Goal: Task Accomplishment & Management: Manage account settings

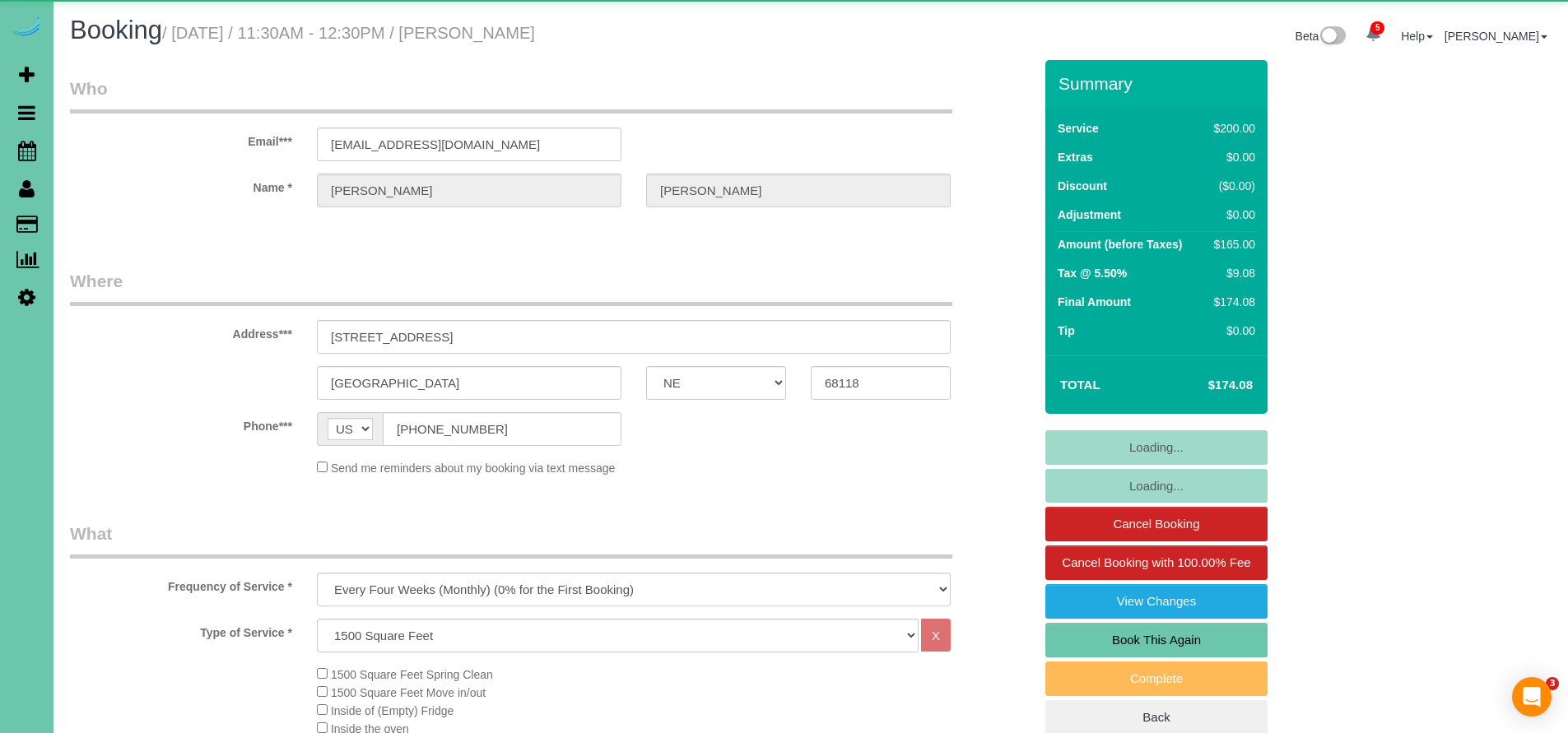
select select "NE"
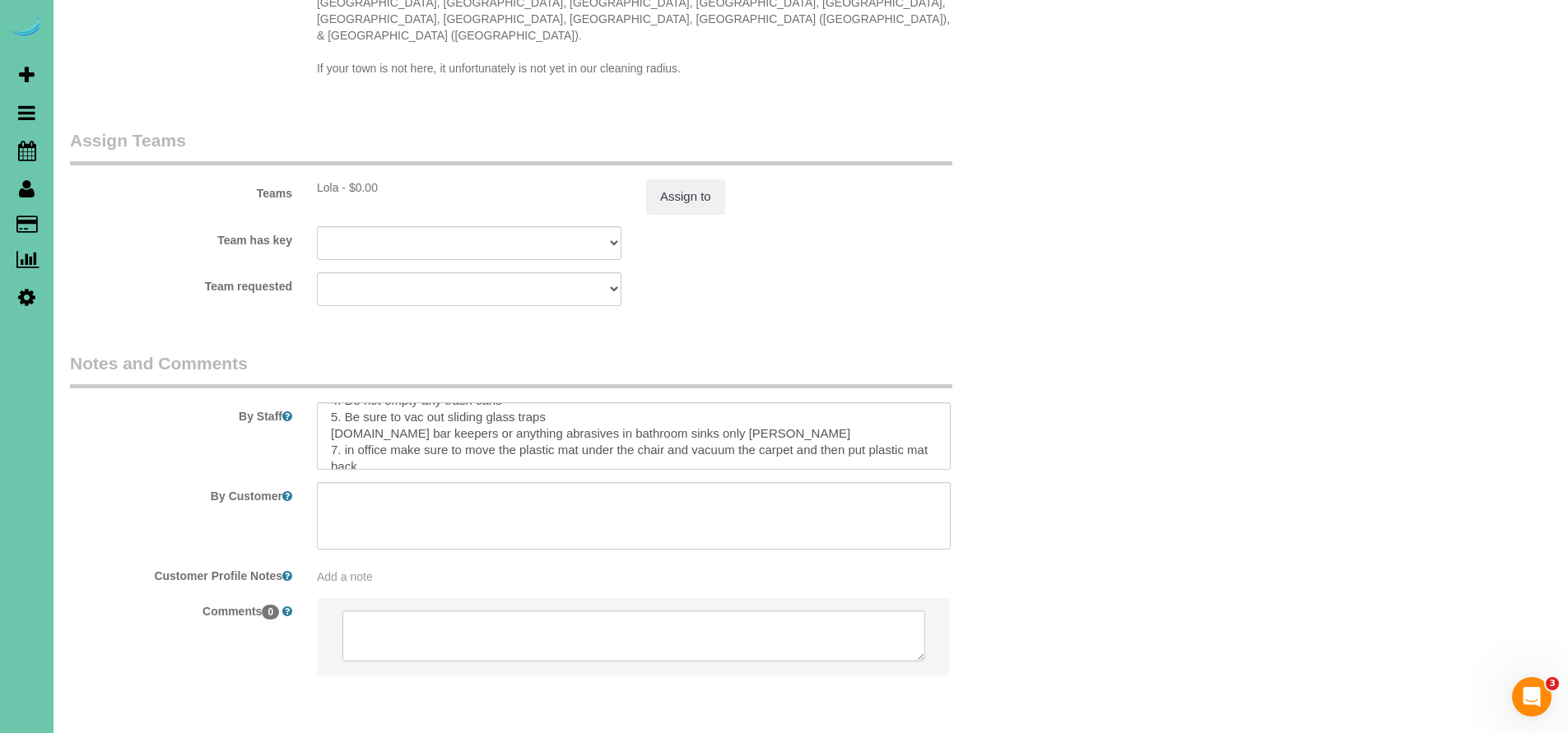
scroll to position [65, 0]
click at [711, 403] on textarea at bounding box center [633, 436] width 634 height 67
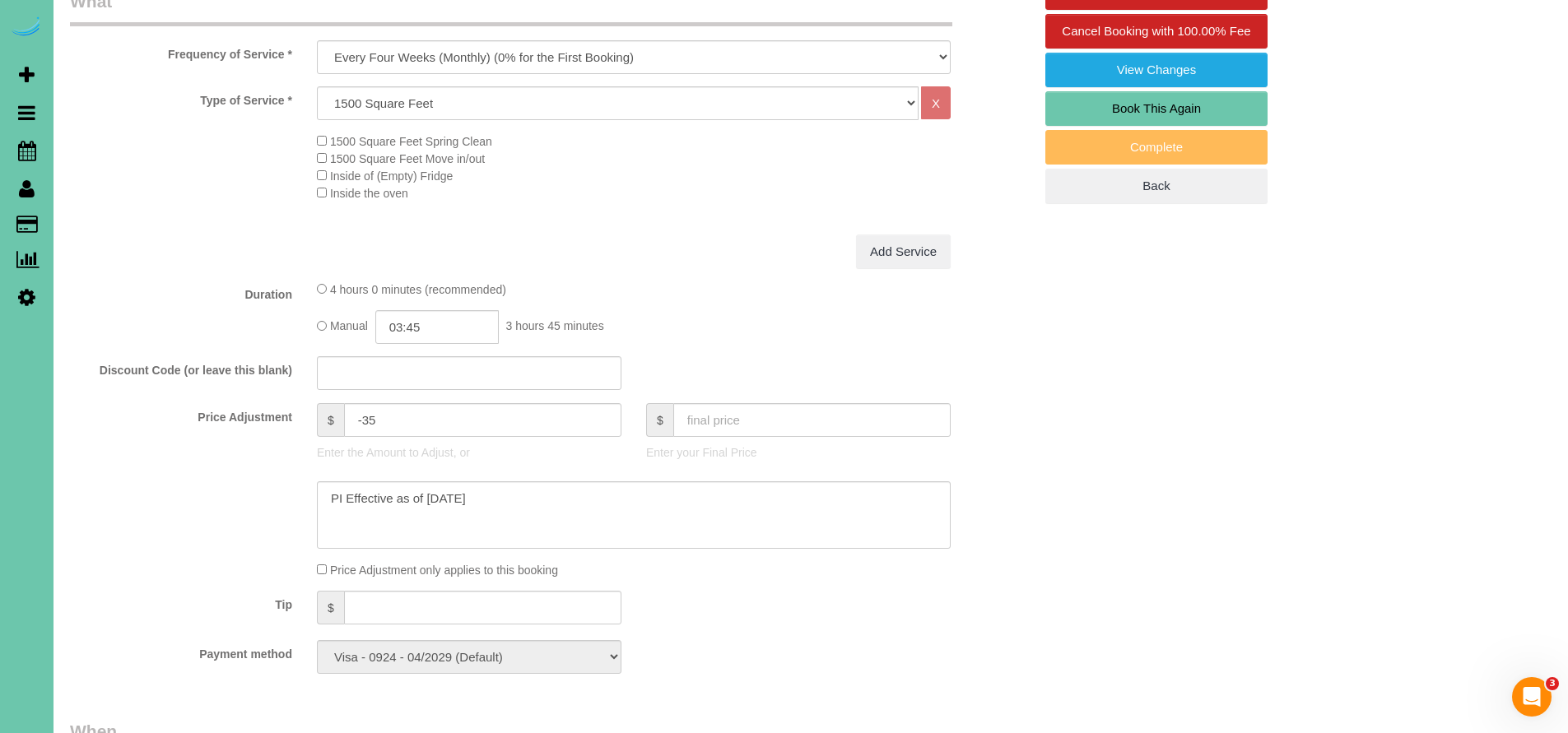
scroll to position [0, 0]
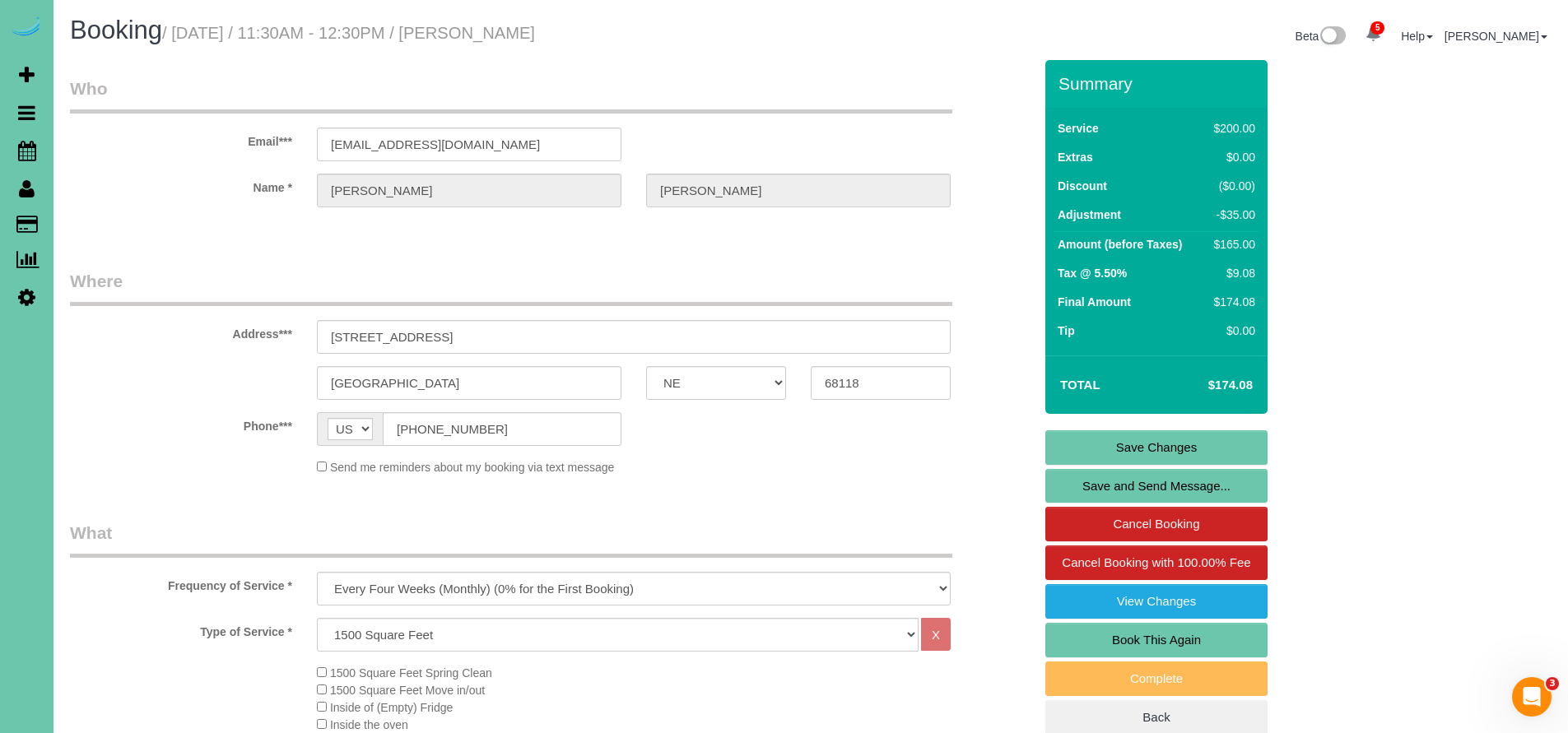
type textarea "1. Credit 2. Client to let in 3. Every four weeks recurring - whole home (inclu…"
click at [1120, 436] on link "Save Changes" at bounding box center [1155, 447] width 222 height 35
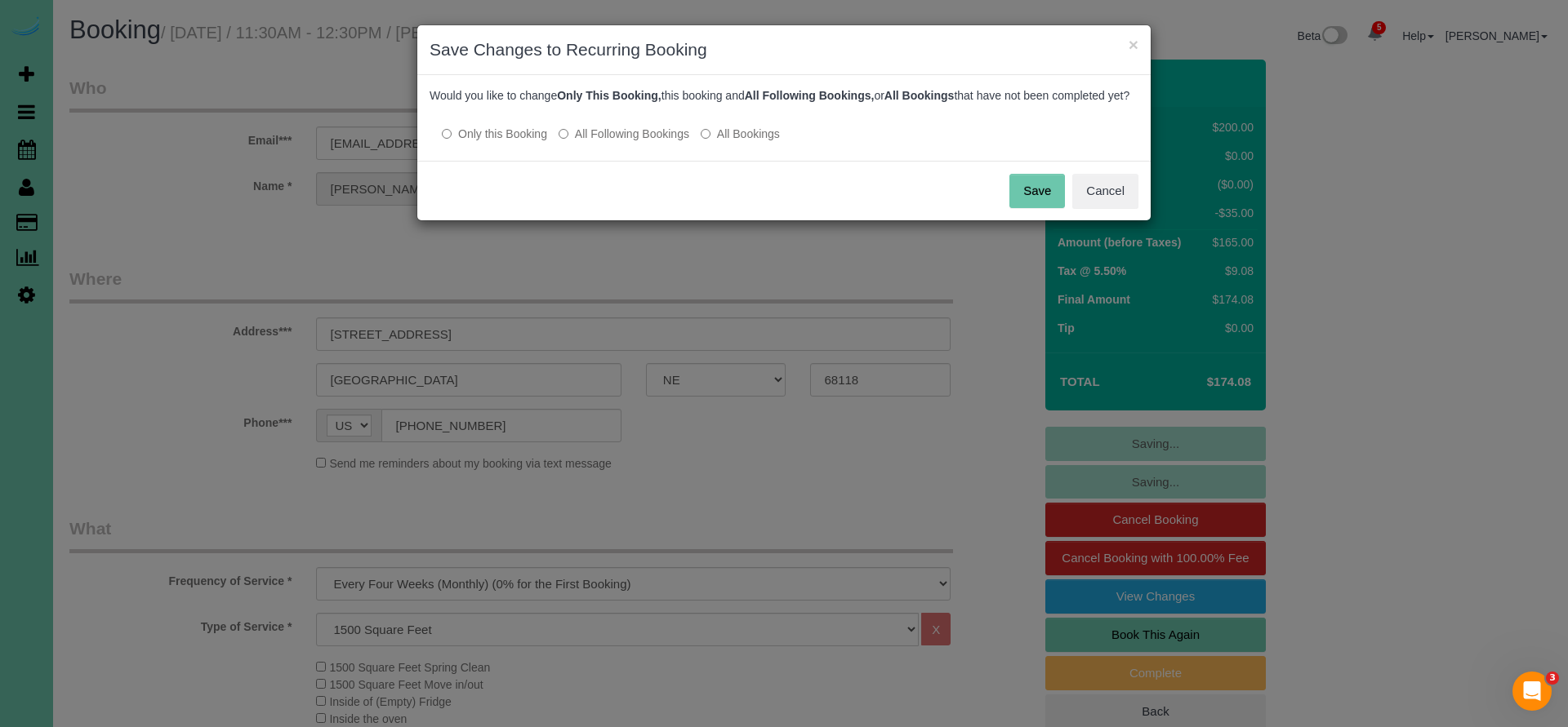
click at [1041, 207] on button "Save" at bounding box center [1038, 190] width 56 height 34
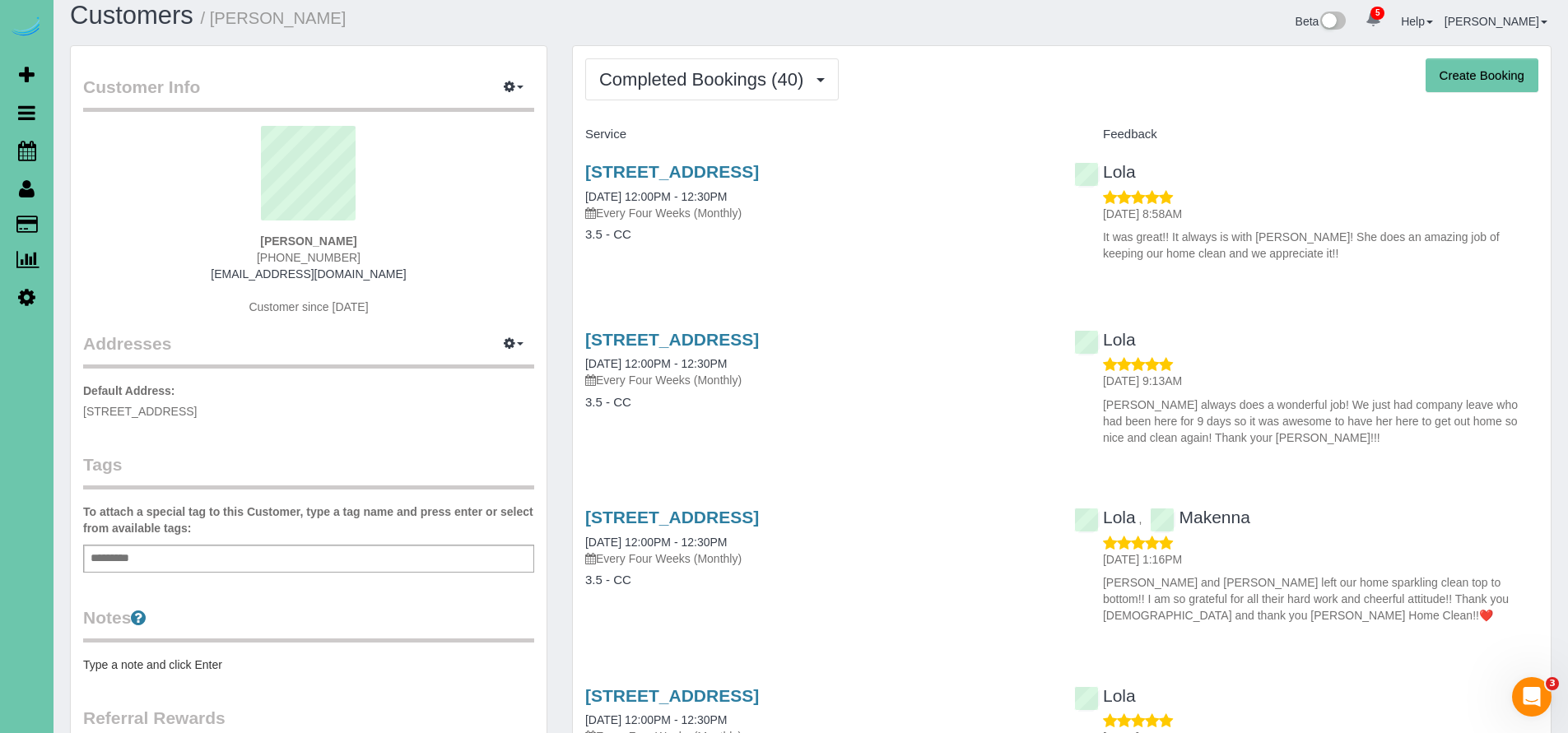
scroll to position [27, 0]
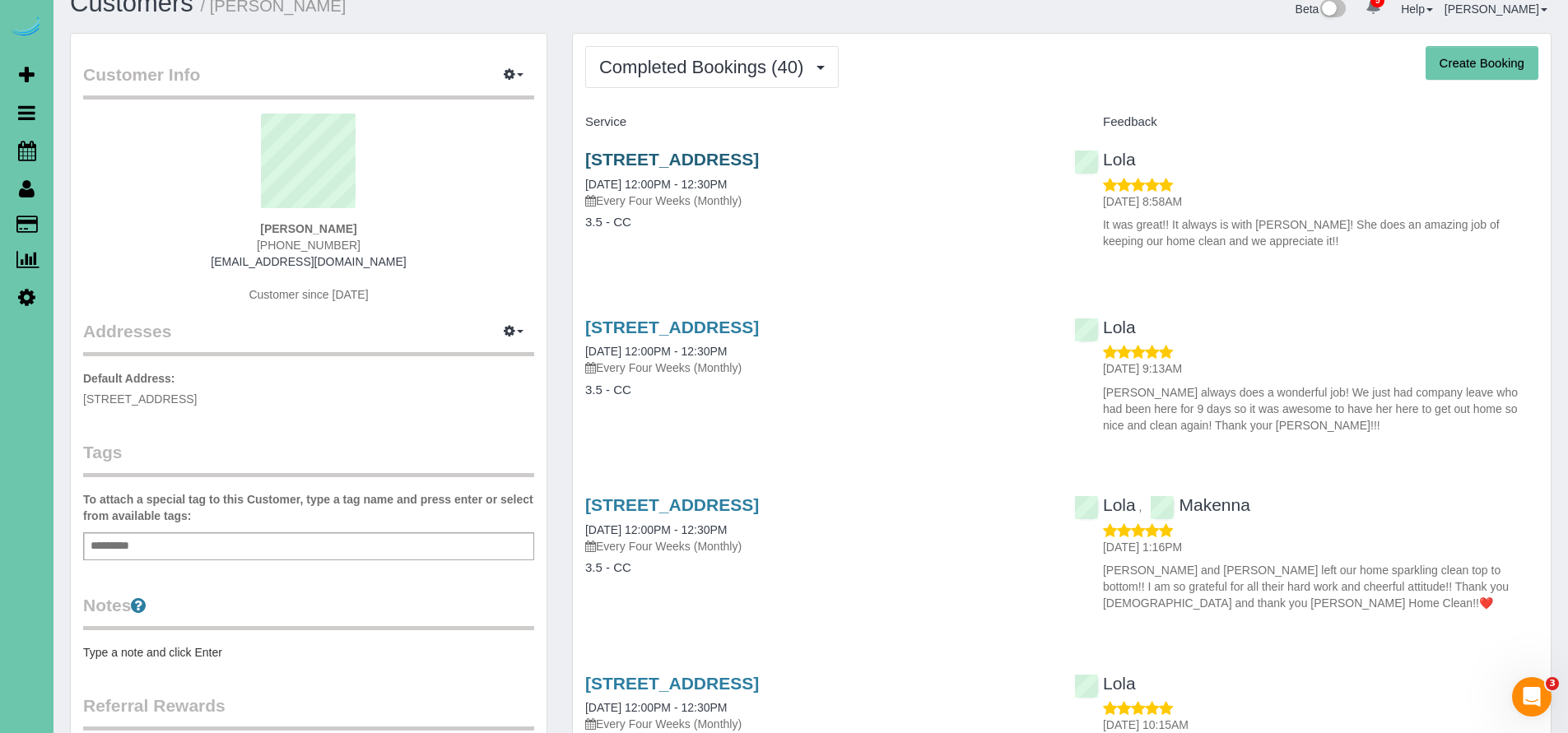
click at [662, 162] on link "510 Locust Street, Gretna, NE 68028" at bounding box center [671, 159] width 173 height 19
click at [707, 154] on link "510 Locust Street, Gretna, NE 68028" at bounding box center [671, 159] width 173 height 19
click at [24, 146] on icon at bounding box center [26, 150] width 18 height 20
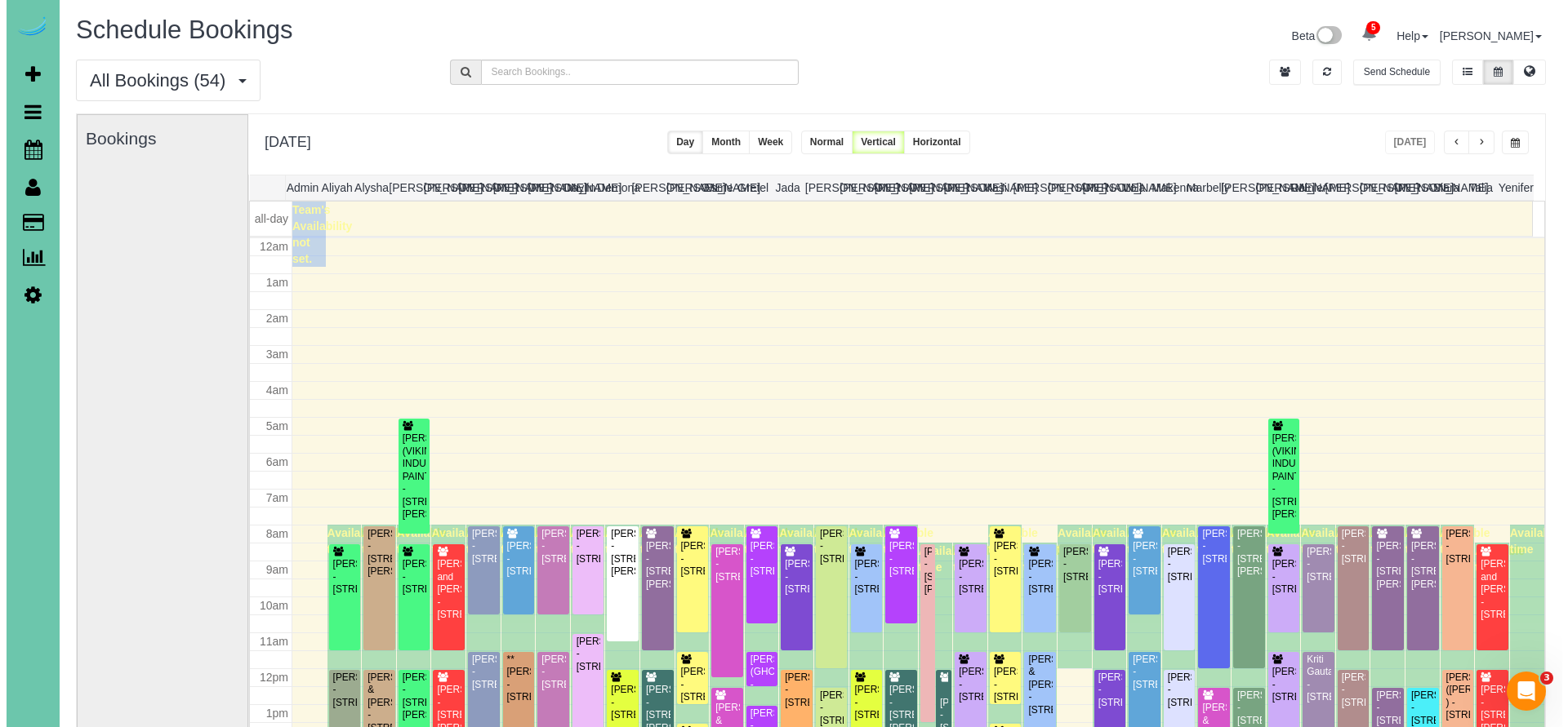
scroll to position [215, 0]
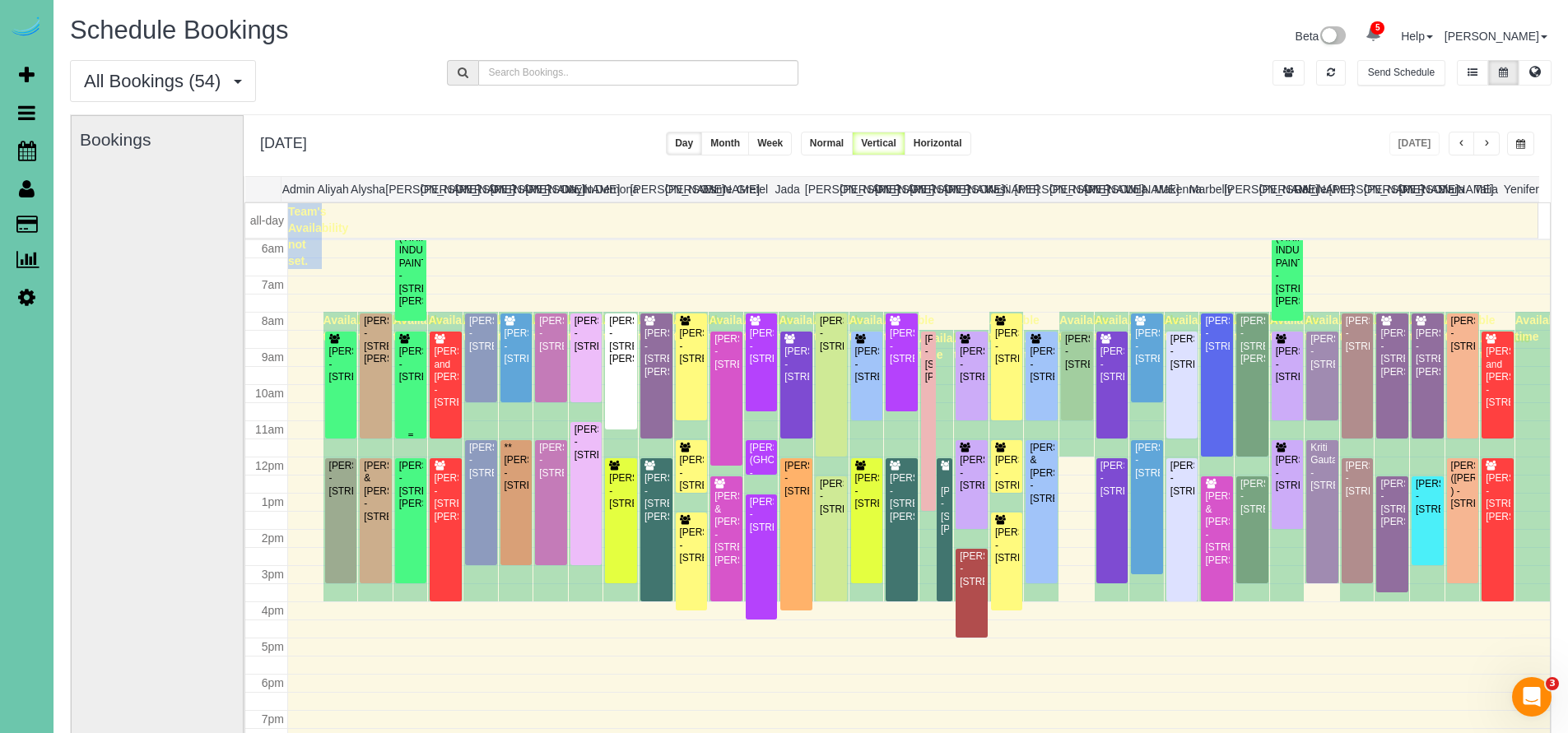
click at [412, 361] on div "Beth Stanek - 1651 S 186th Circle, Omaha, NE 68130" at bounding box center [410, 364] width 25 height 37
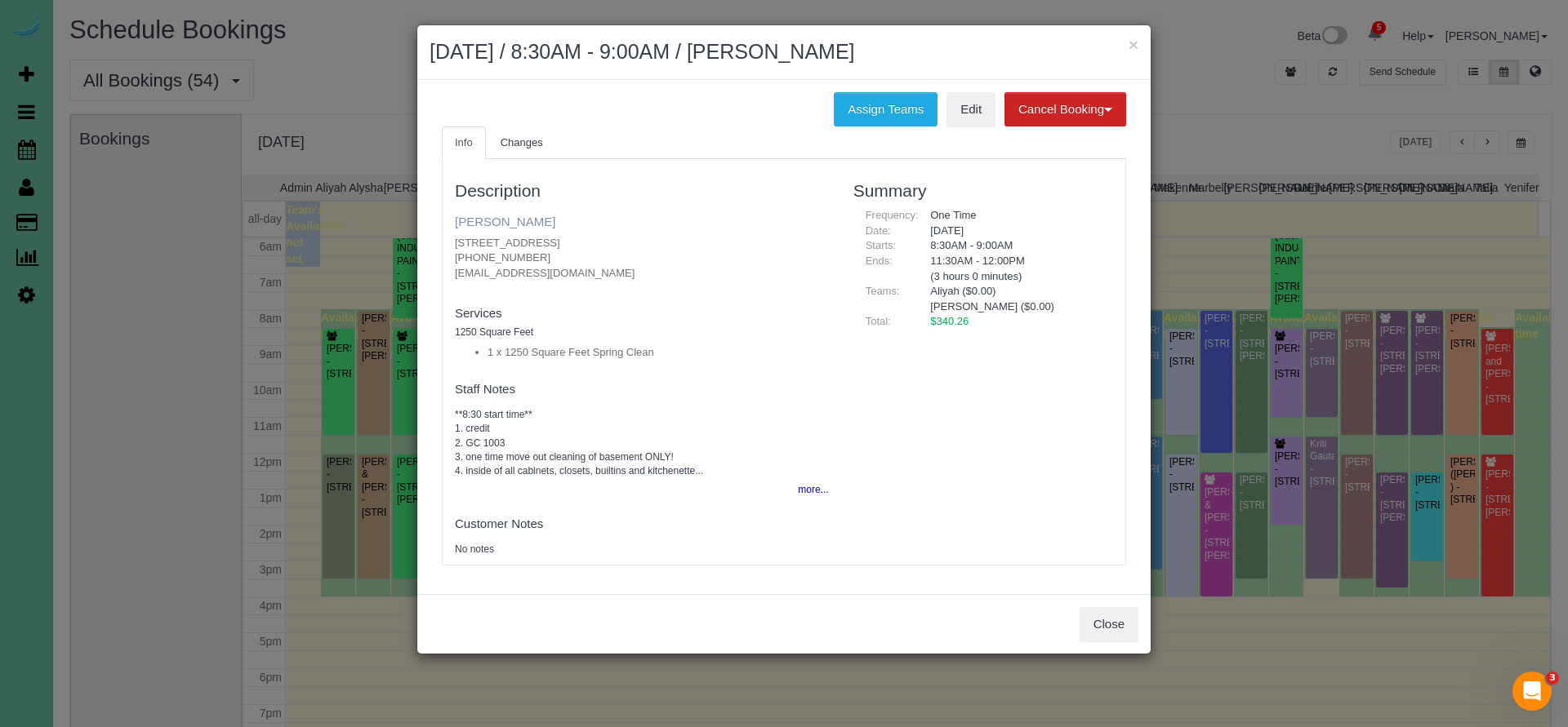
click at [488, 219] on link "Beth Stanek" at bounding box center [505, 221] width 100 height 14
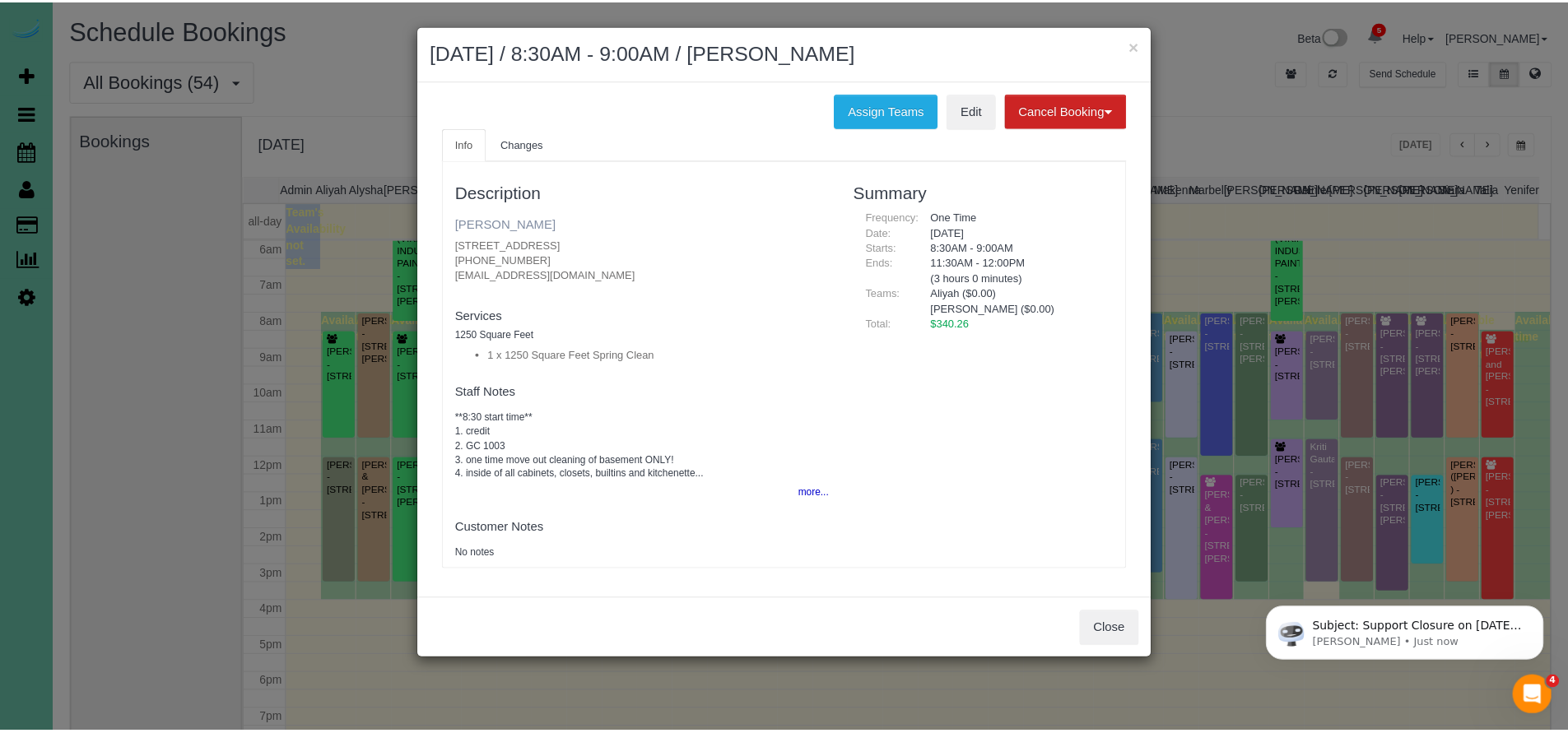
scroll to position [0, 0]
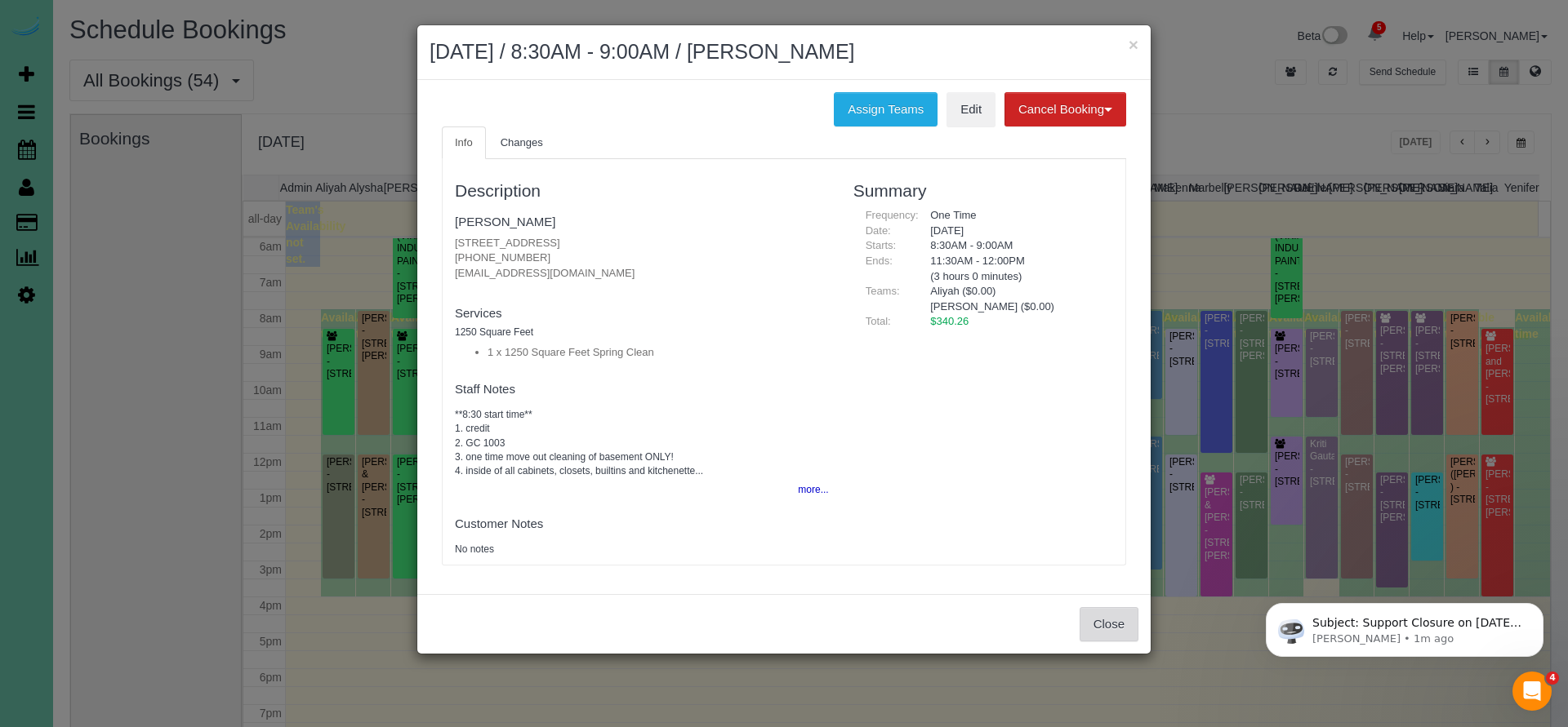
click at [1113, 618] on button "Close" at bounding box center [1108, 624] width 59 height 34
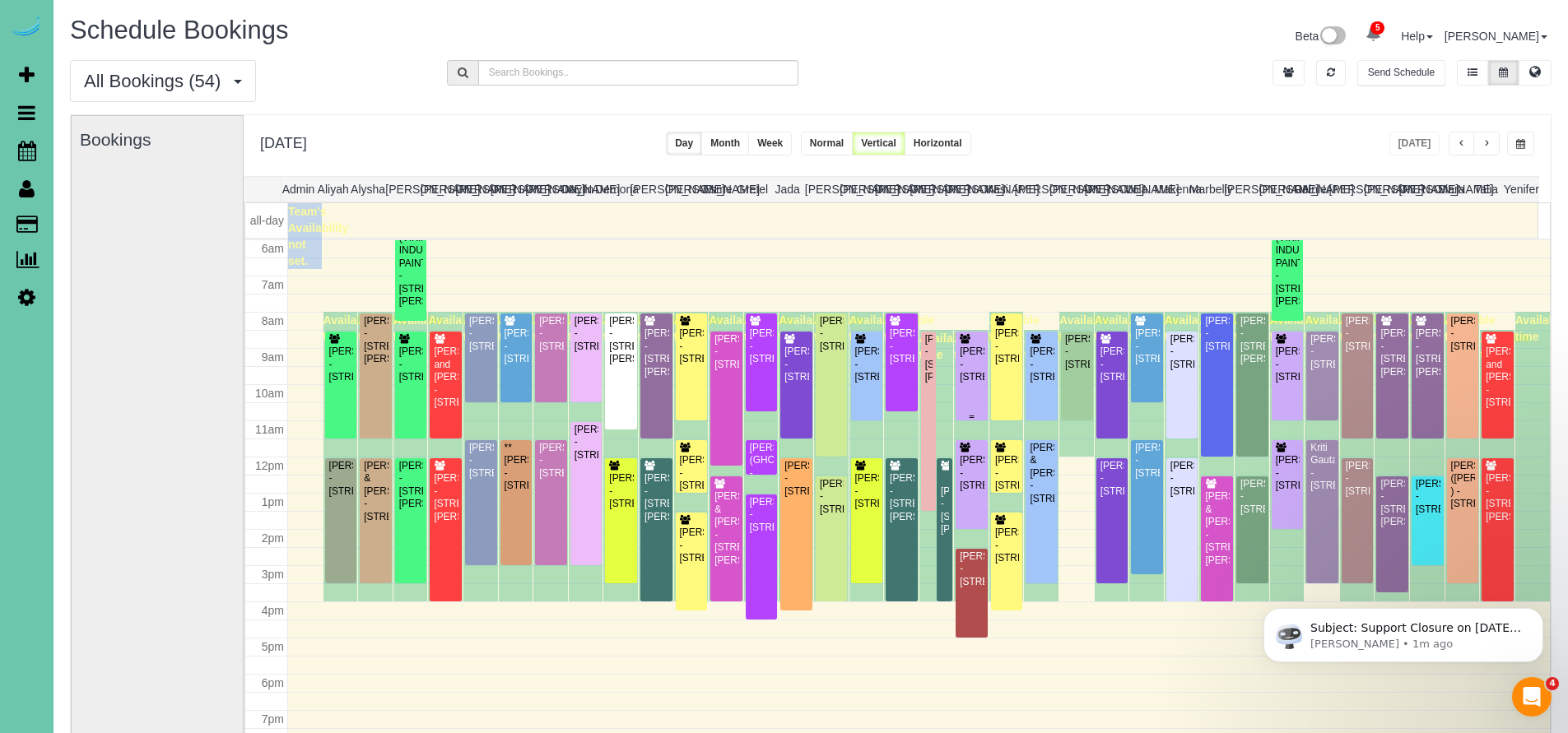
click at [963, 374] on div "Keehyuk Kim - 6454 N 170th Ave, Omaha, NE 68116" at bounding box center [971, 364] width 25 height 37
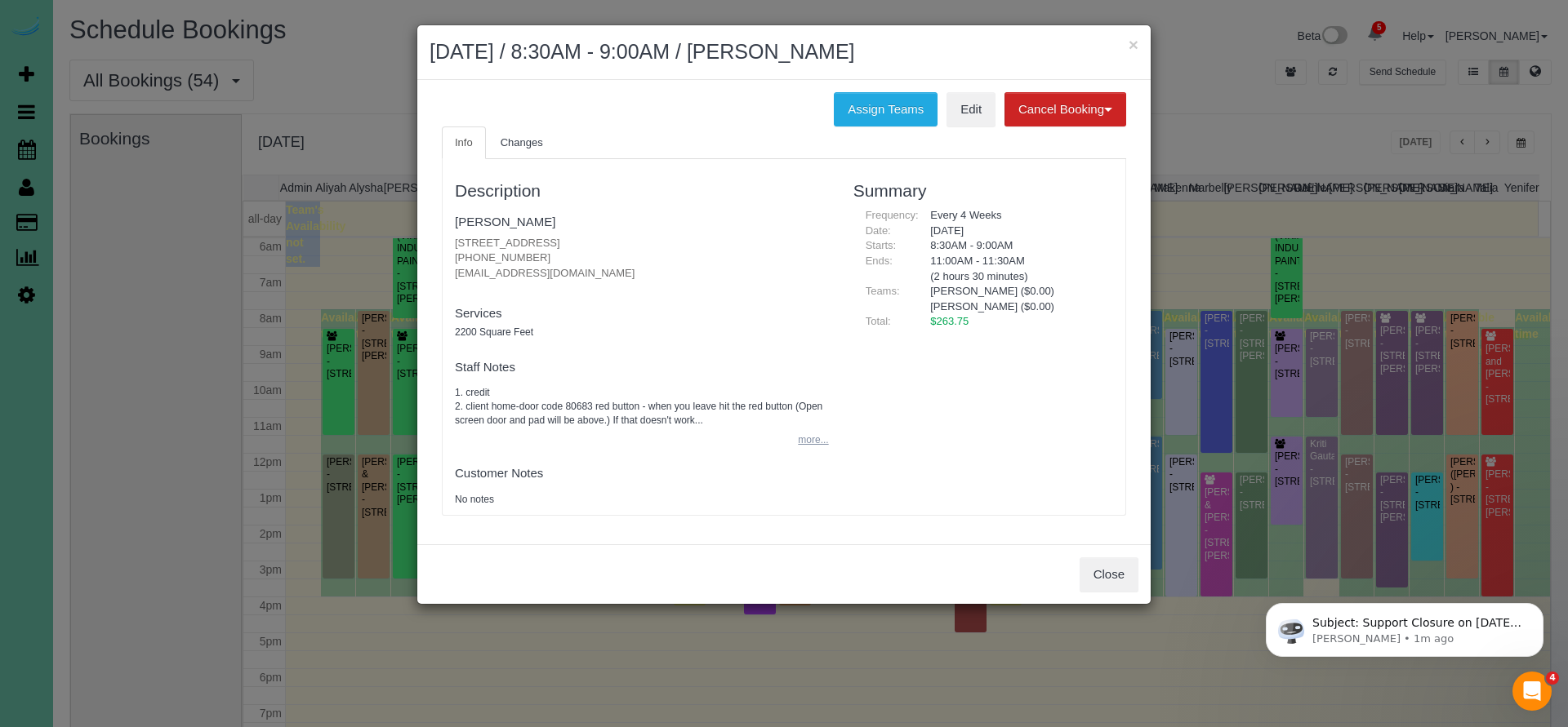
click at [804, 435] on button "more..." at bounding box center [807, 440] width 40 height 23
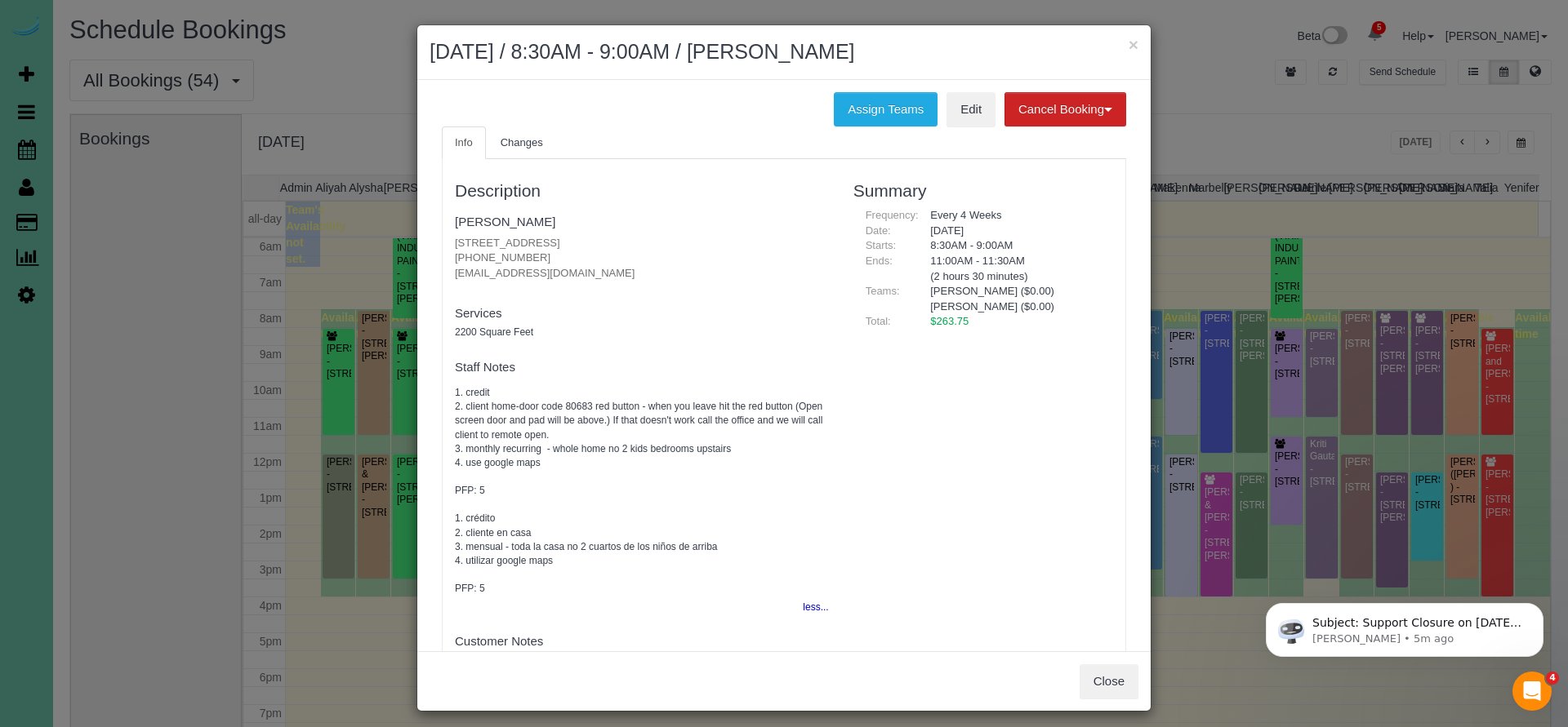
click at [1106, 680] on button "Close" at bounding box center [1108, 682] width 59 height 34
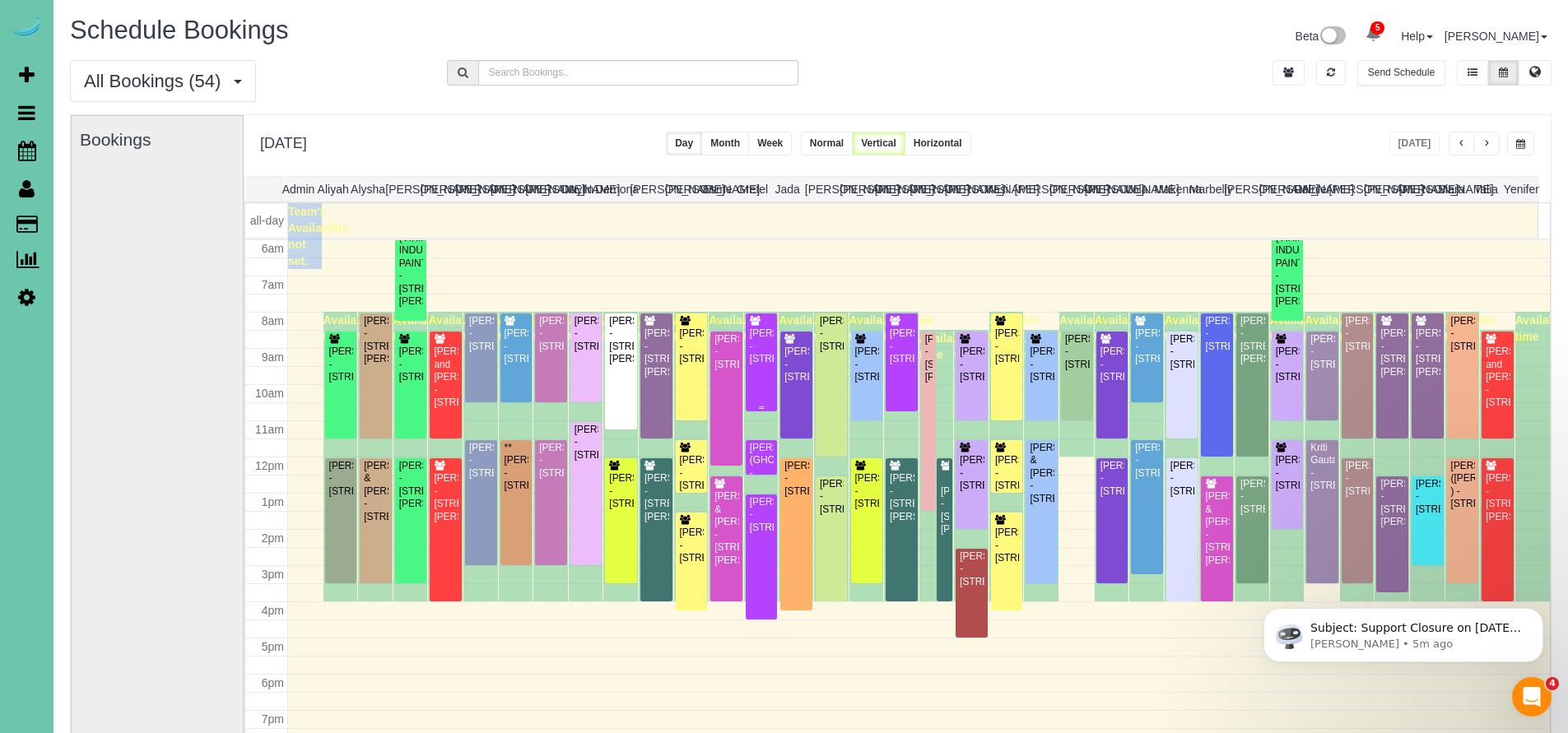
click at [757, 365] on div "Kelly Berkheim - 12360 Elk Ridge Circle, Papillion, NE 68046" at bounding box center [761, 346] width 25 height 37
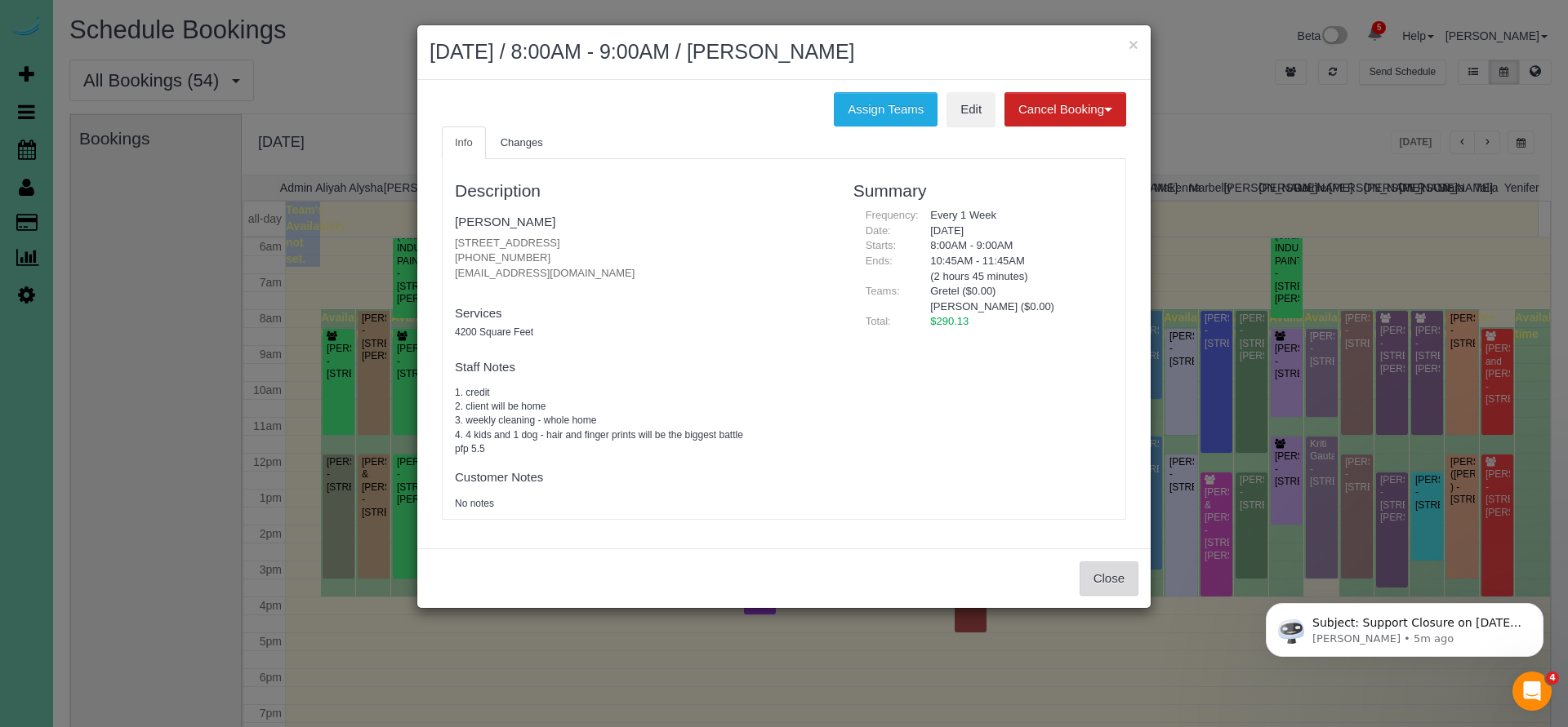
click at [1095, 564] on button "Close" at bounding box center [1108, 578] width 59 height 34
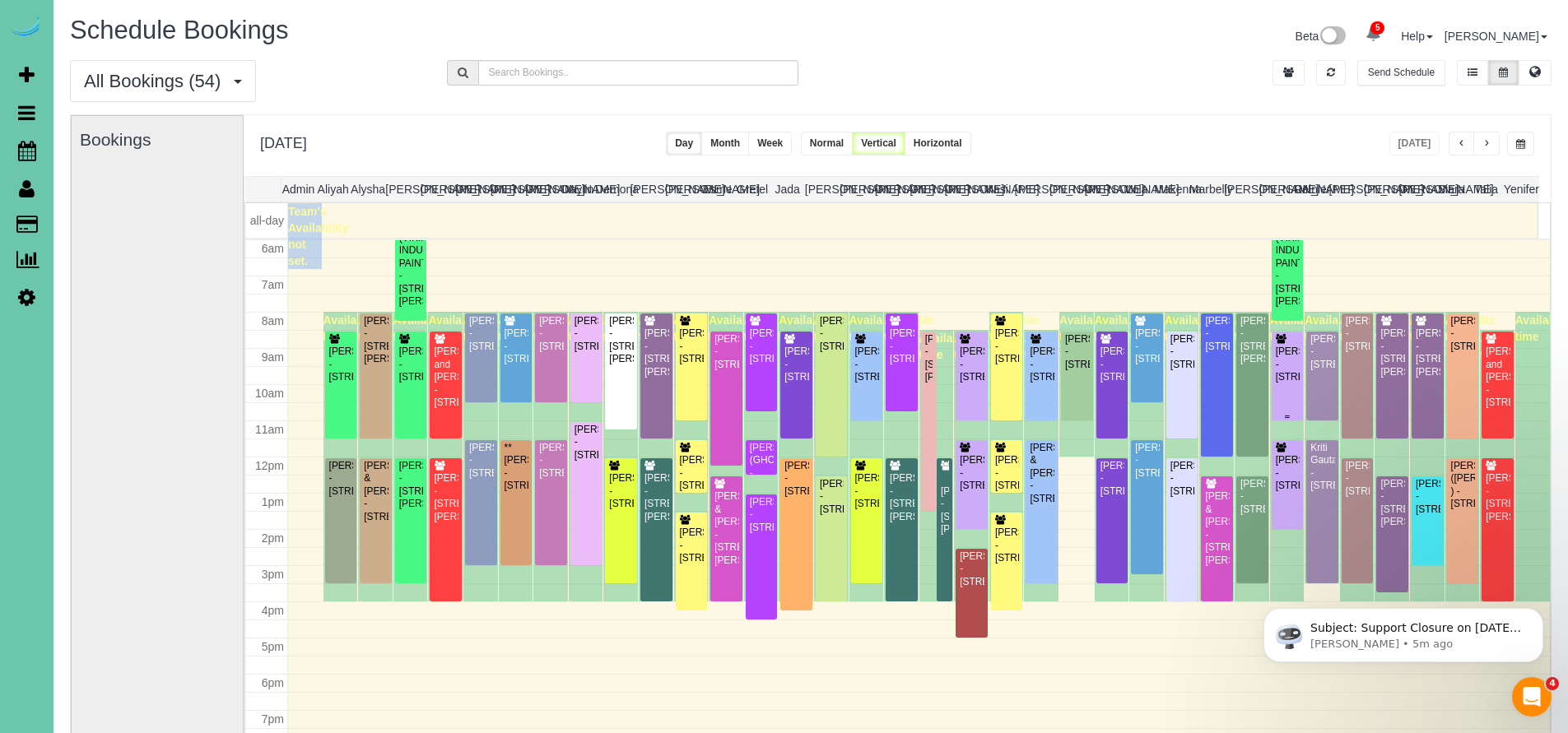
click at [1286, 373] on div "Keehyuk Kim - 6454 N 170th Ave, Omaha, NE 68116" at bounding box center [1287, 364] width 25 height 37
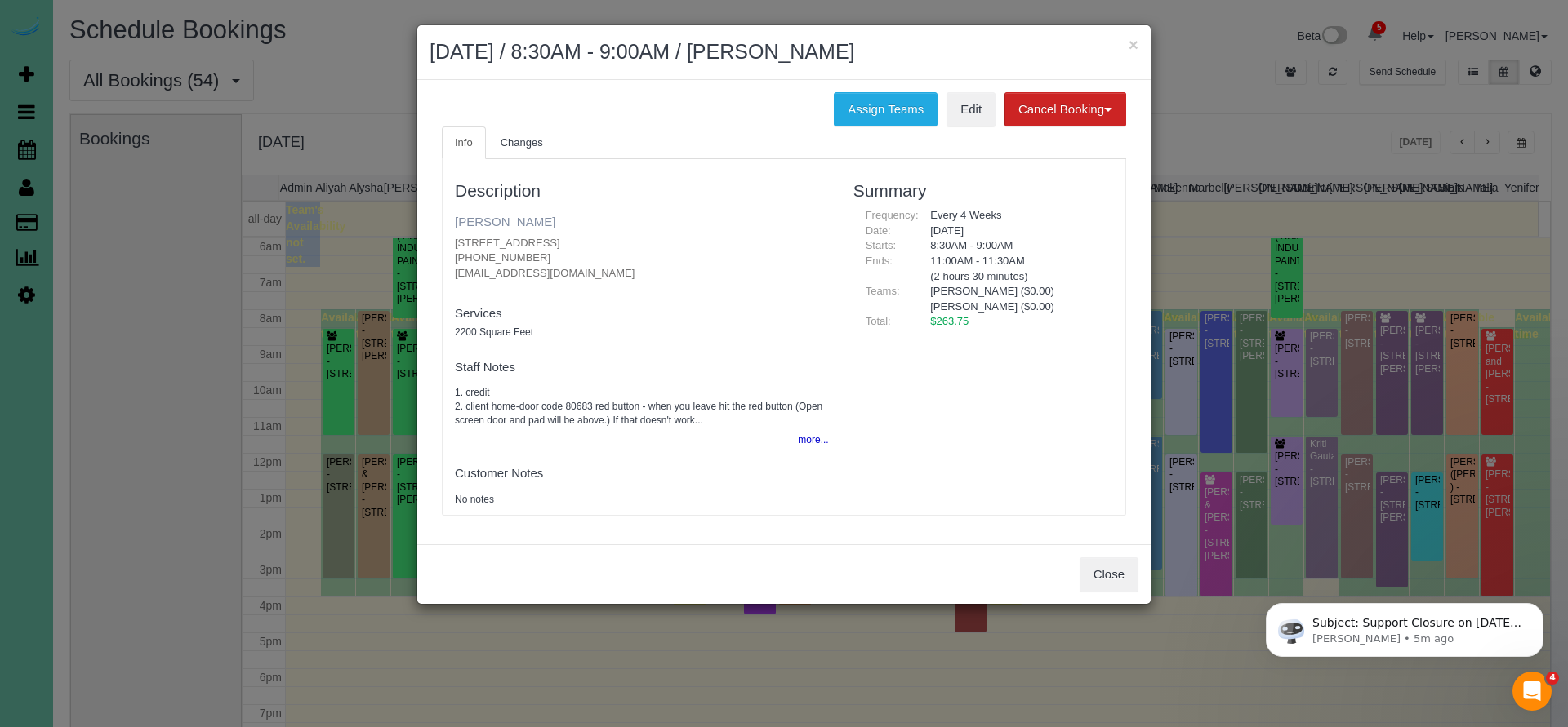
click at [513, 219] on link "[PERSON_NAME]" at bounding box center [505, 221] width 100 height 14
click at [1104, 573] on button "Close" at bounding box center [1108, 574] width 59 height 34
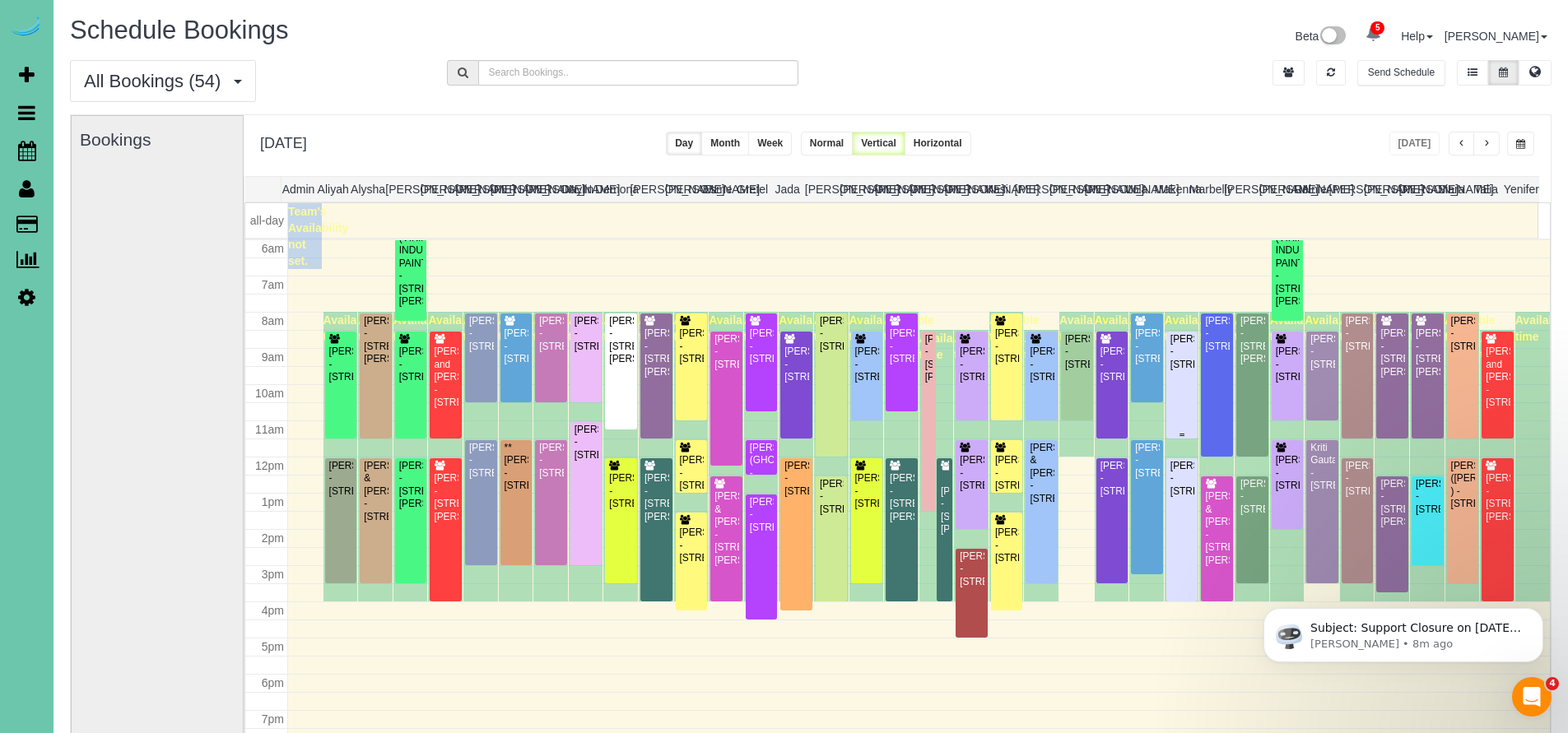
click at [1180, 371] on div "Patti Petersen - 15712 S Street, Omaha, NE 68135" at bounding box center [1181, 352] width 25 height 37
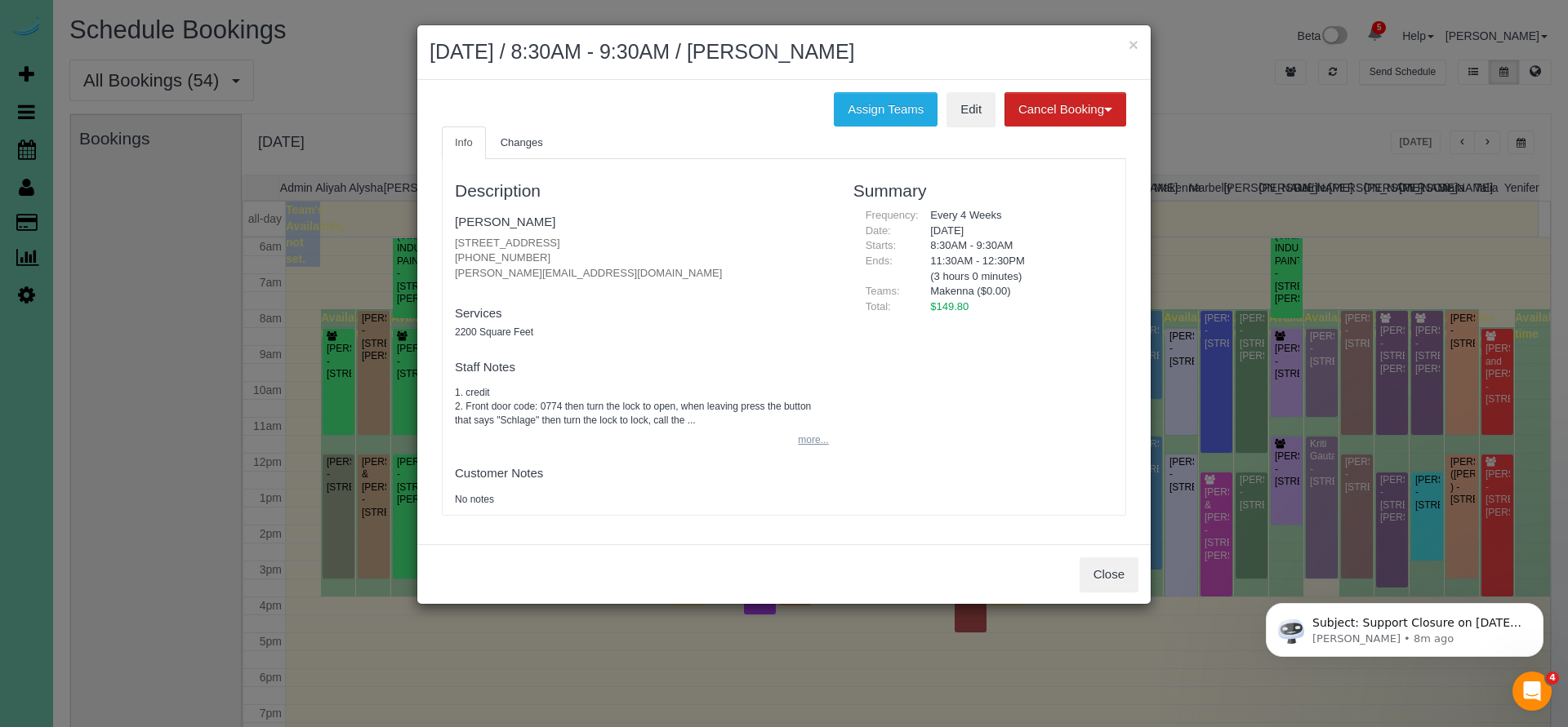
click at [821, 436] on button "more..." at bounding box center [807, 440] width 40 height 23
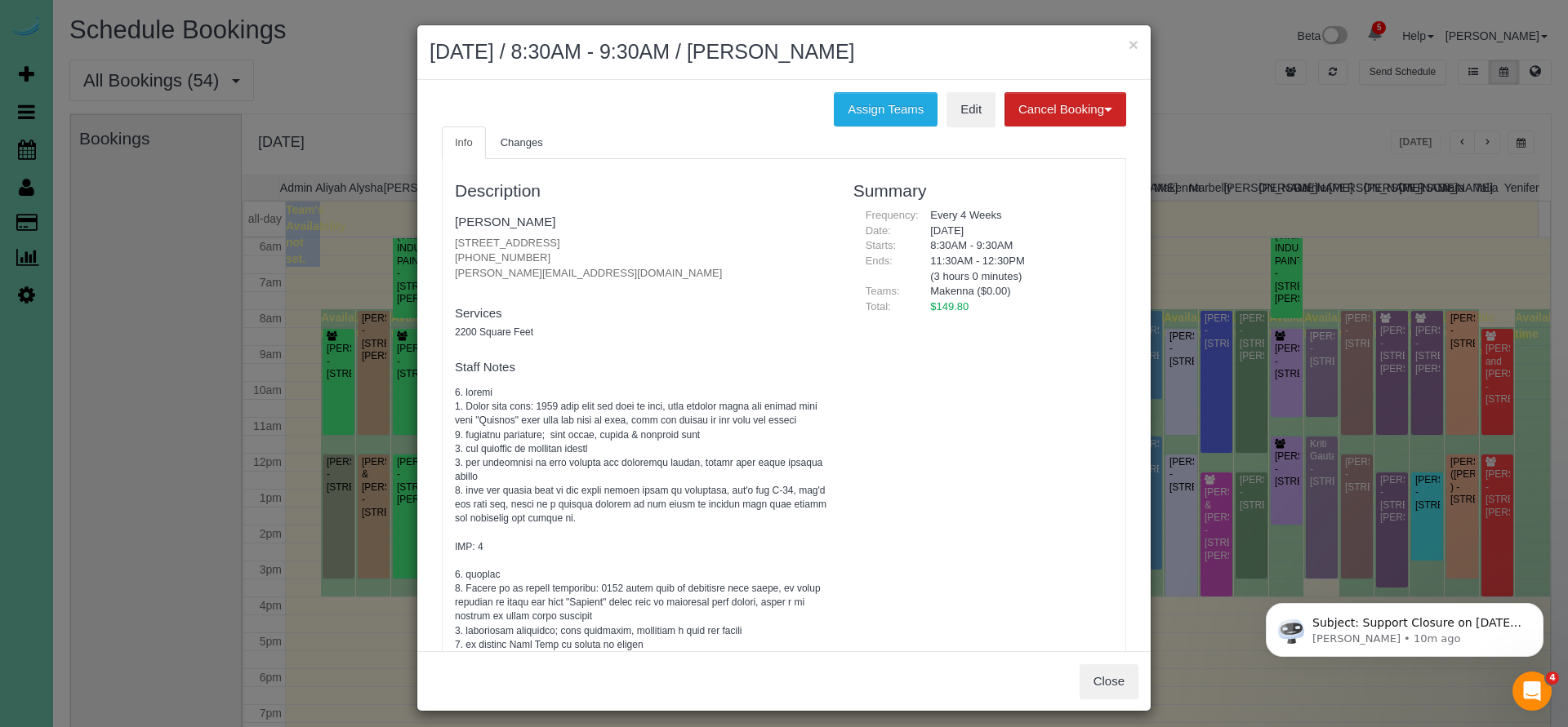
click at [1111, 676] on button "Close" at bounding box center [1108, 682] width 59 height 34
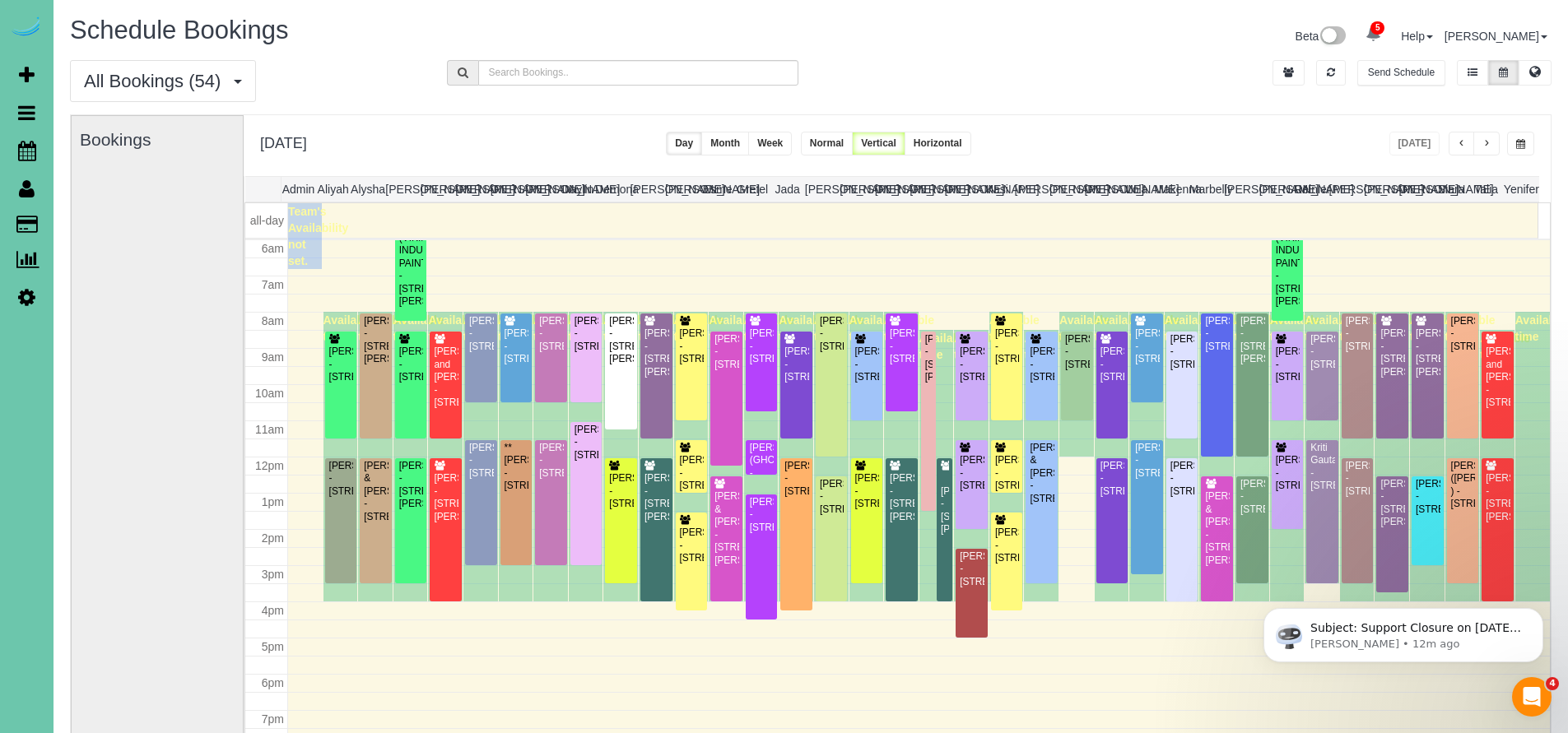
click at [1541, 74] on button at bounding box center [1534, 72] width 33 height 25
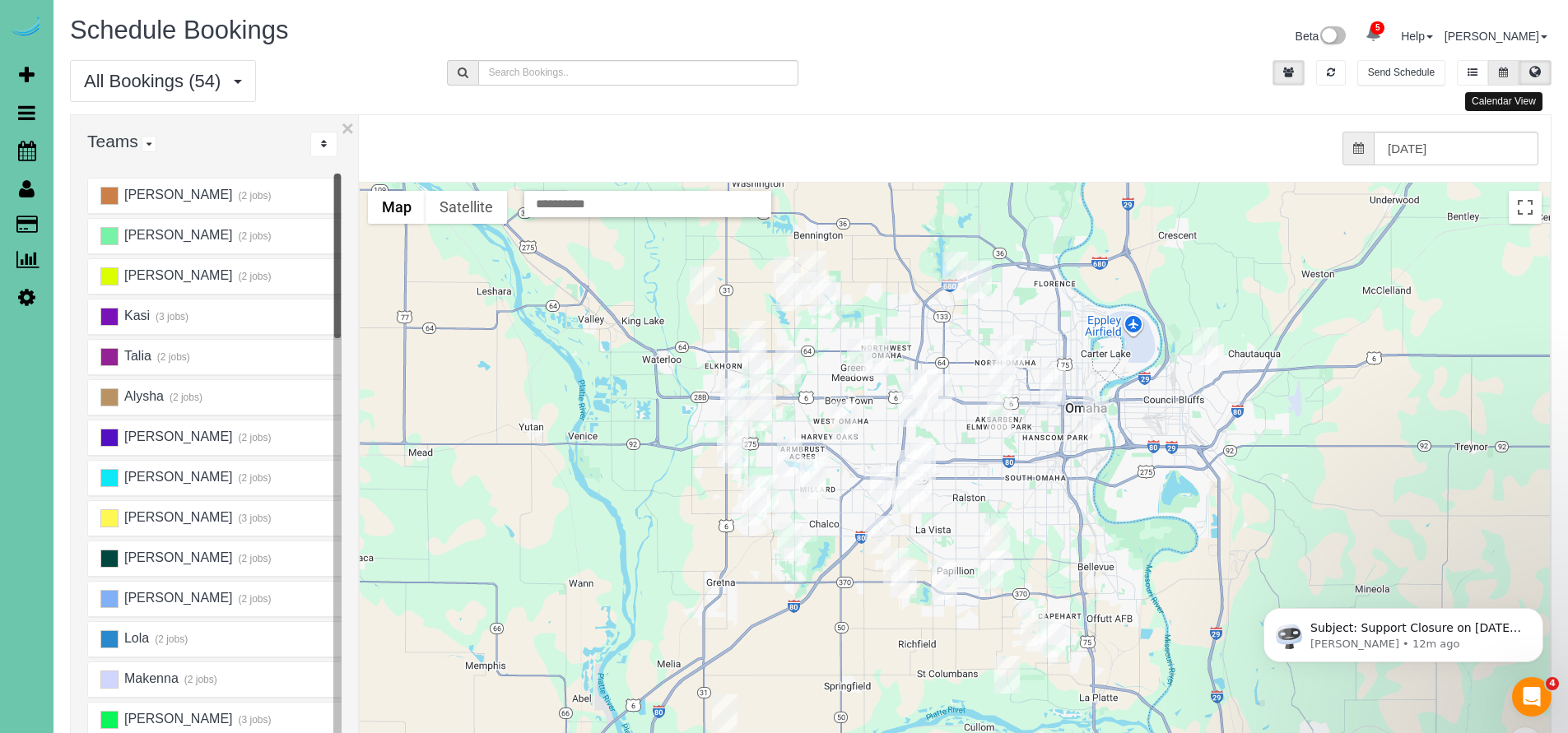
click at [1502, 72] on icon at bounding box center [1503, 72] width 9 height 10
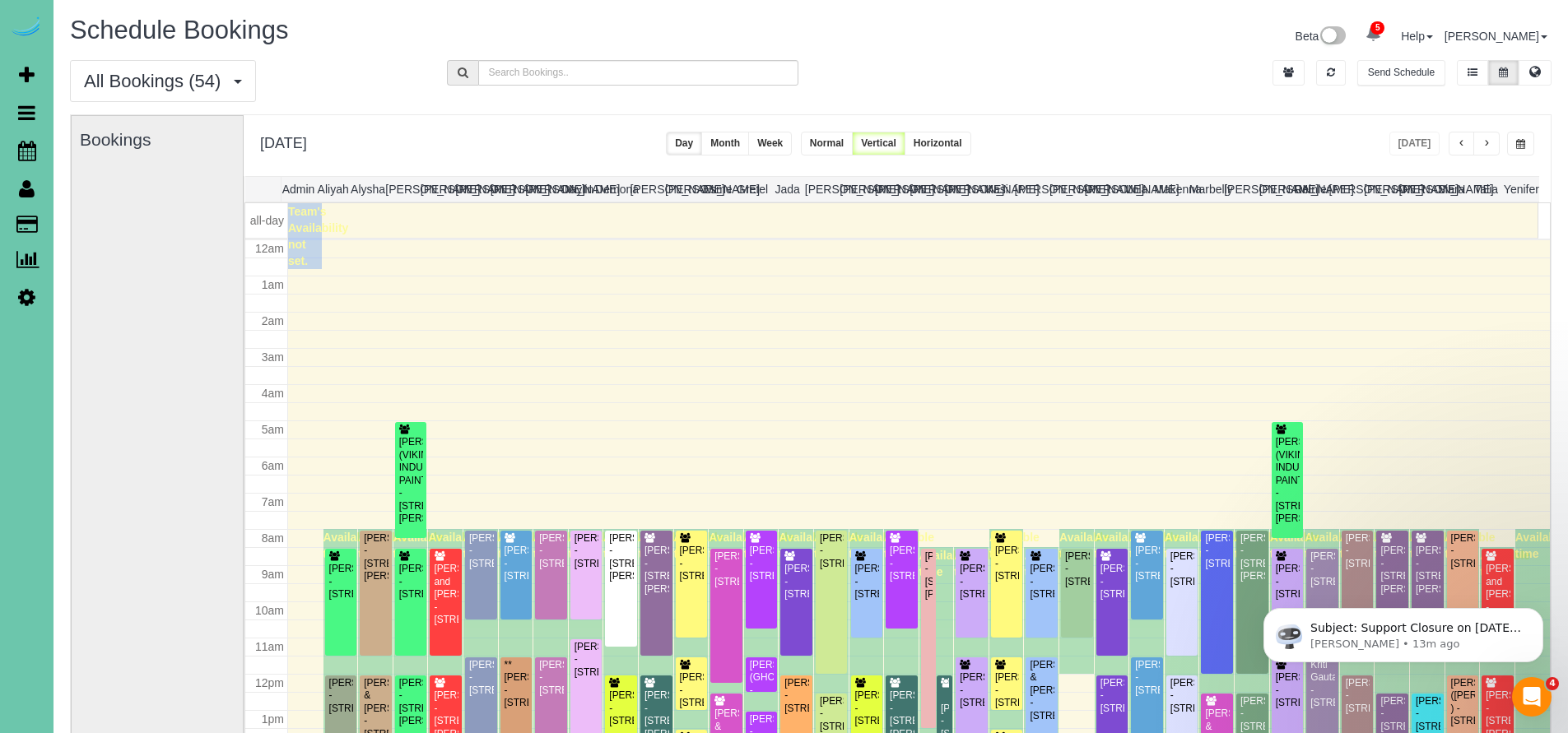
scroll to position [217, 0]
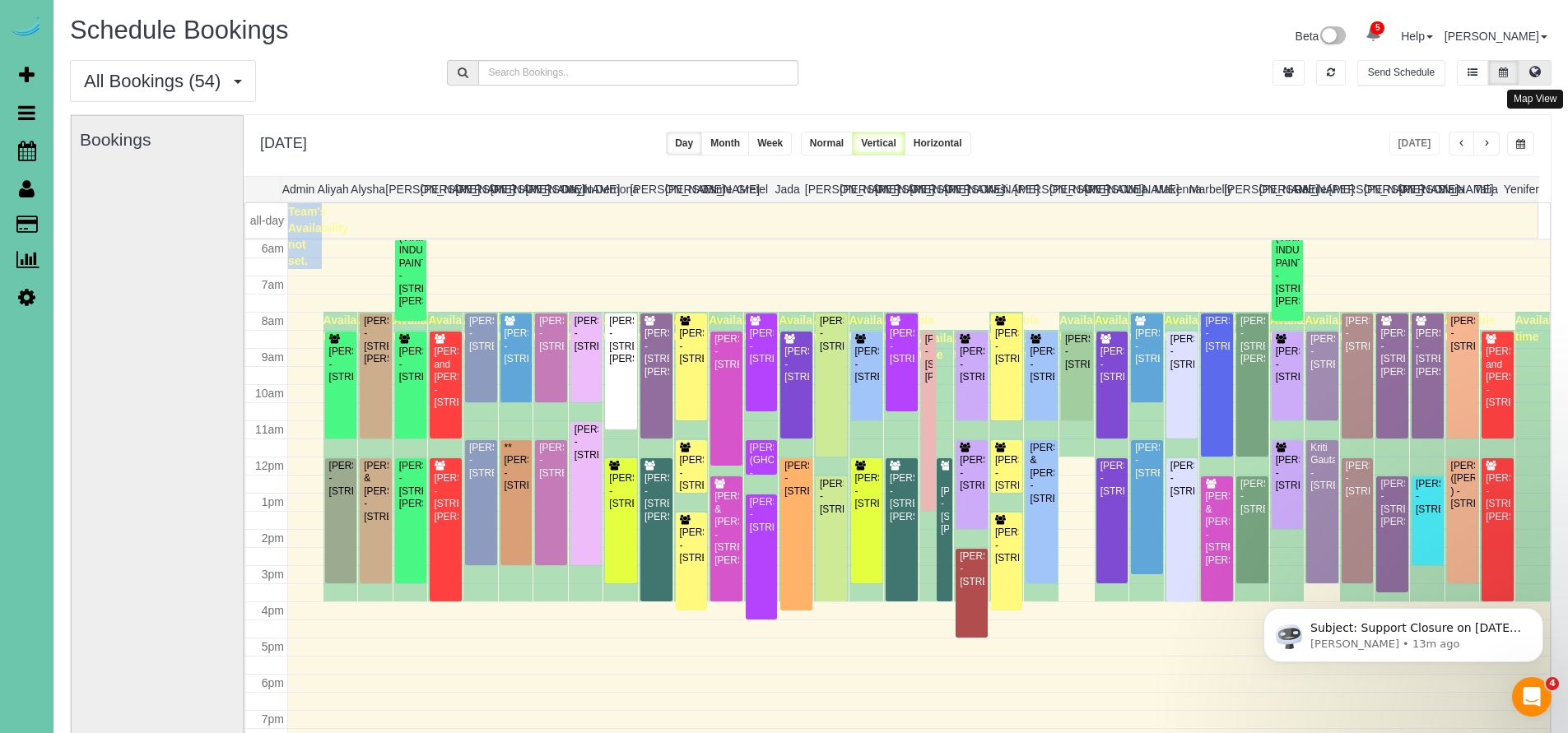
click at [1528, 79] on button at bounding box center [1534, 72] width 33 height 25
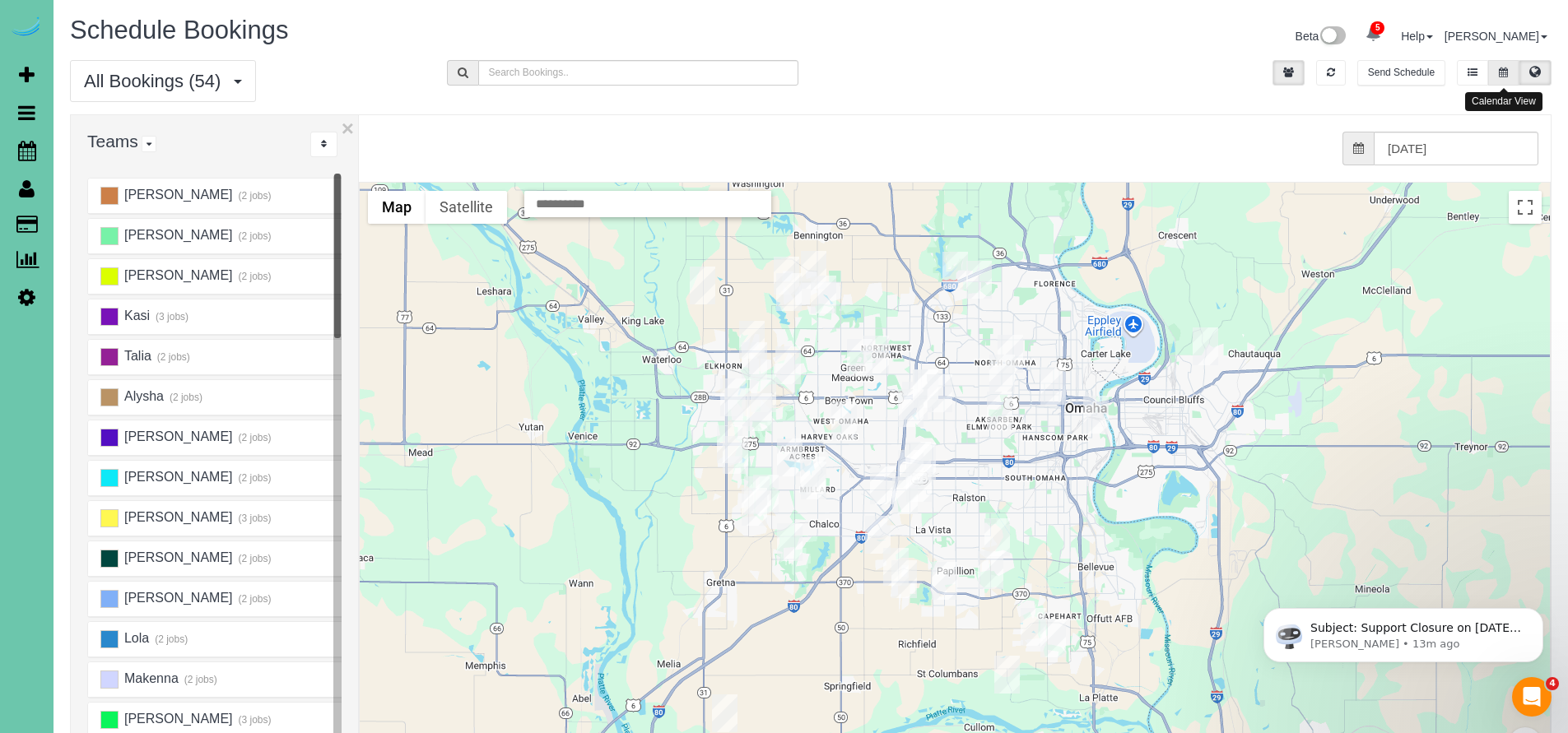
click at [1506, 78] on button at bounding box center [1502, 72] width 31 height 25
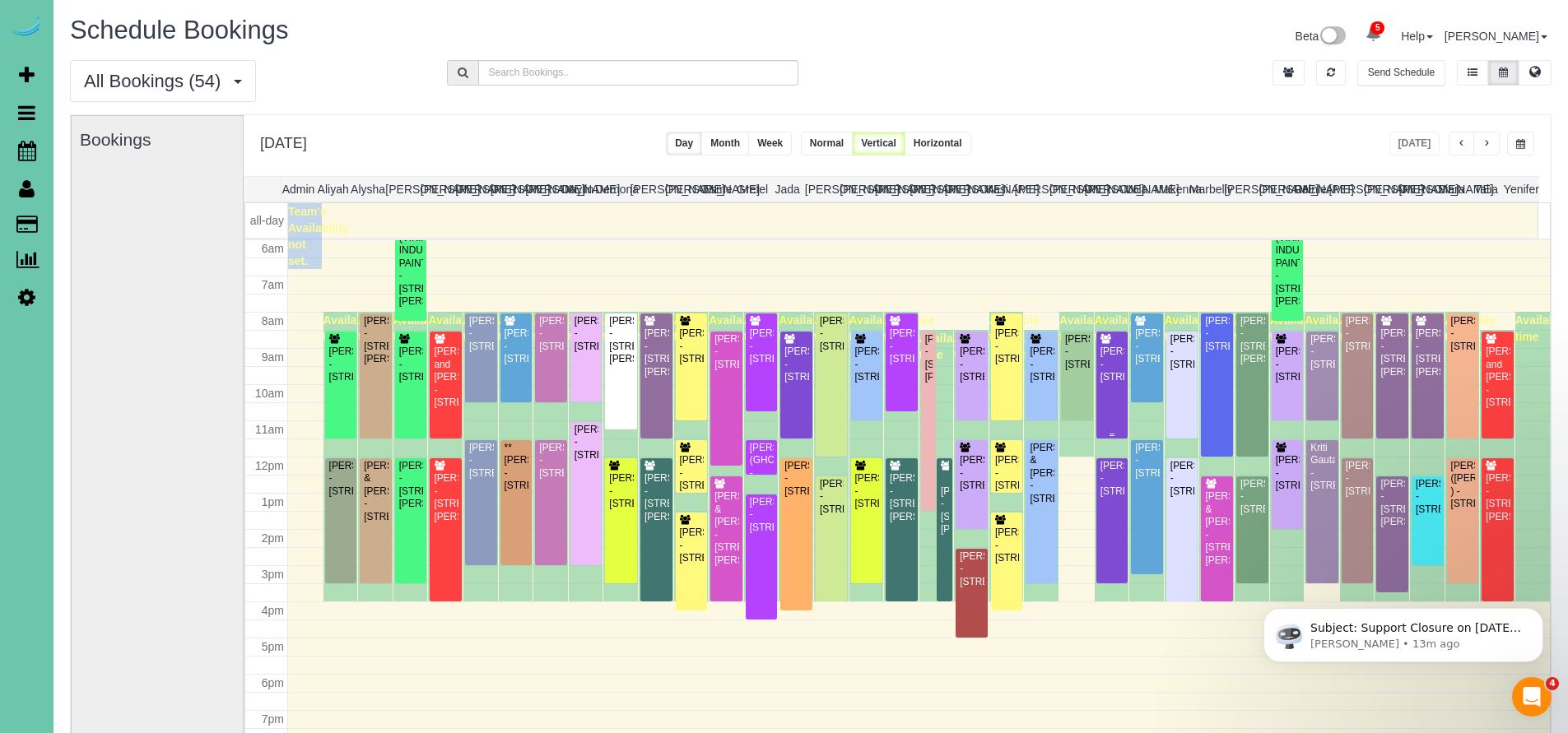
click at [1099, 375] on div "Leah Bockelman - 577 S 183rd Ave, Elkhorn, NE 68022" at bounding box center [1111, 364] width 25 height 37
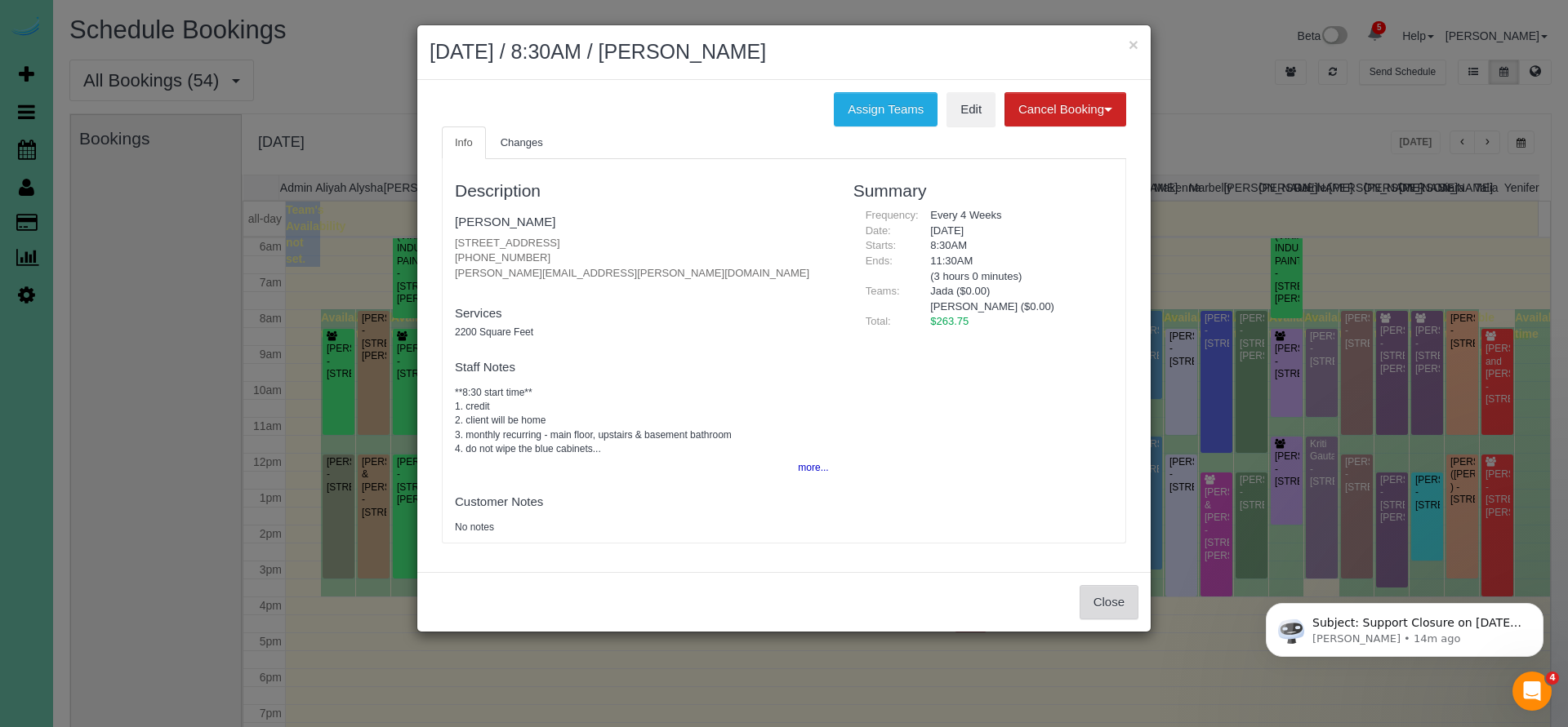
click at [1119, 600] on button "Close" at bounding box center [1108, 602] width 59 height 34
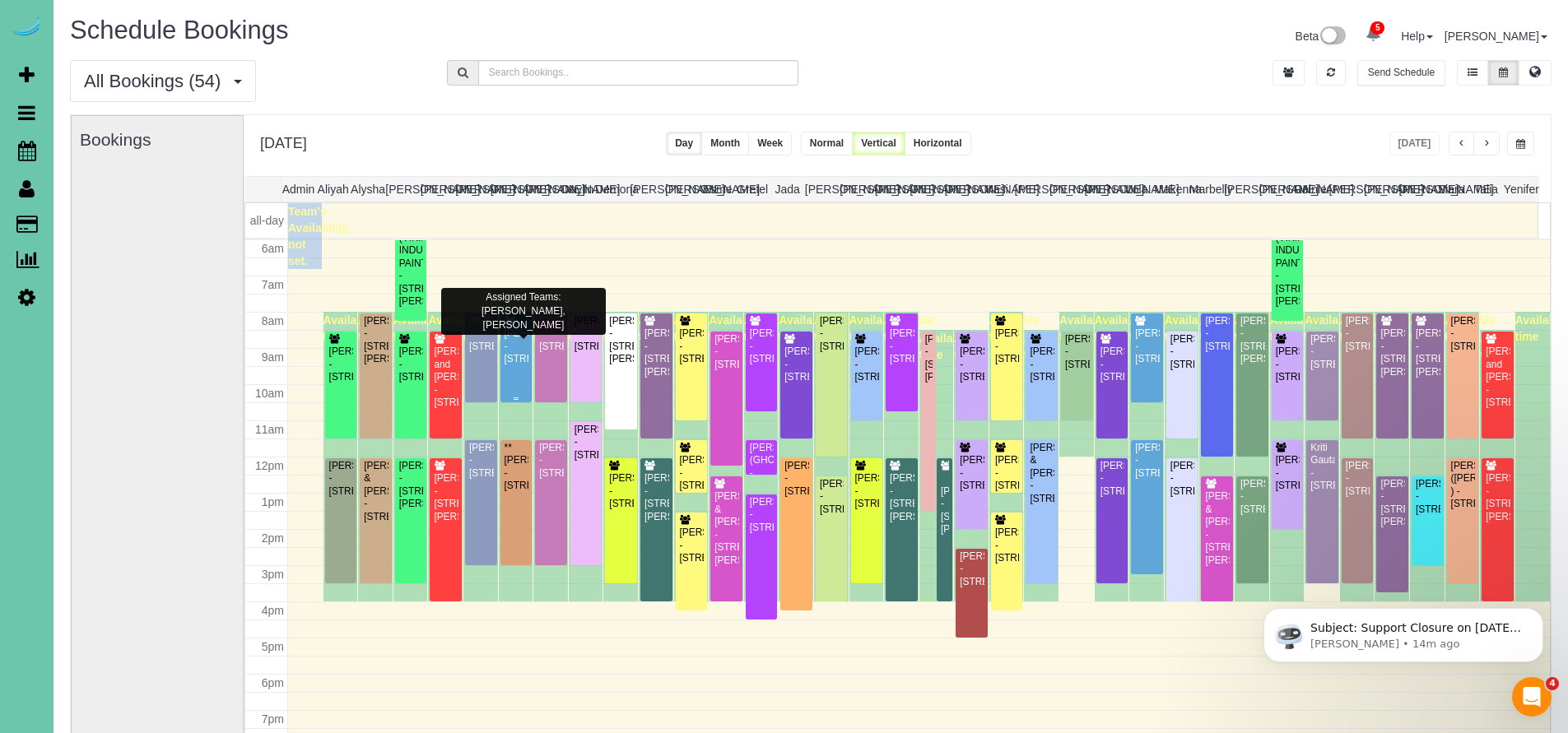
click at [518, 364] on div "Brittany Buete - 15676 King St, Bennington, NE 68007" at bounding box center [516, 346] width 25 height 37
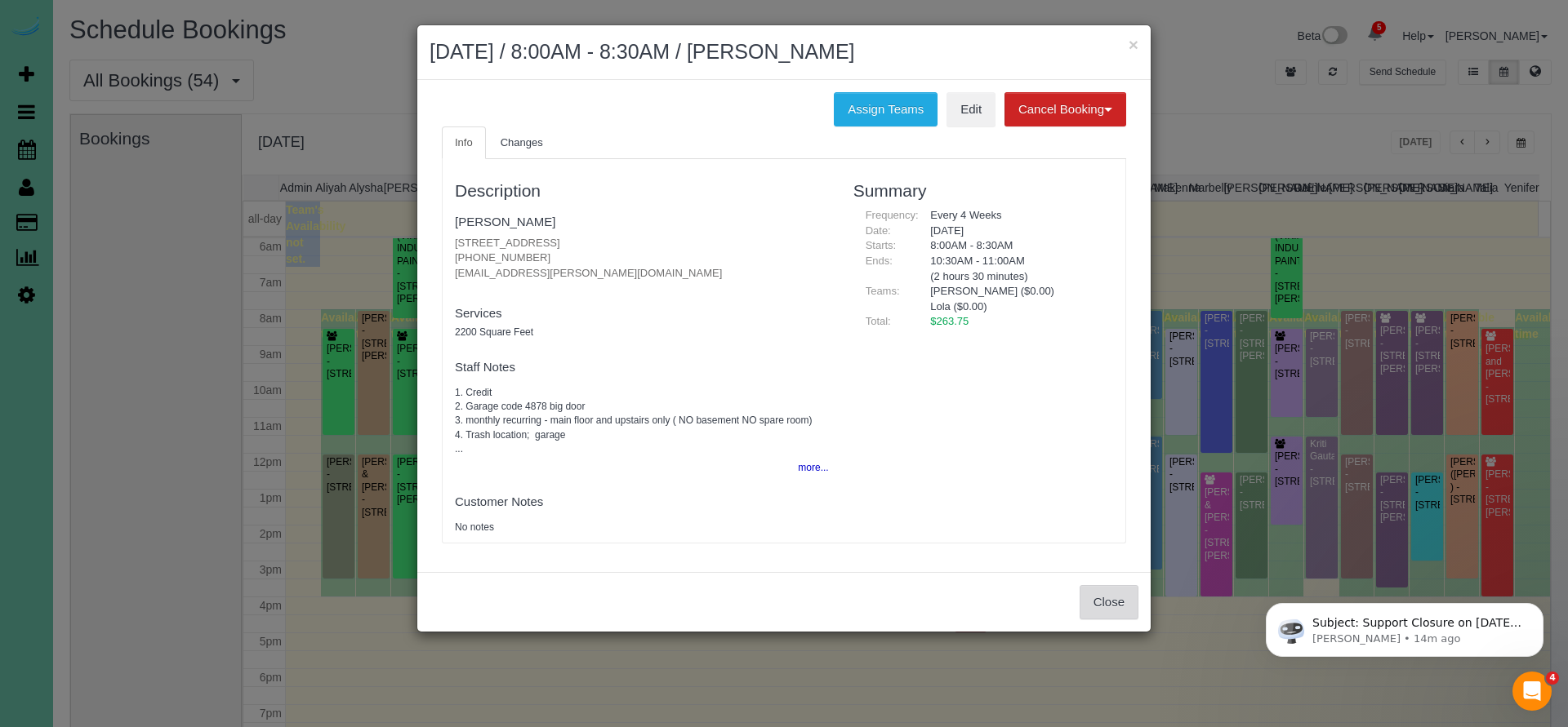
click at [1135, 594] on button "Close" at bounding box center [1108, 602] width 59 height 34
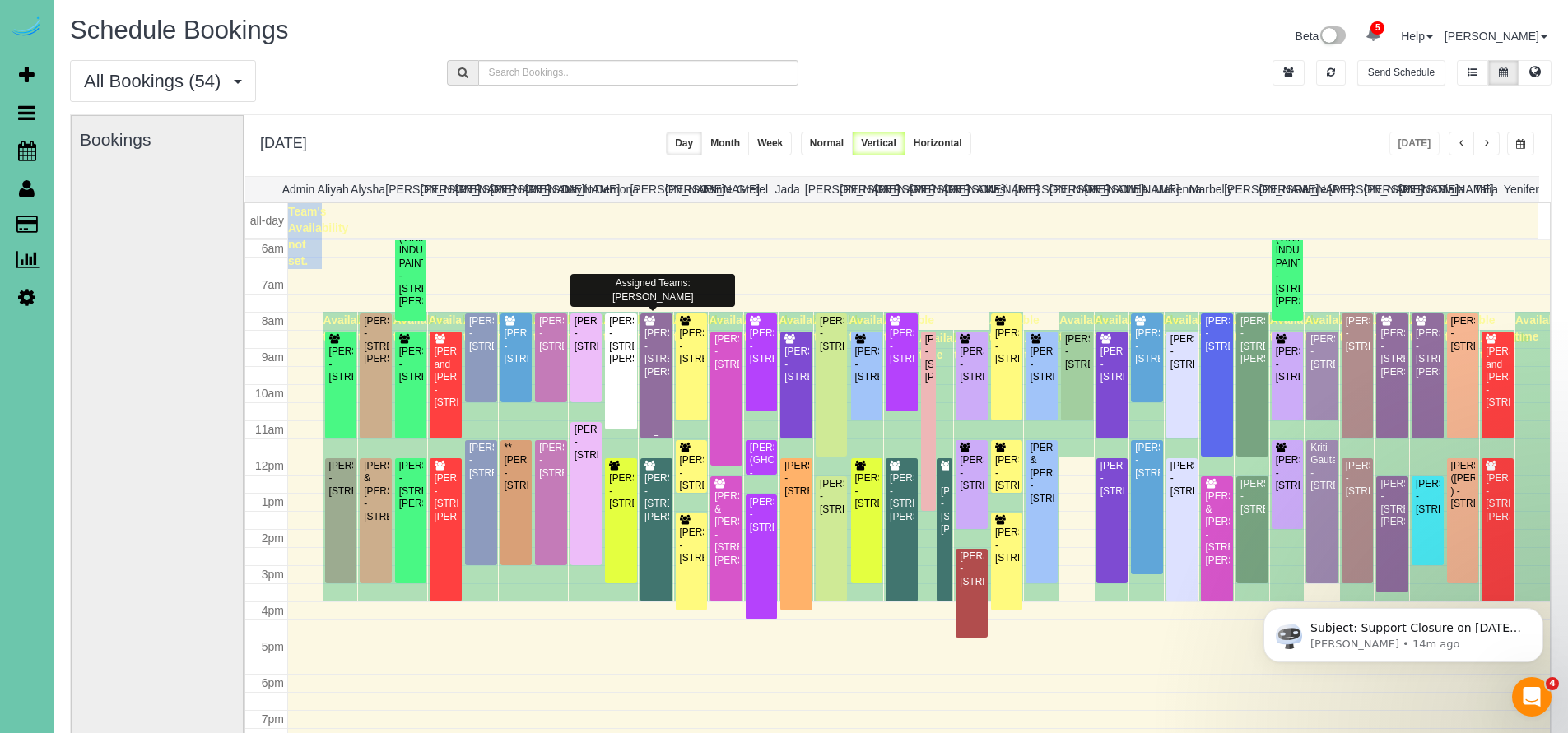
click at [652, 369] on div "Alison Cowan - 9826 Harney Parkway North, Omaha, NE 68114" at bounding box center [655, 353] width 25 height 51
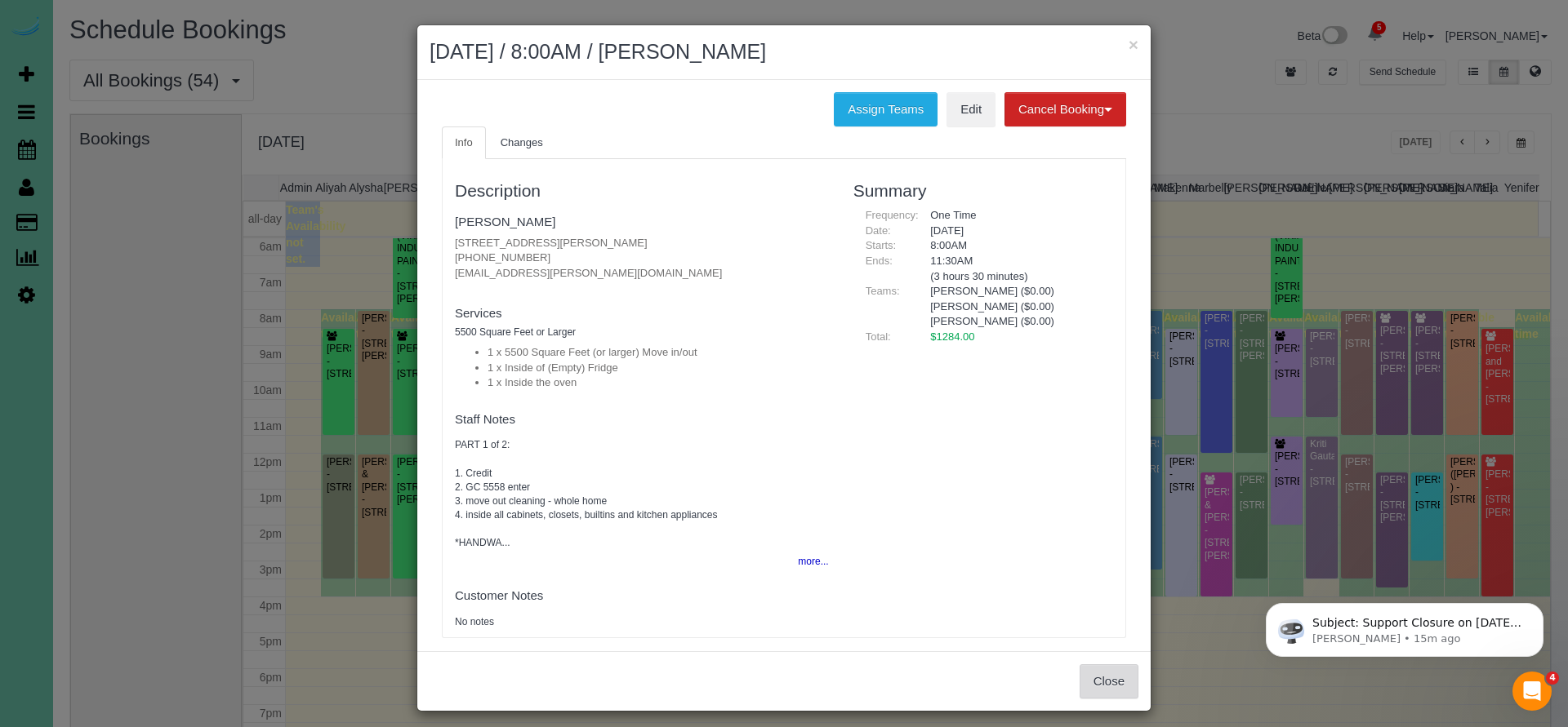
click at [1084, 674] on button "Close" at bounding box center [1108, 682] width 59 height 34
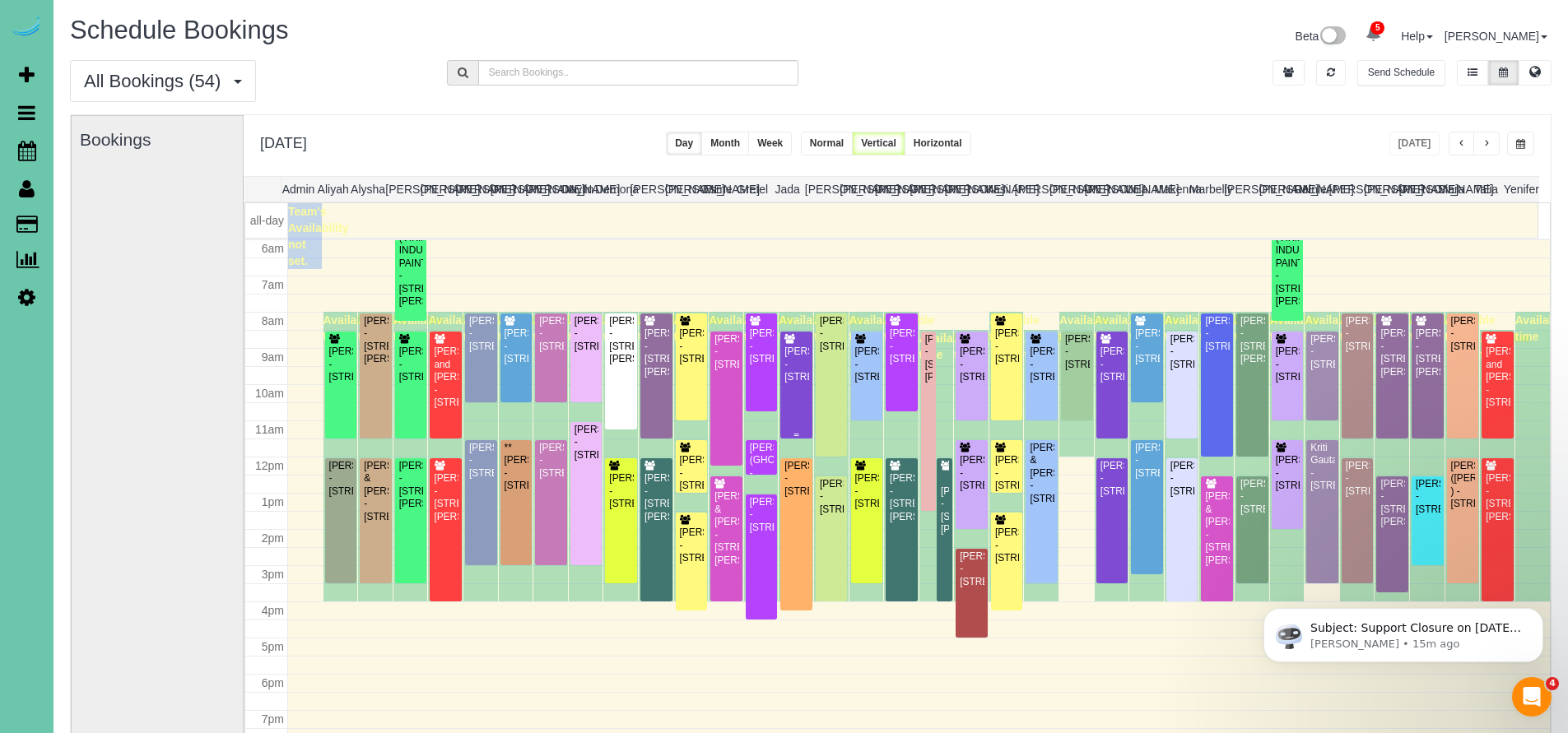
click at [799, 380] on div "Leah Bockelman - 577 S 183rd Ave, Elkhorn, NE 68022" at bounding box center [796, 364] width 25 height 37
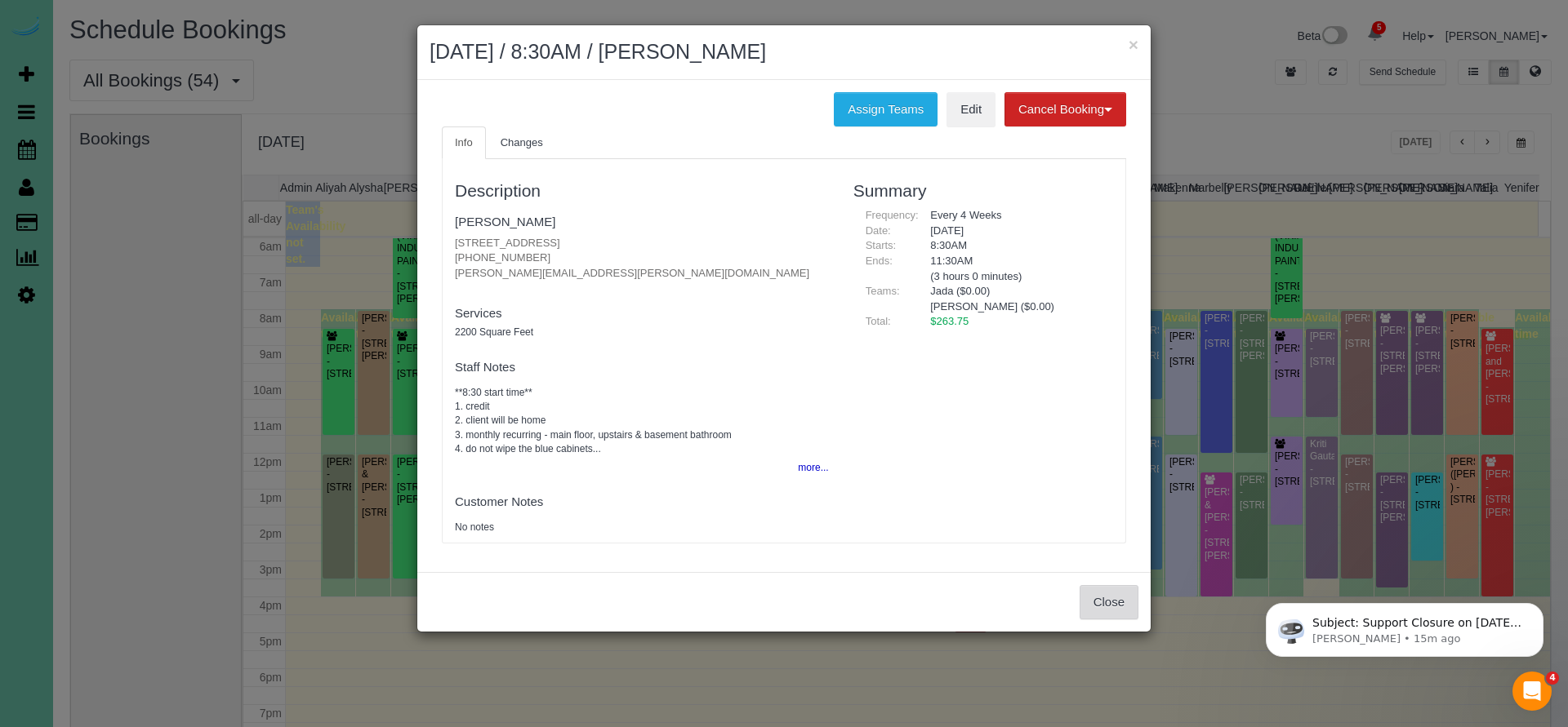
click at [1093, 589] on button "Close" at bounding box center [1108, 602] width 59 height 34
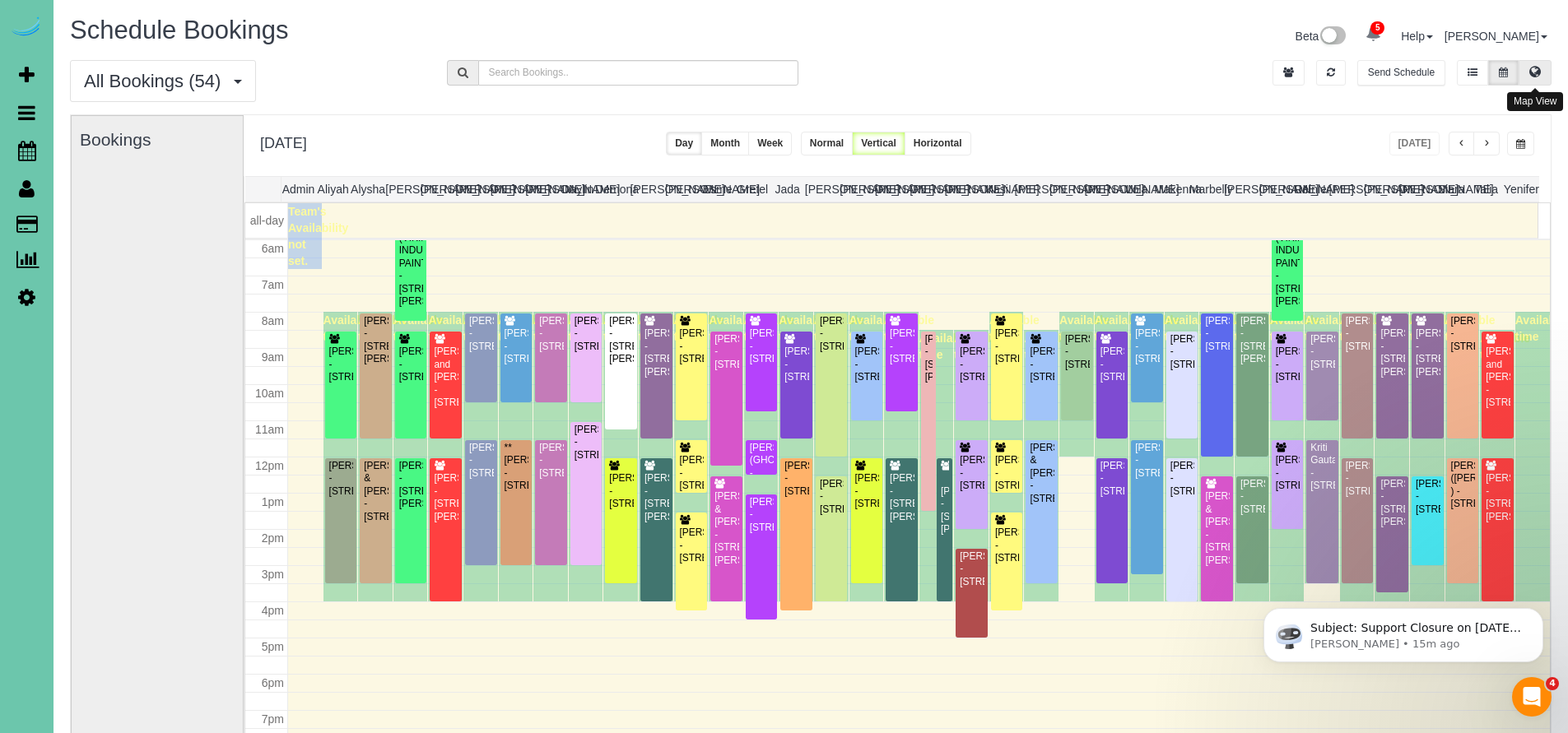
click at [1531, 68] on icon at bounding box center [1534, 71] width 11 height 10
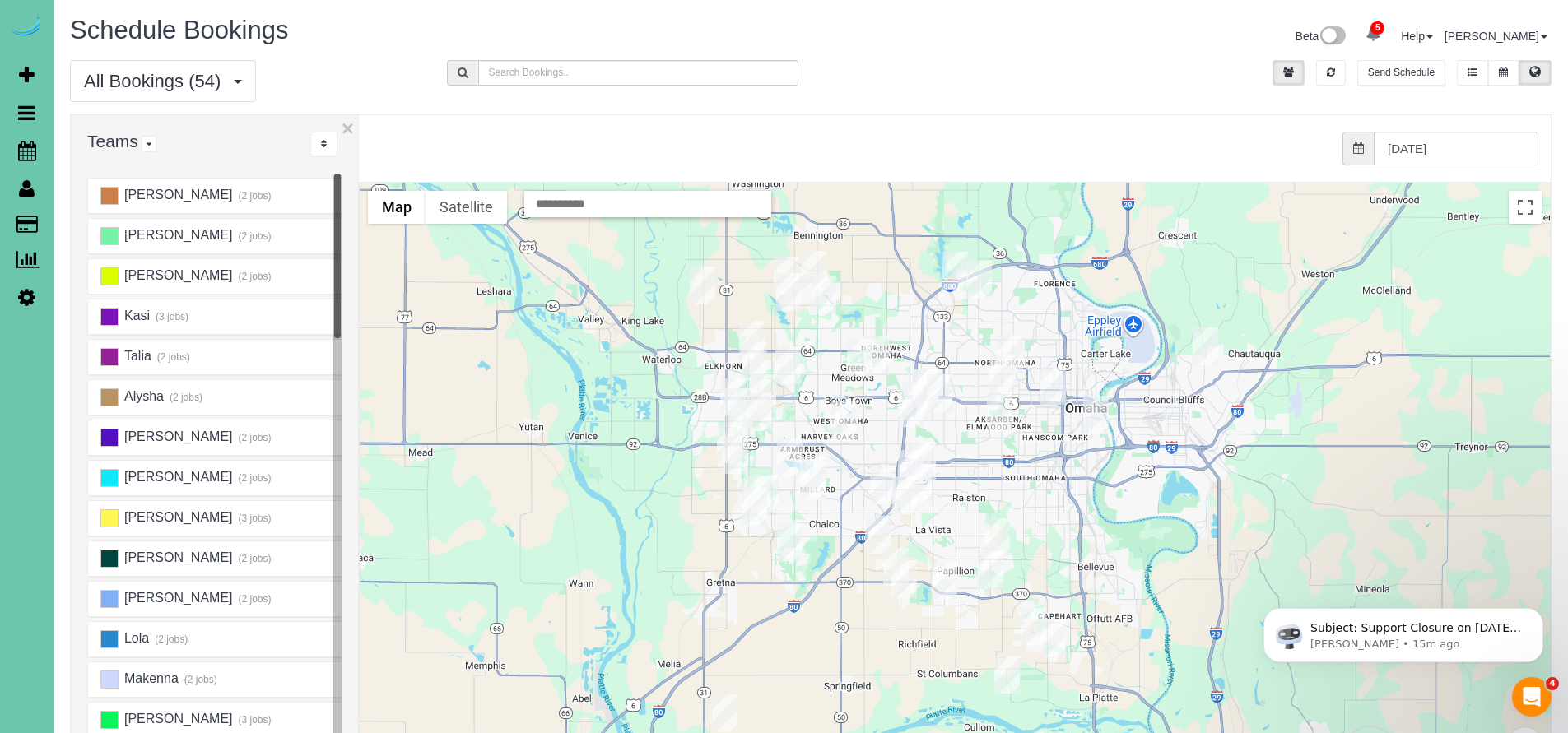
click at [999, 402] on img "08/26/2025 8:30AM - Annie Dolan - 6019 Hickory Street, Omaha, NE 68106" at bounding box center [999, 410] width 25 height 37
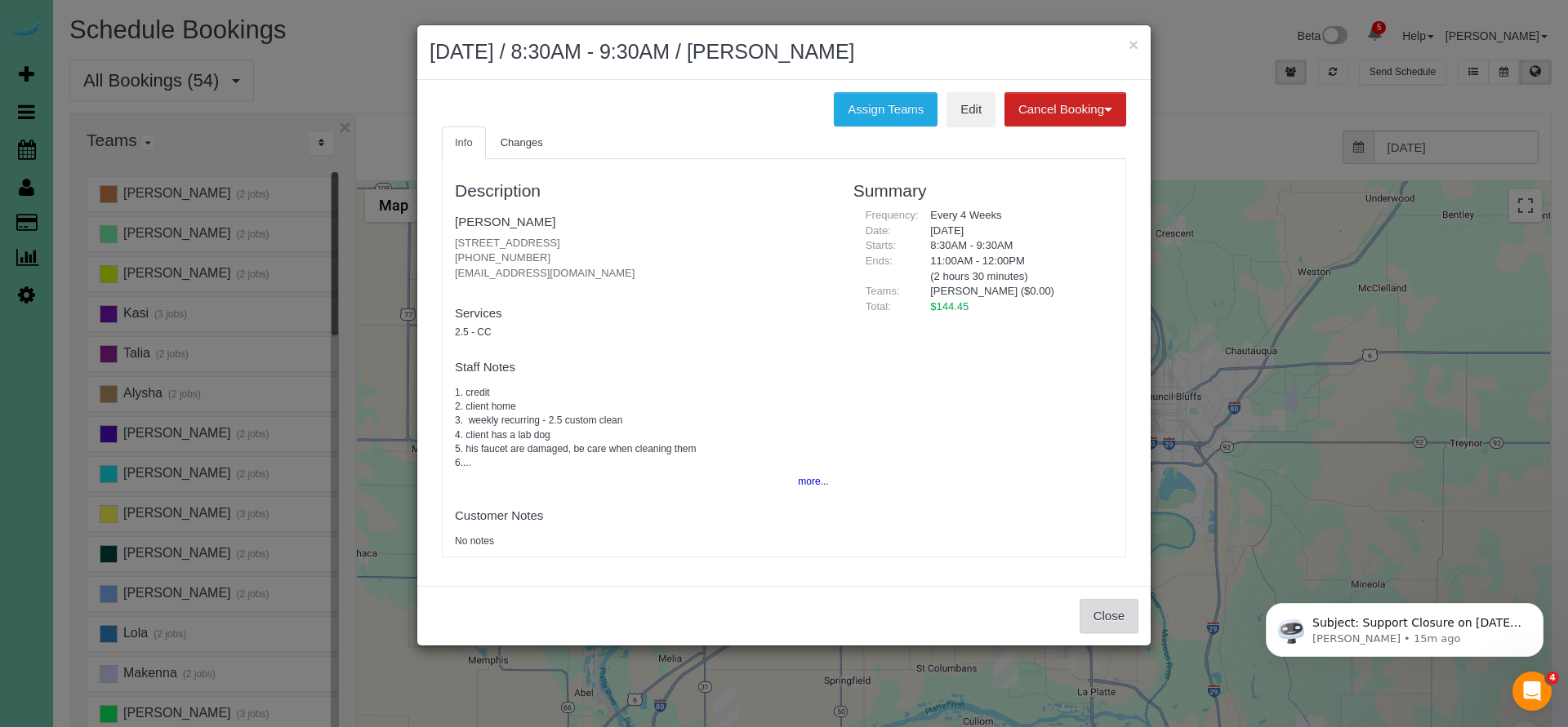
click at [1107, 609] on button "Close" at bounding box center [1108, 616] width 59 height 34
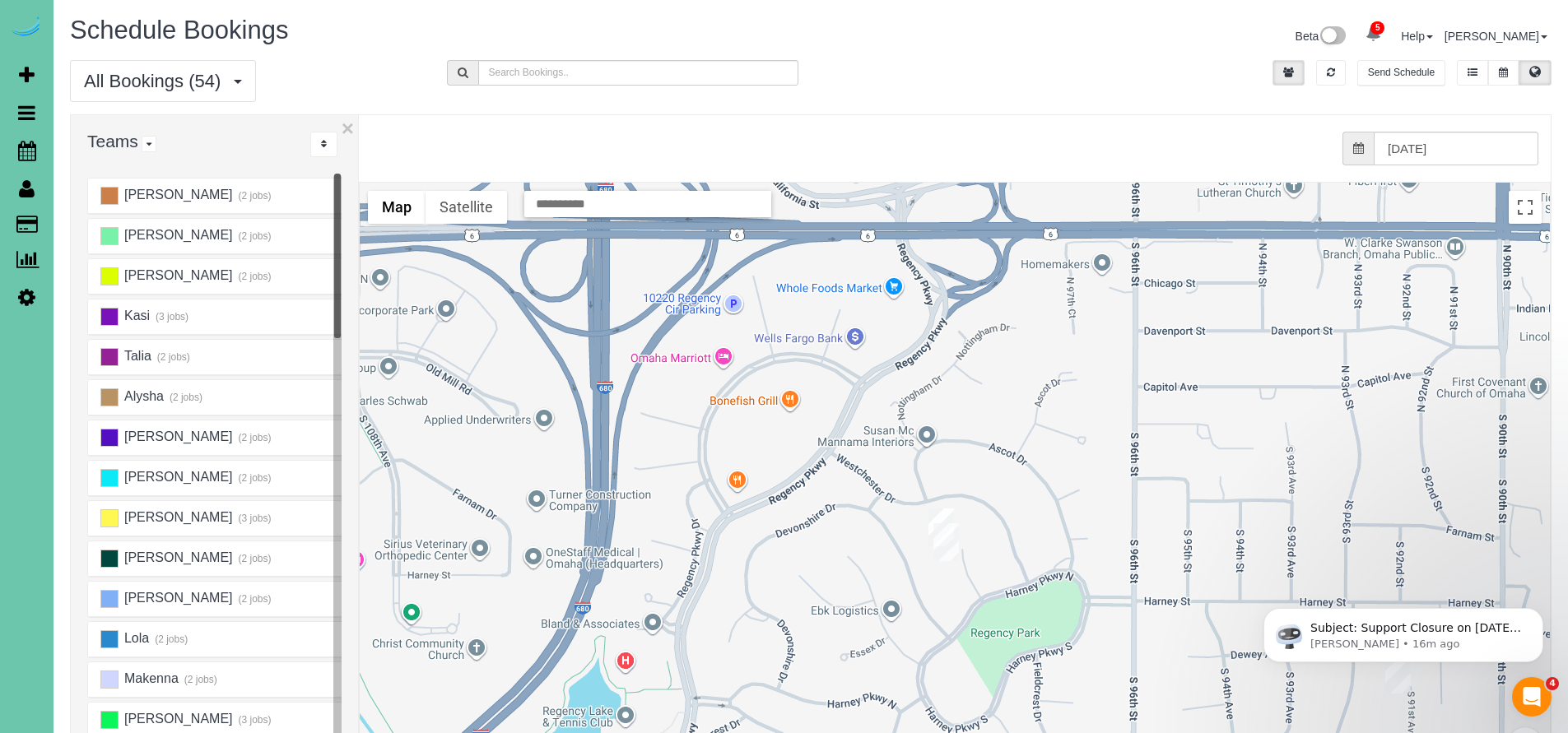
drag, startPoint x: 988, startPoint y: 597, endPoint x: 998, endPoint y: 508, distance: 89.6
click at [998, 508] on div at bounding box center [954, 510] width 1190 height 656
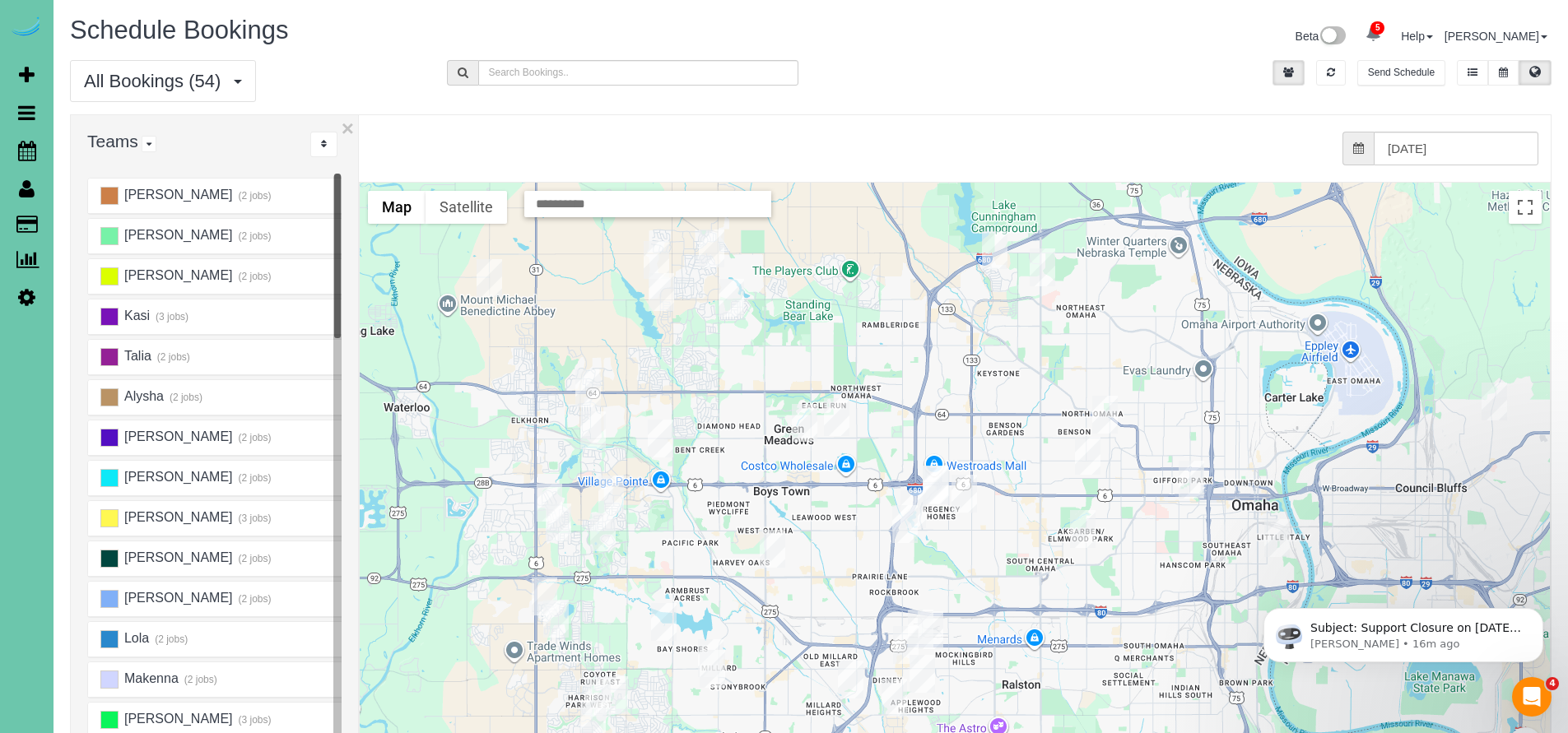
drag, startPoint x: 1031, startPoint y: 655, endPoint x: 1032, endPoint y: 501, distance: 154.0
click at [1032, 501] on div at bounding box center [954, 510] width 1190 height 656
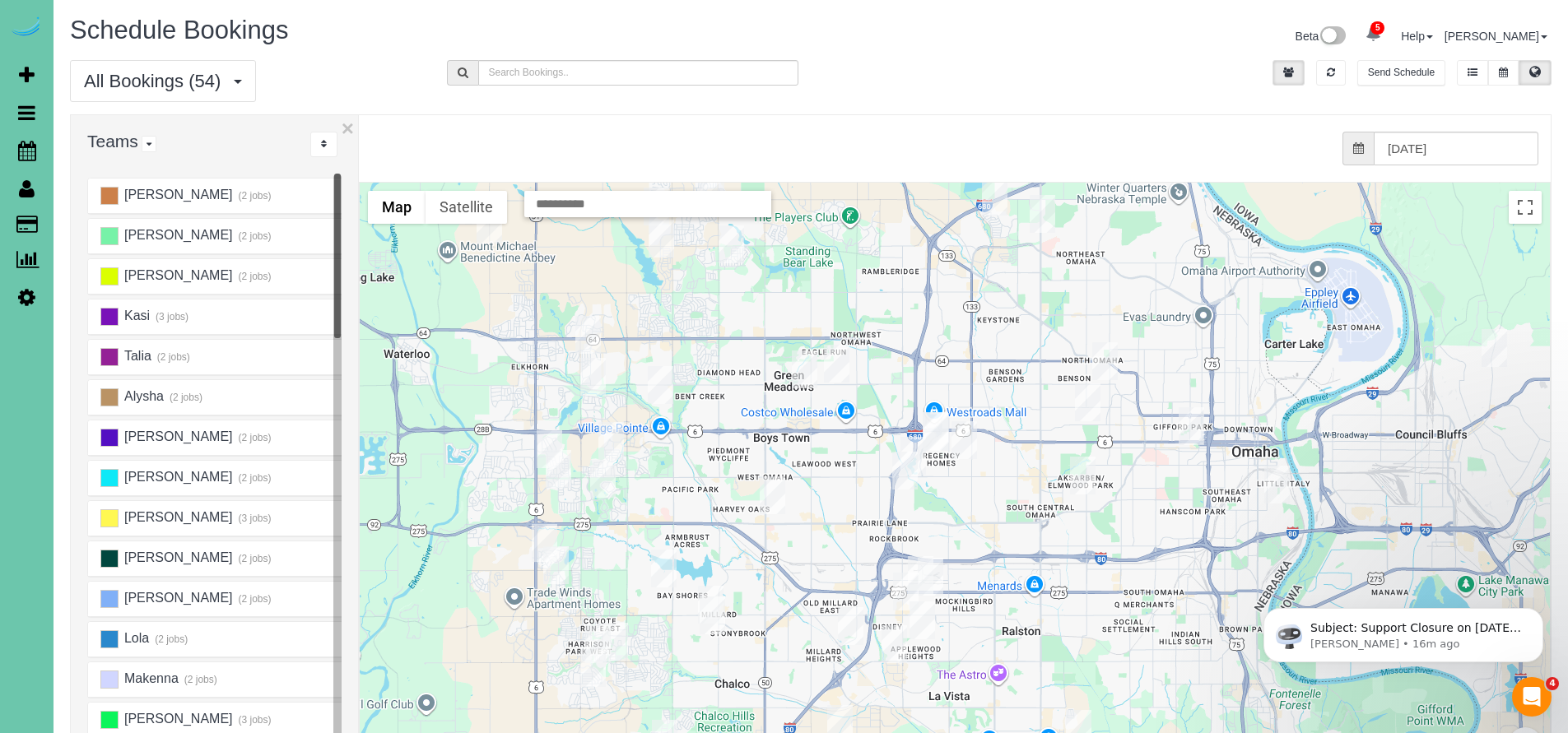
click at [905, 466] on img "08/26/2025 8:00AM - Angela Rodriguez - 1512 S 106th Ave, Omaha, NE 68124" at bounding box center [904, 471] width 25 height 37
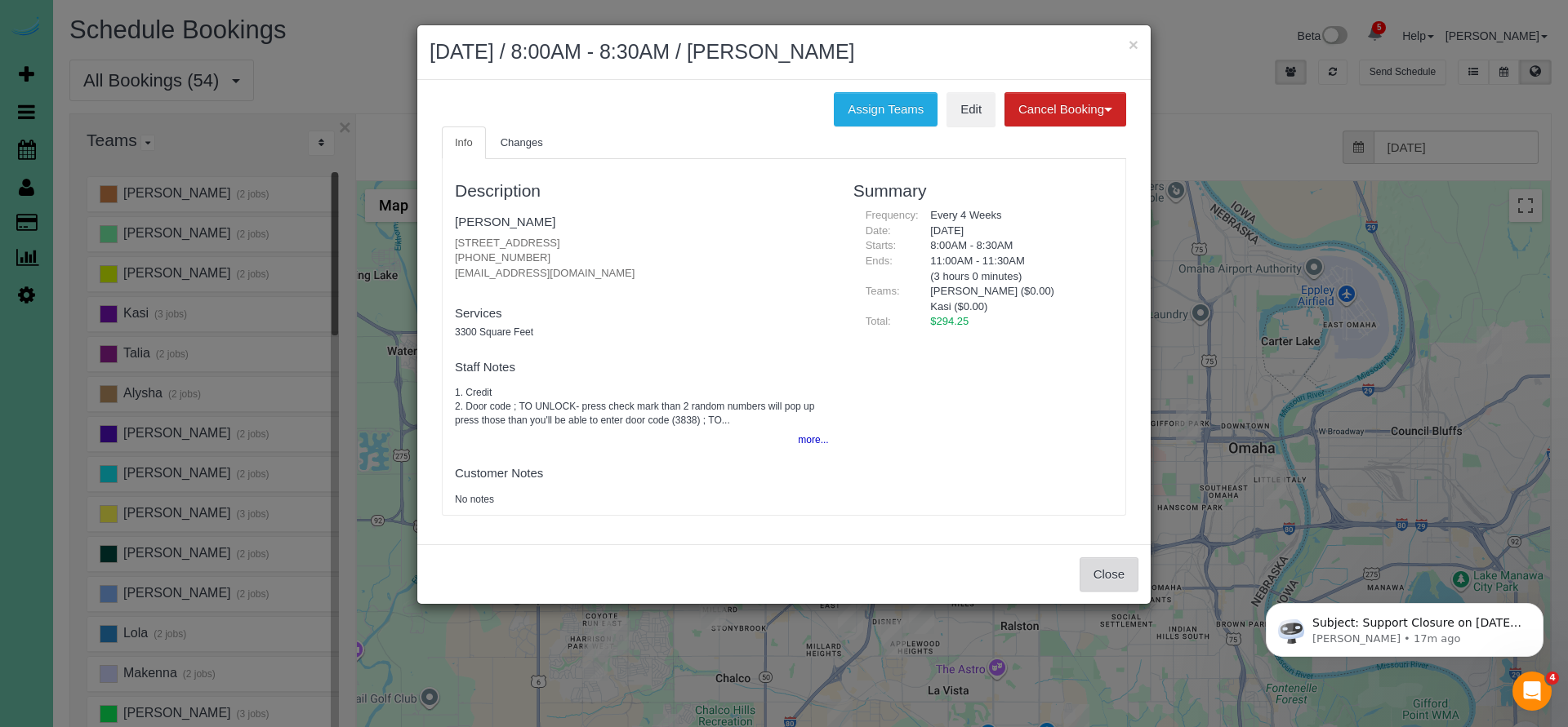
click at [1103, 569] on button "Close" at bounding box center [1108, 574] width 59 height 34
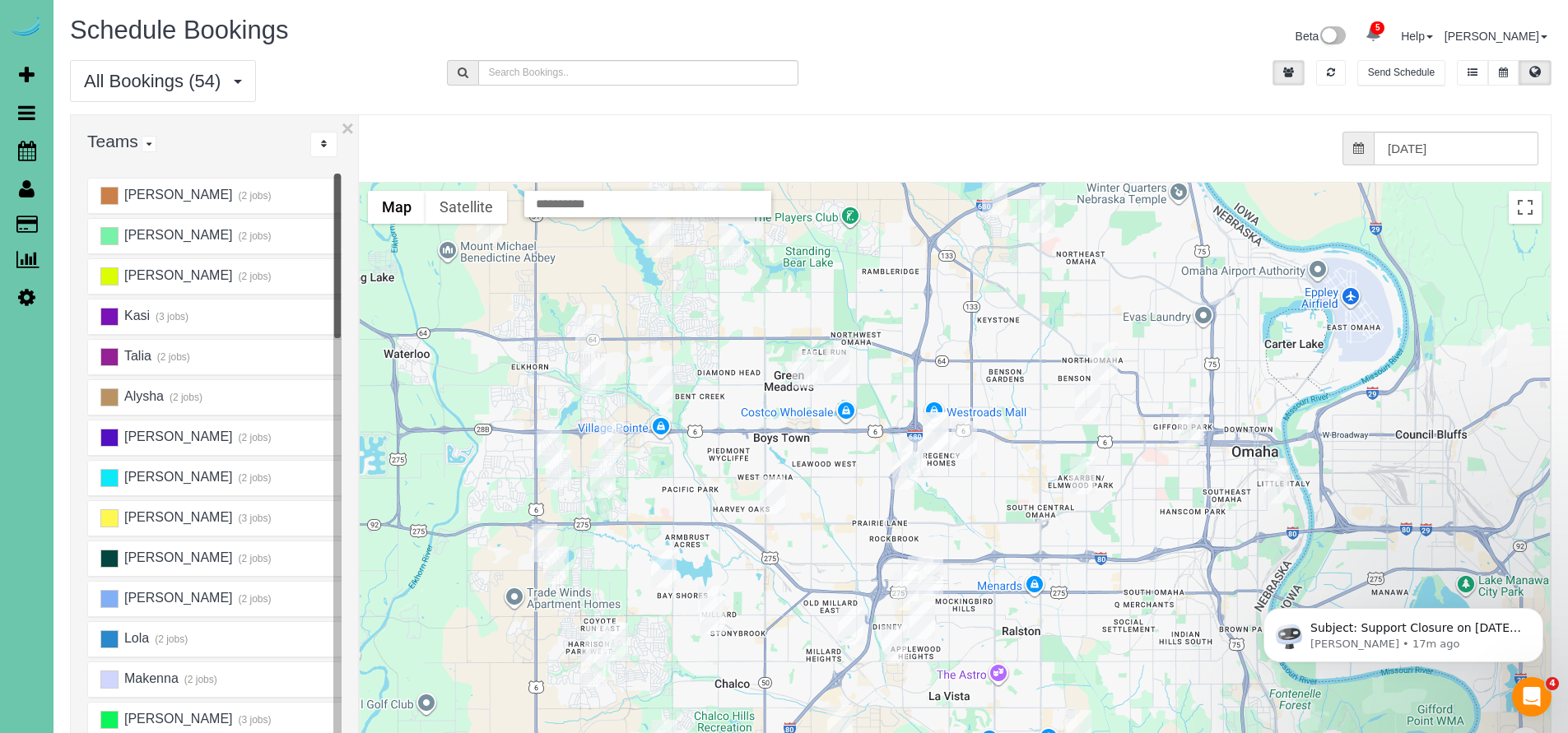
click at [902, 466] on img "08/26/2025 8:00AM - Angela Rodriguez - 1512 S 106th Ave, Omaha, NE 68124" at bounding box center [904, 471] width 25 height 37
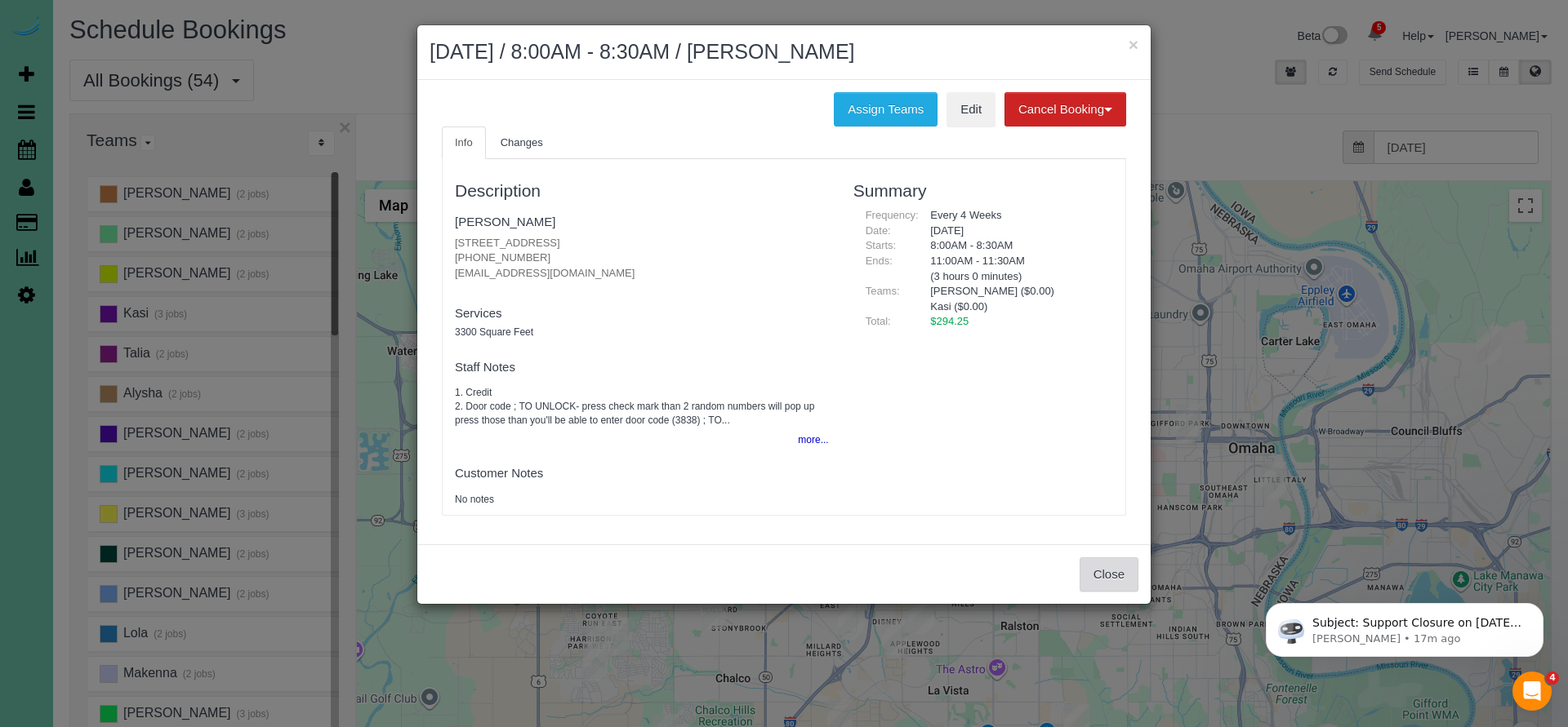
click at [1108, 570] on button "Close" at bounding box center [1108, 574] width 59 height 34
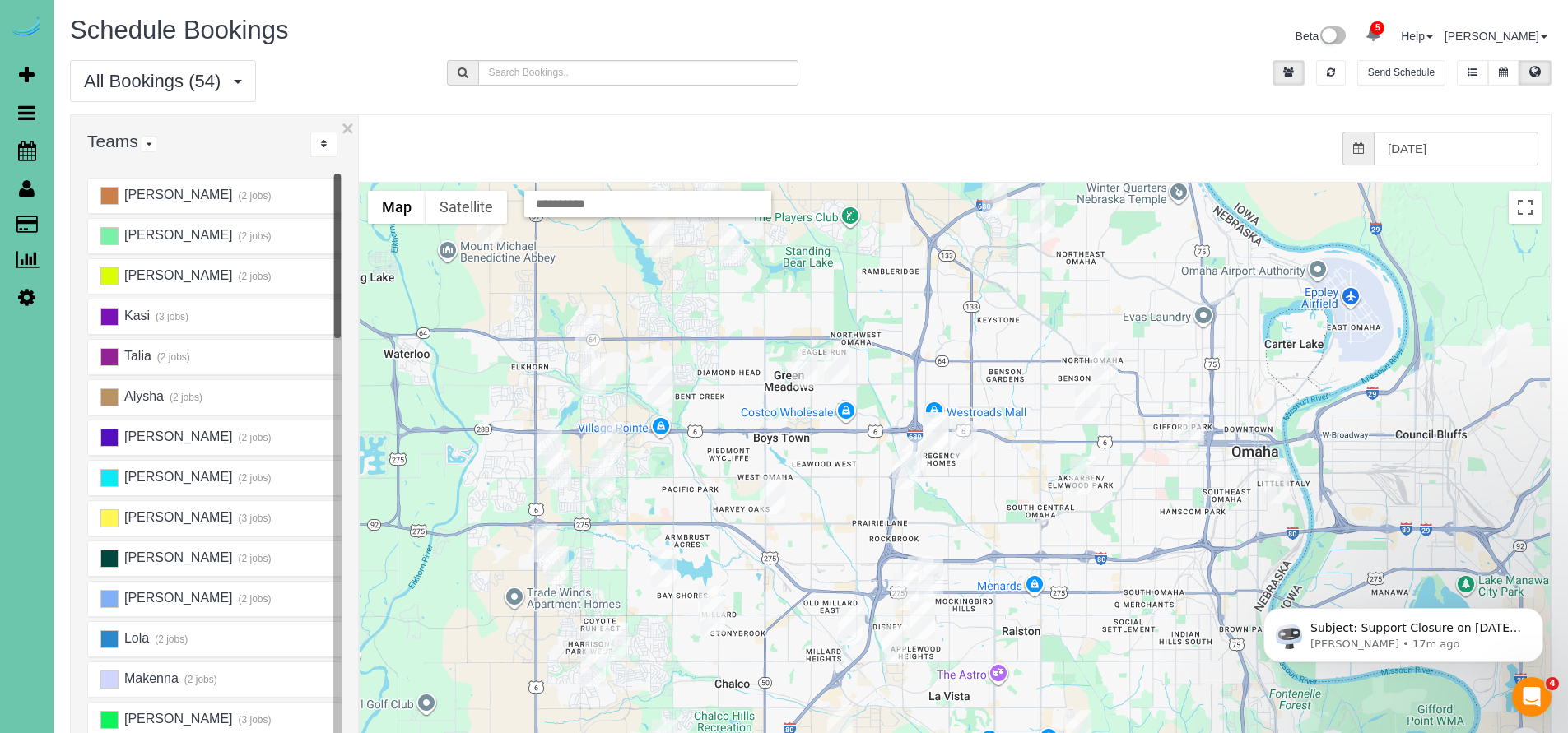
click at [906, 467] on img "08/26/2025 8:00AM - Angela Rodriguez - 1512 S 106th Ave, Omaha, NE 68124" at bounding box center [904, 471] width 25 height 37
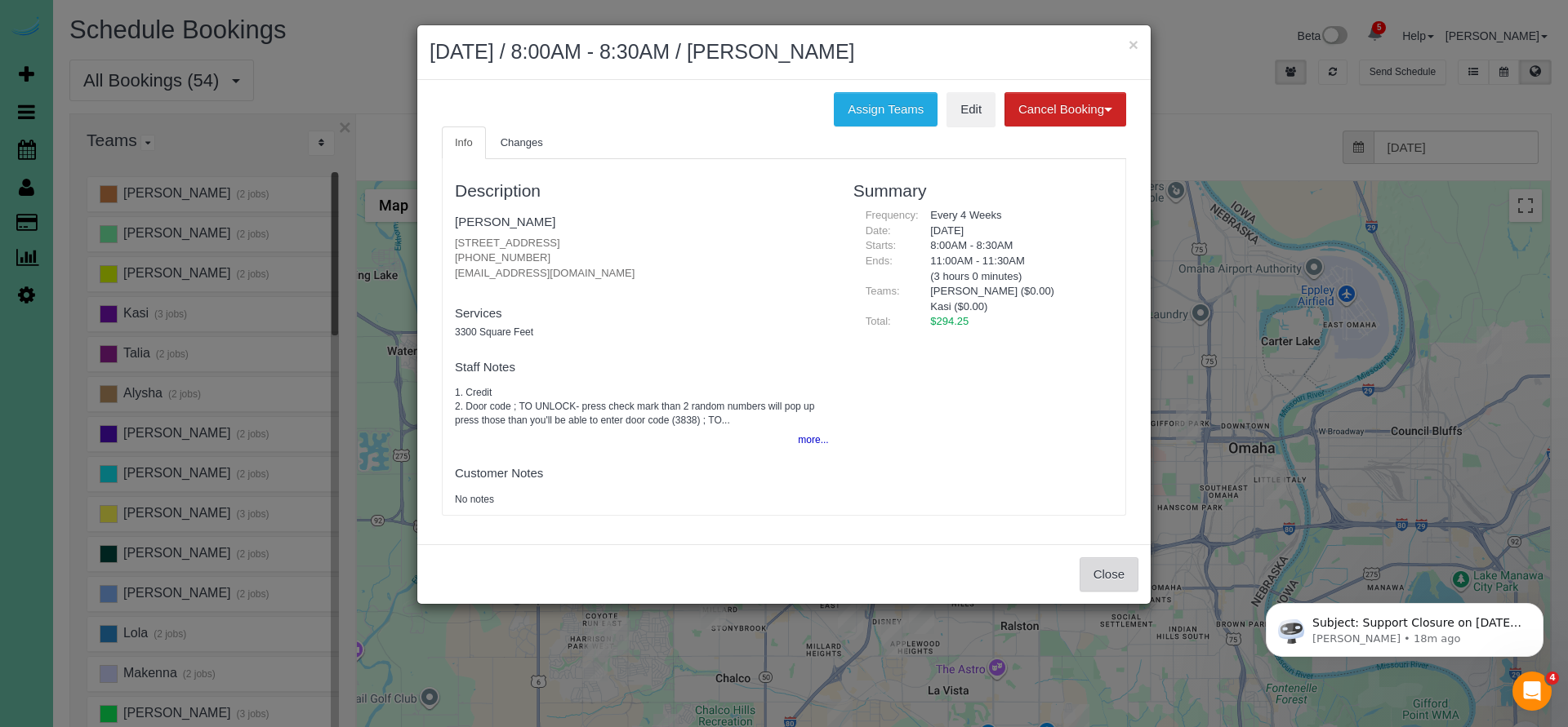
click at [1109, 576] on button "Close" at bounding box center [1108, 574] width 59 height 34
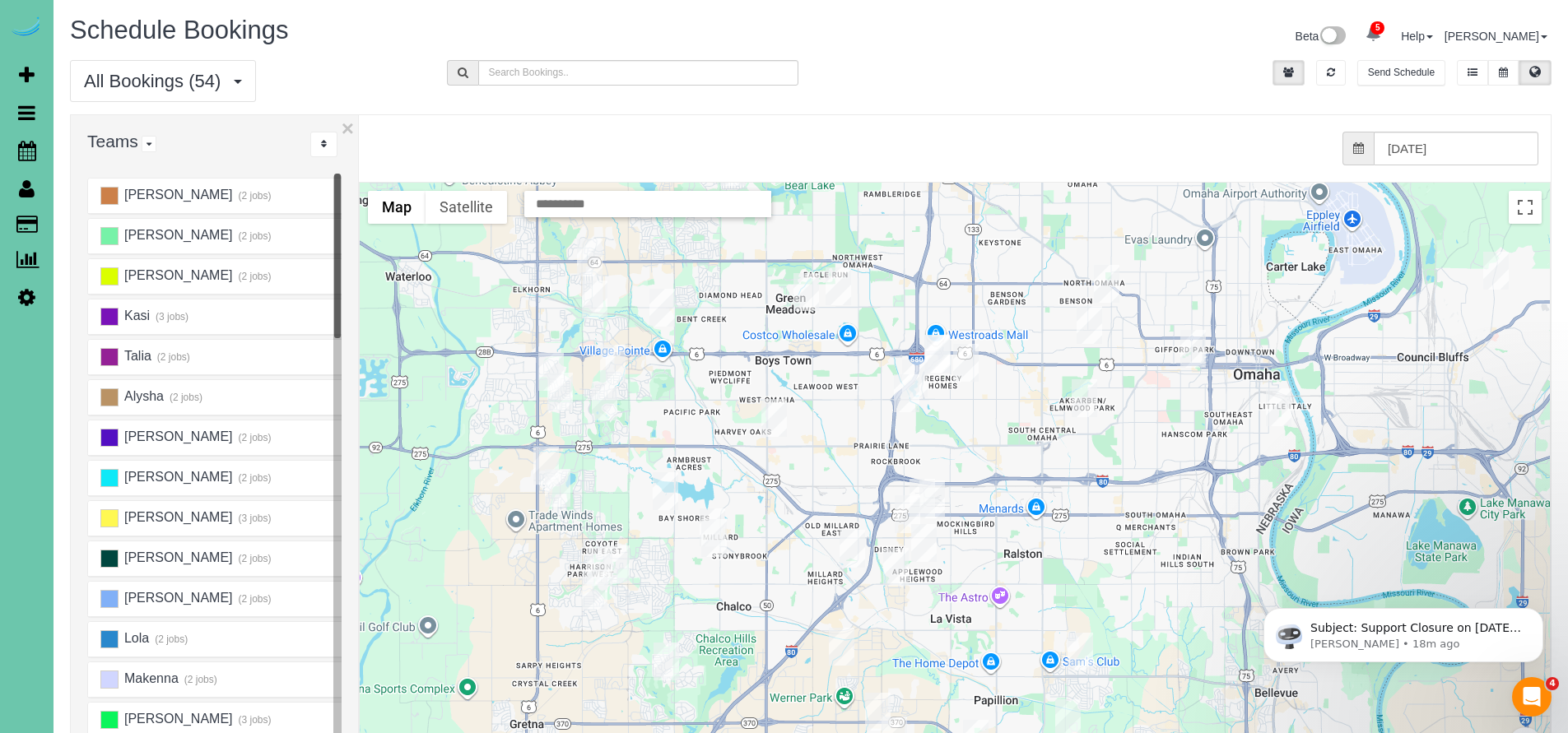
drag, startPoint x: 1068, startPoint y: 585, endPoint x: 1068, endPoint y: 536, distance: 49.0
click at [1068, 536] on div at bounding box center [954, 510] width 1190 height 656
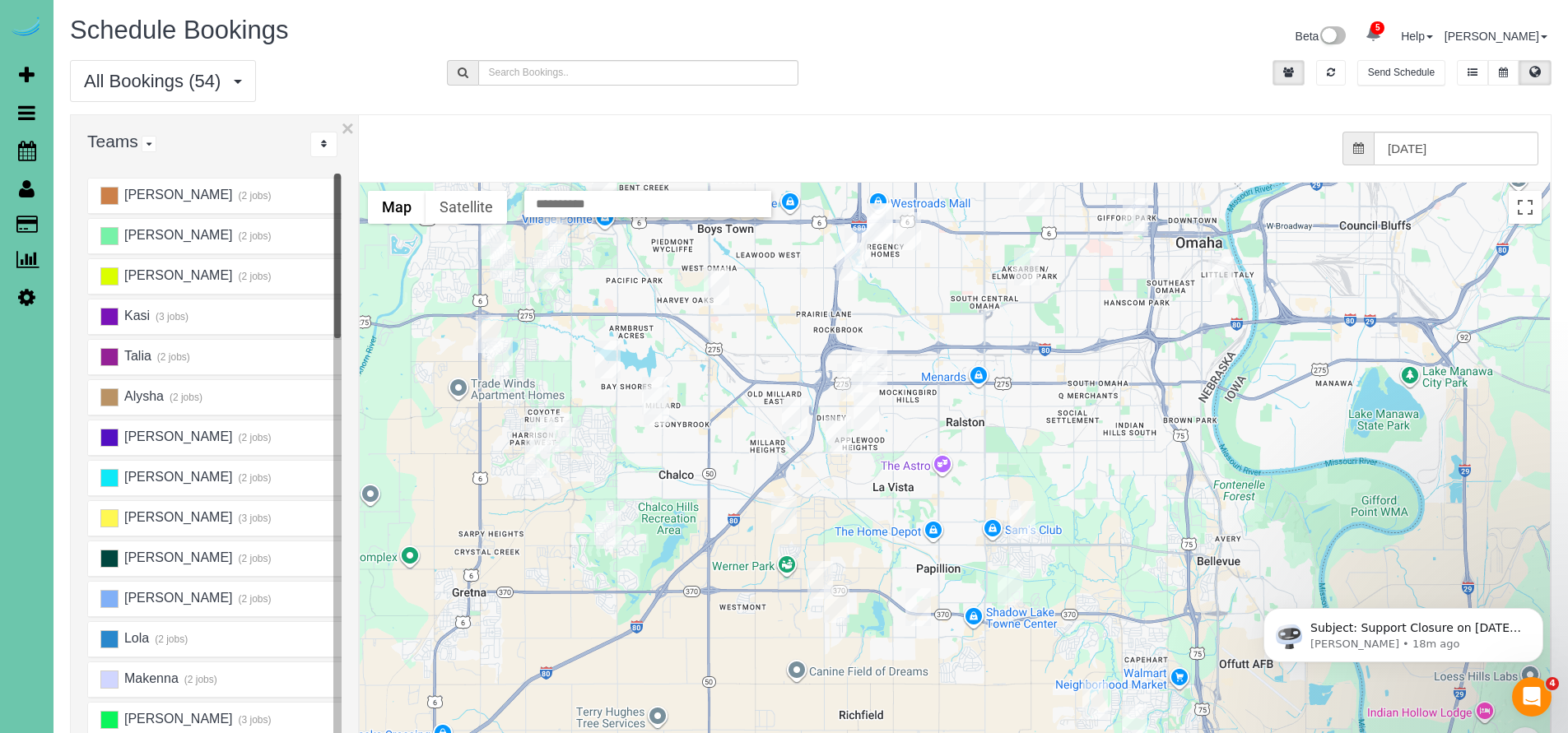
drag, startPoint x: 1089, startPoint y: 623, endPoint x: 1099, endPoint y: 391, distance: 232.2
click at [1099, 391] on div at bounding box center [954, 510] width 1190 height 656
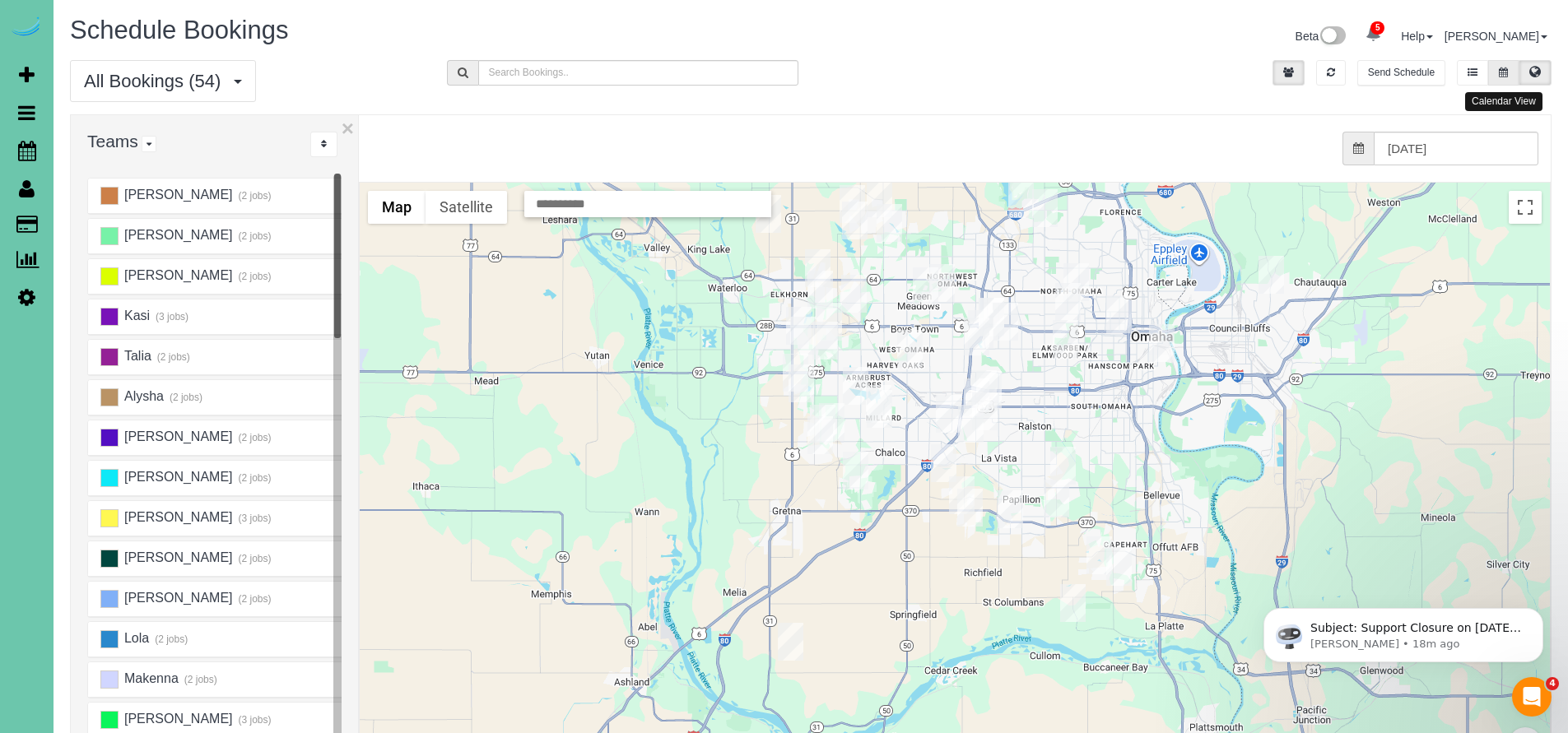
click at [1513, 72] on button at bounding box center [1502, 72] width 31 height 25
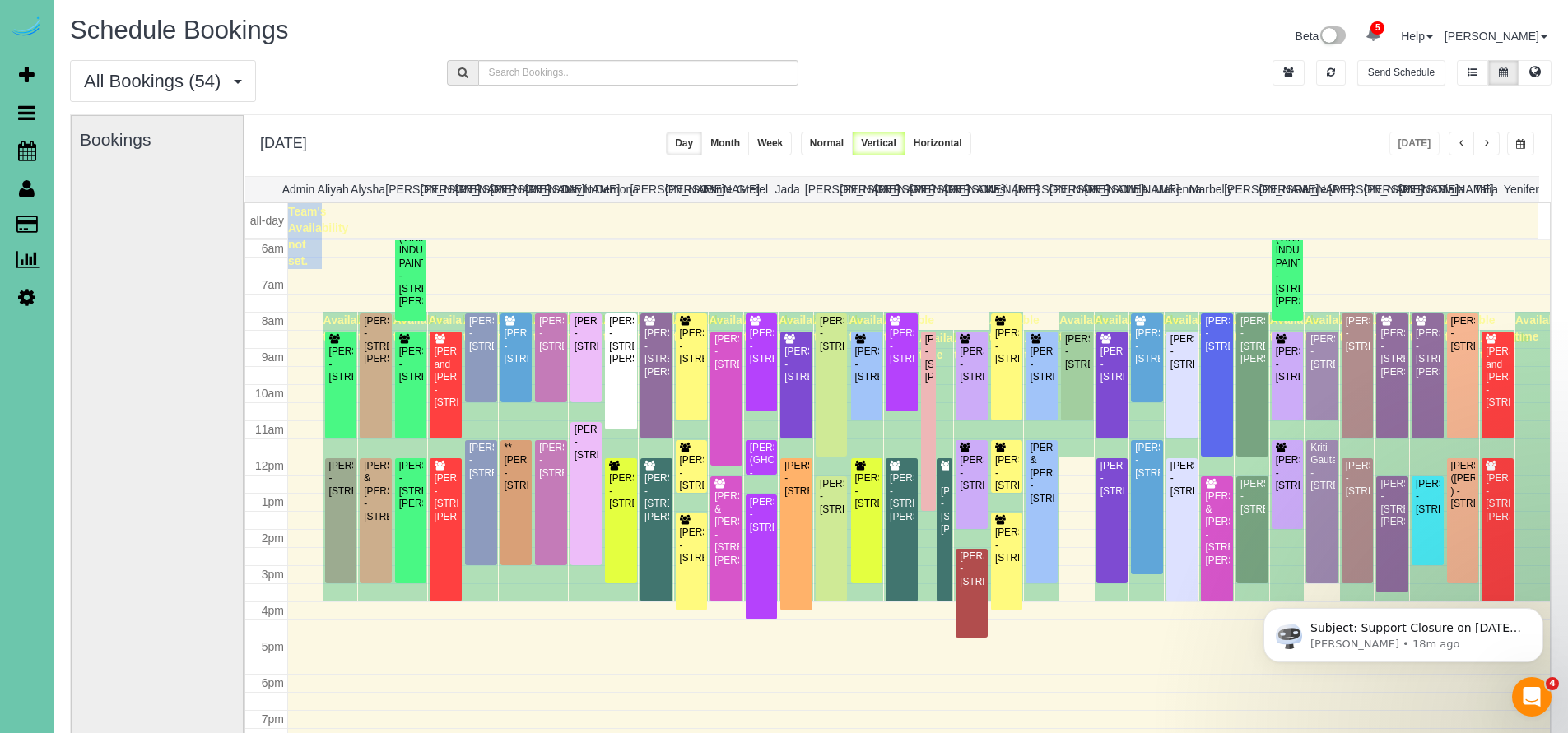
click at [498, 258] on td at bounding box center [930, 236] width 1214 height 66
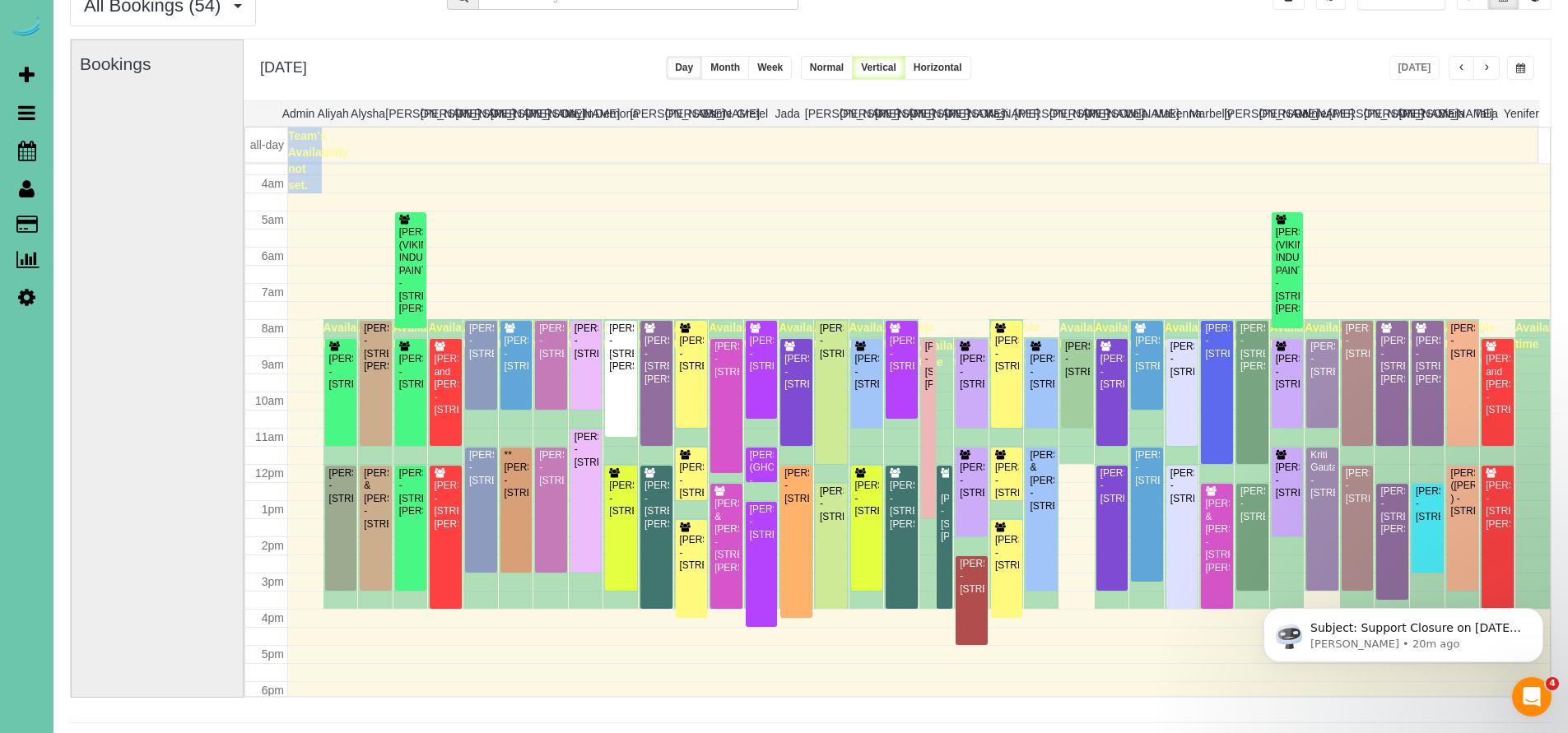
scroll to position [0, 0]
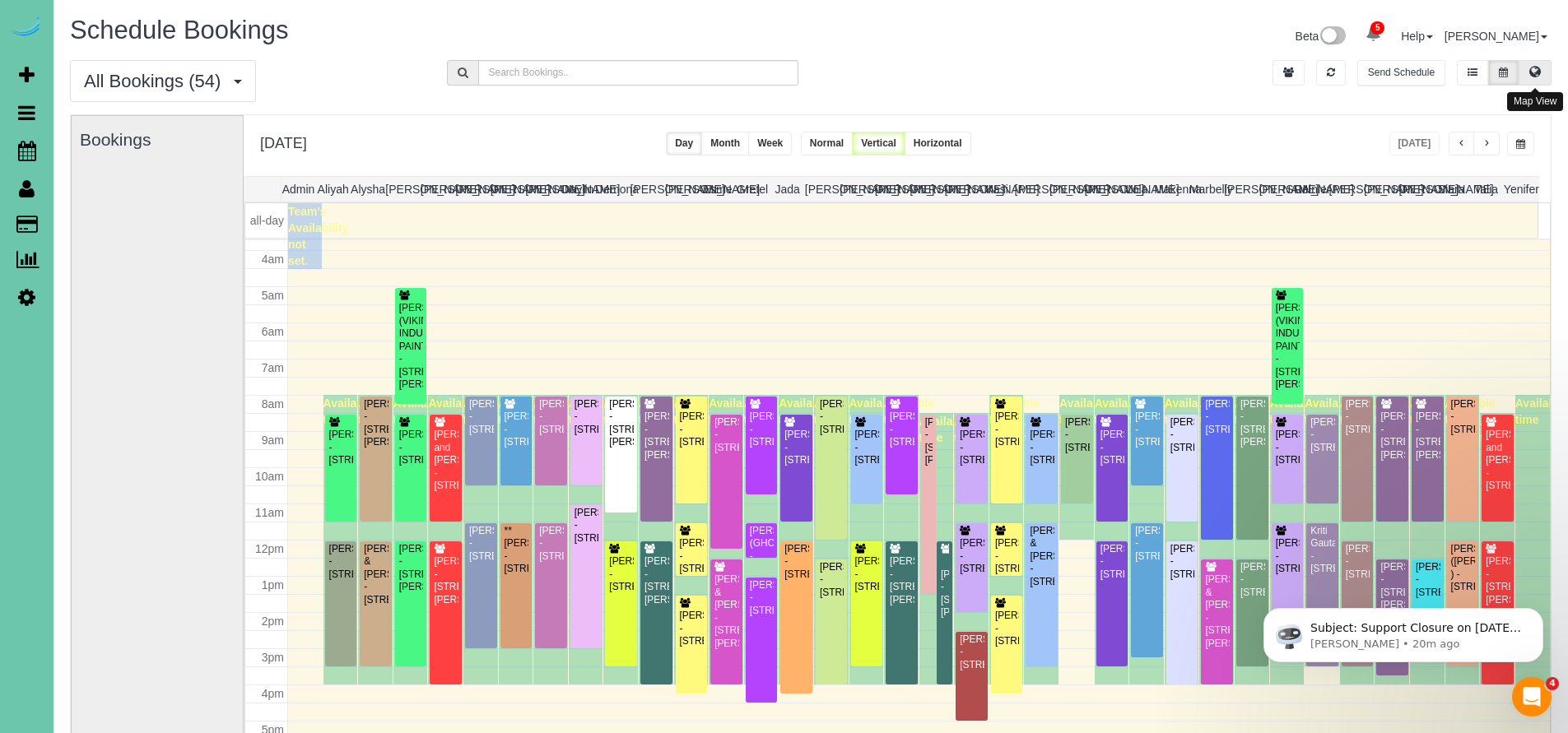
click at [1537, 74] on icon at bounding box center [1534, 71] width 11 height 10
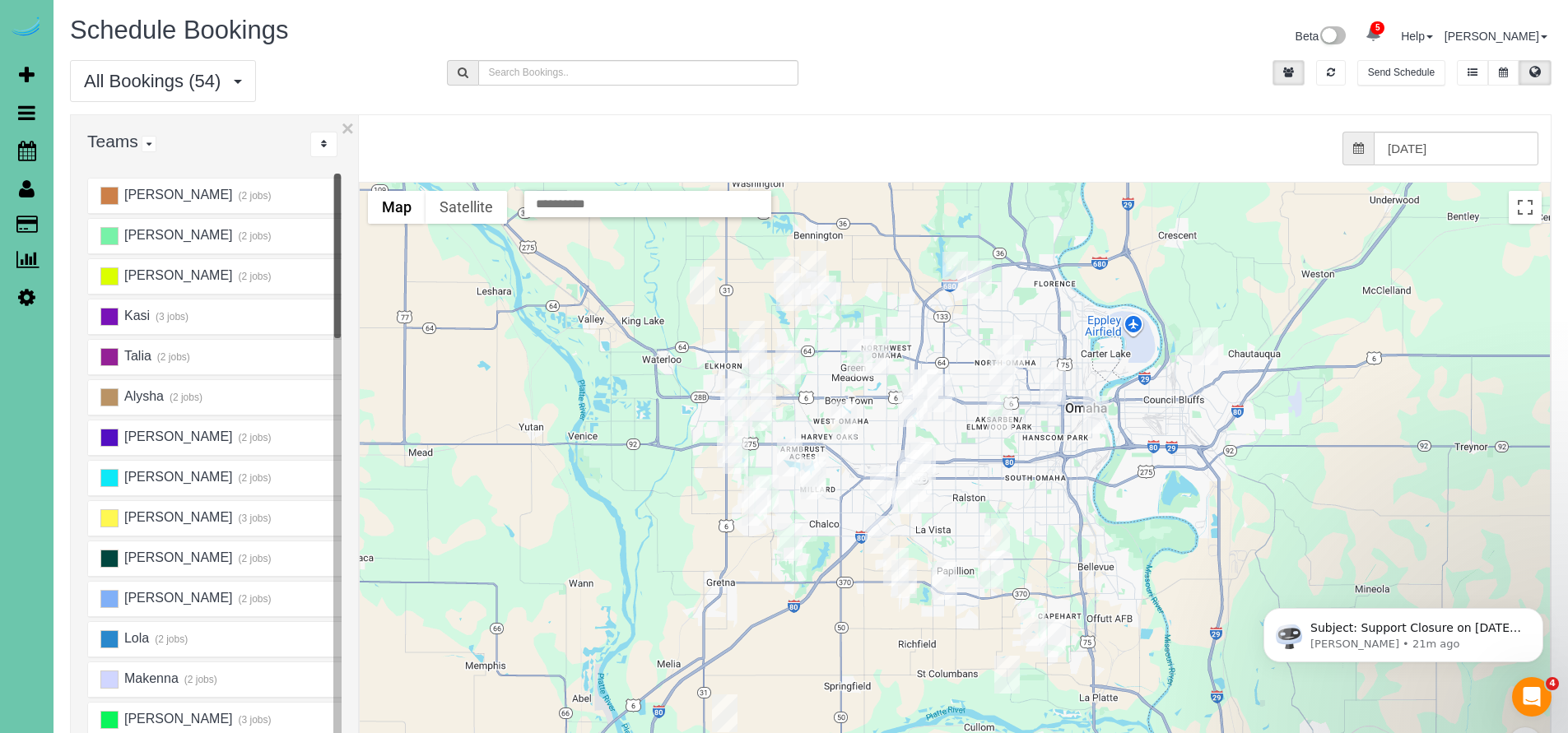
click at [906, 577] on img "08/26/2025 8:30AM - Katrina Meyer - 11609 S 111th Street, Papillion, NE 68046" at bounding box center [903, 579] width 25 height 37
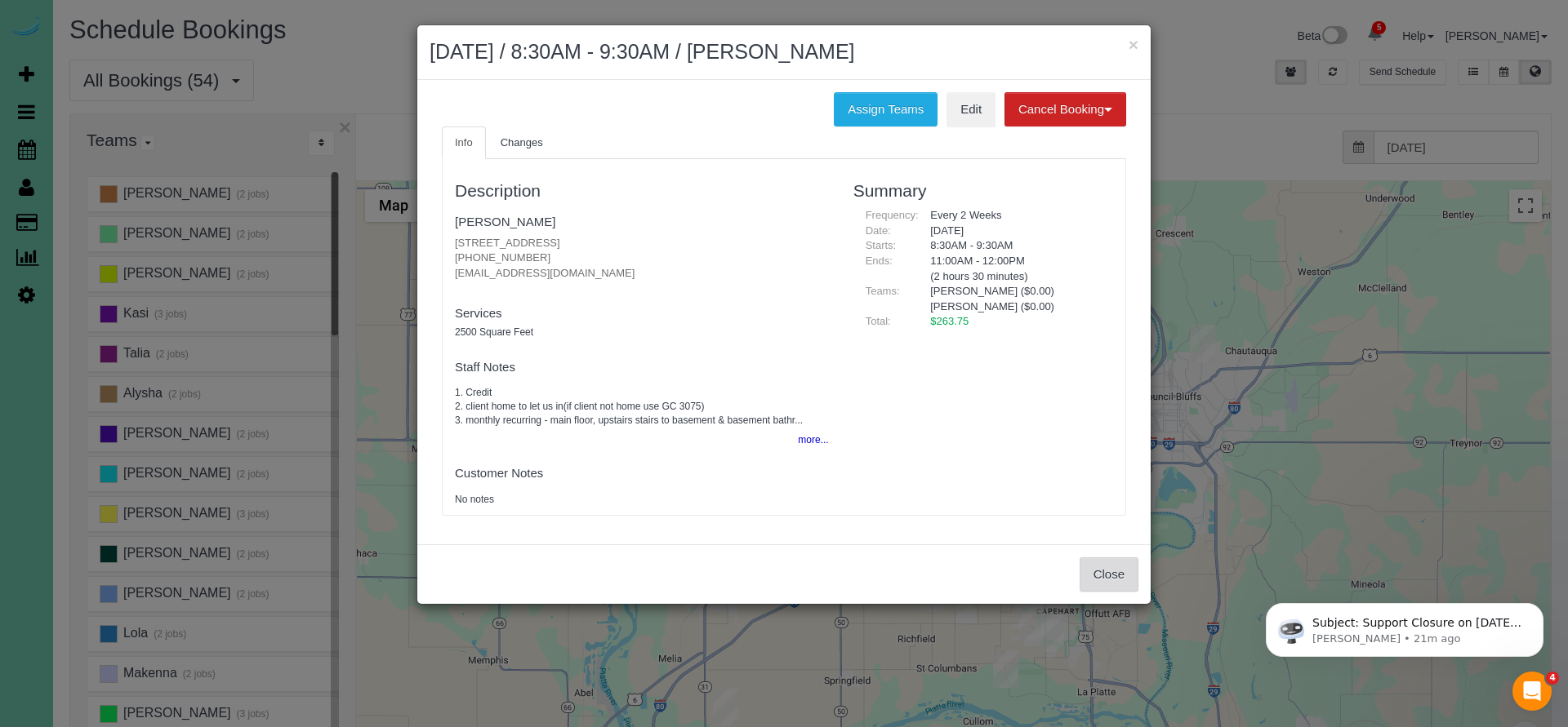
click at [1089, 559] on button "Close" at bounding box center [1108, 574] width 59 height 34
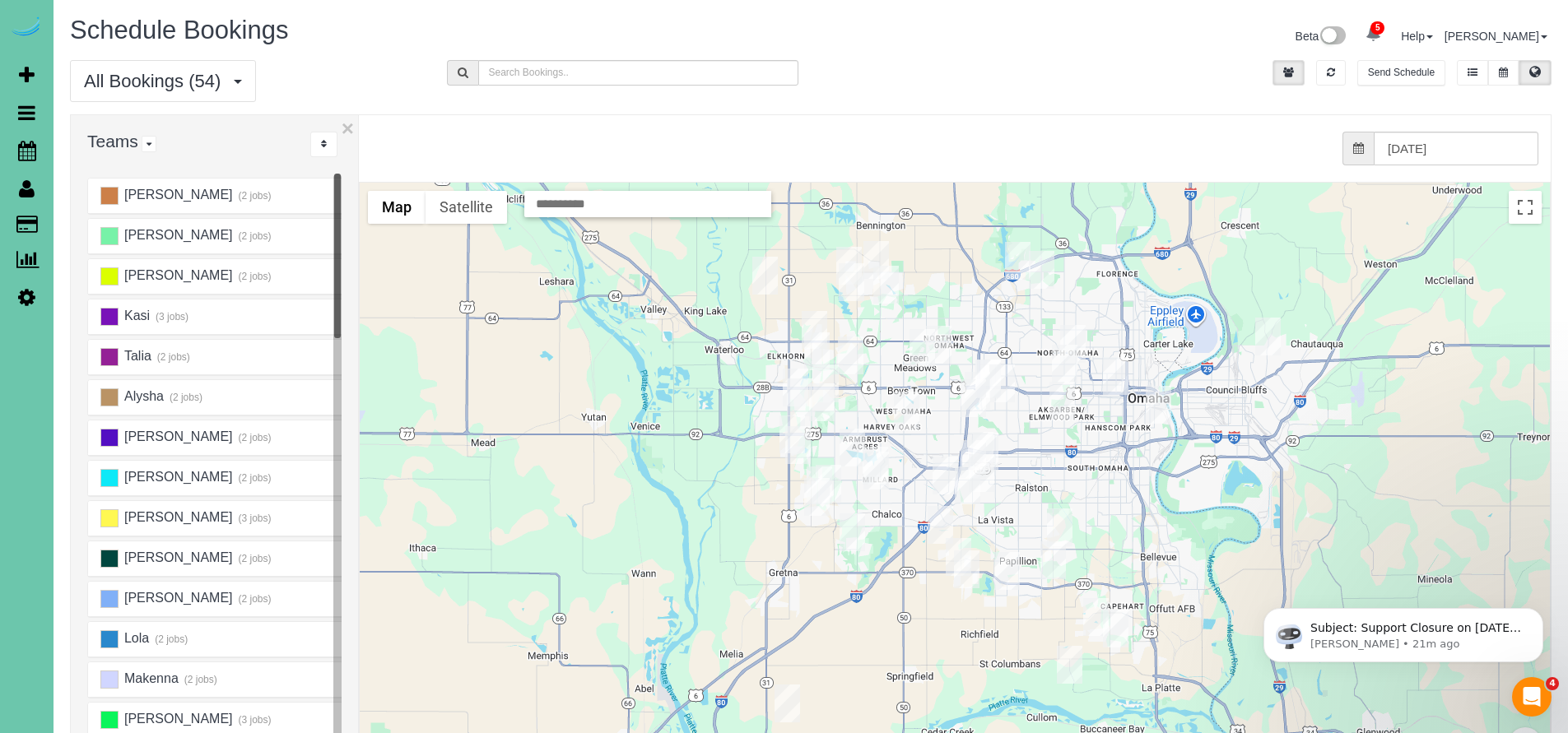
drag, startPoint x: 935, startPoint y: 605, endPoint x: 907, endPoint y: 541, distance: 69.9
click at [907, 541] on div at bounding box center [954, 510] width 1190 height 656
click at [763, 272] on img "08/26/2025 1:00PM - Kerri Lisle - 7007 N 216th Street, Elkhorn, NE 68022" at bounding box center [764, 274] width 25 height 37
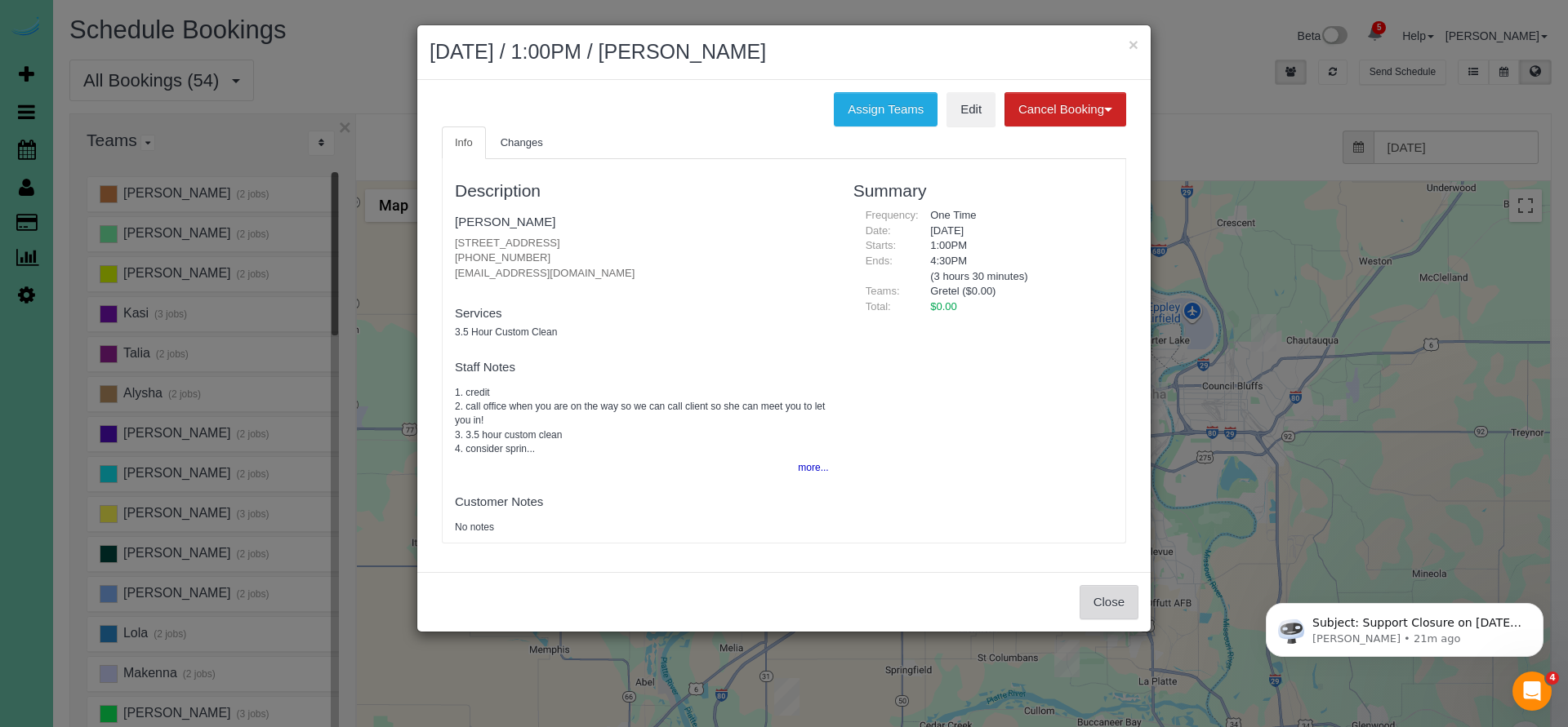
click at [1121, 600] on button "Close" at bounding box center [1108, 602] width 59 height 34
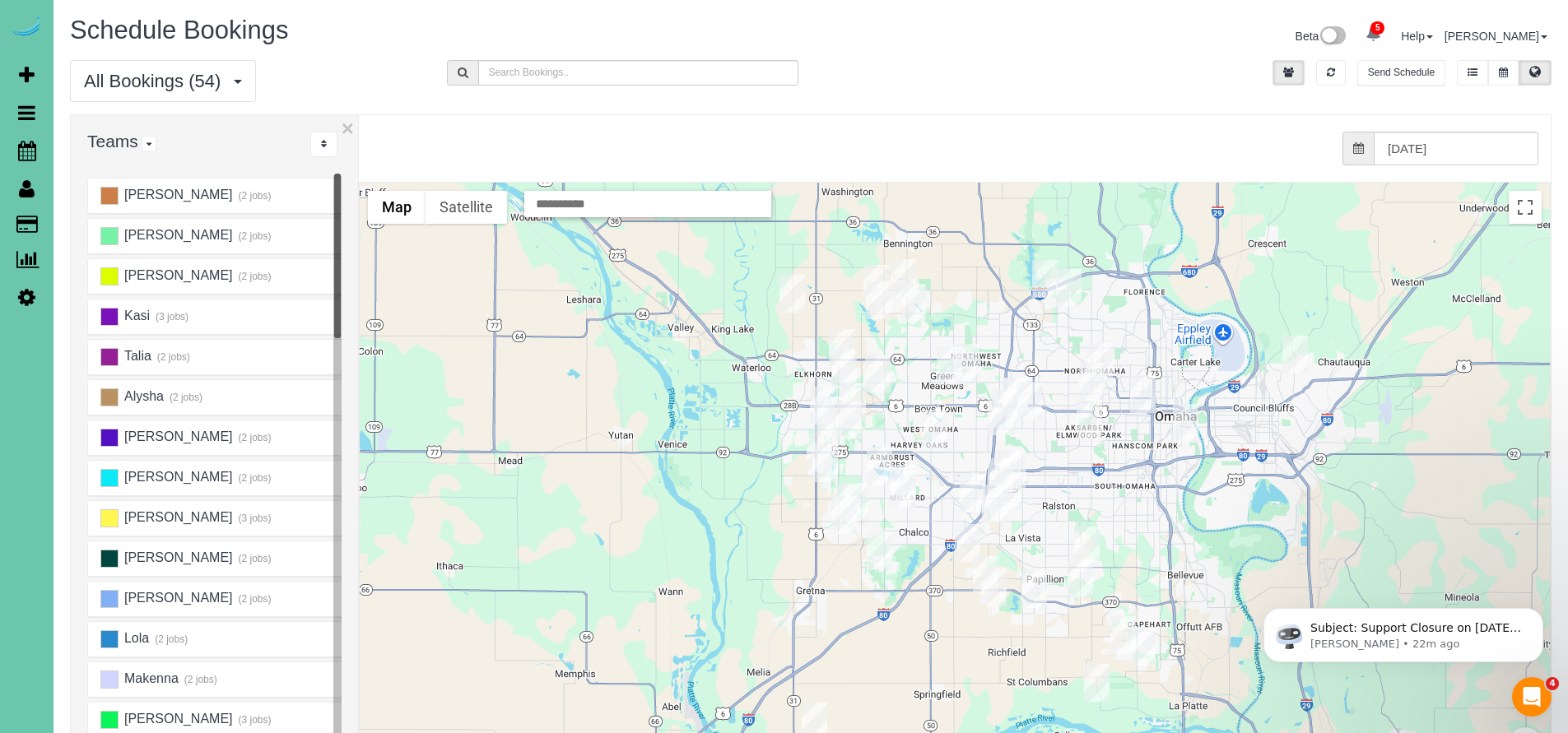
drag, startPoint x: 1046, startPoint y: 539, endPoint x: 1046, endPoint y: 519, distance: 20.0
click at [1046, 519] on div at bounding box center [954, 510] width 1190 height 656
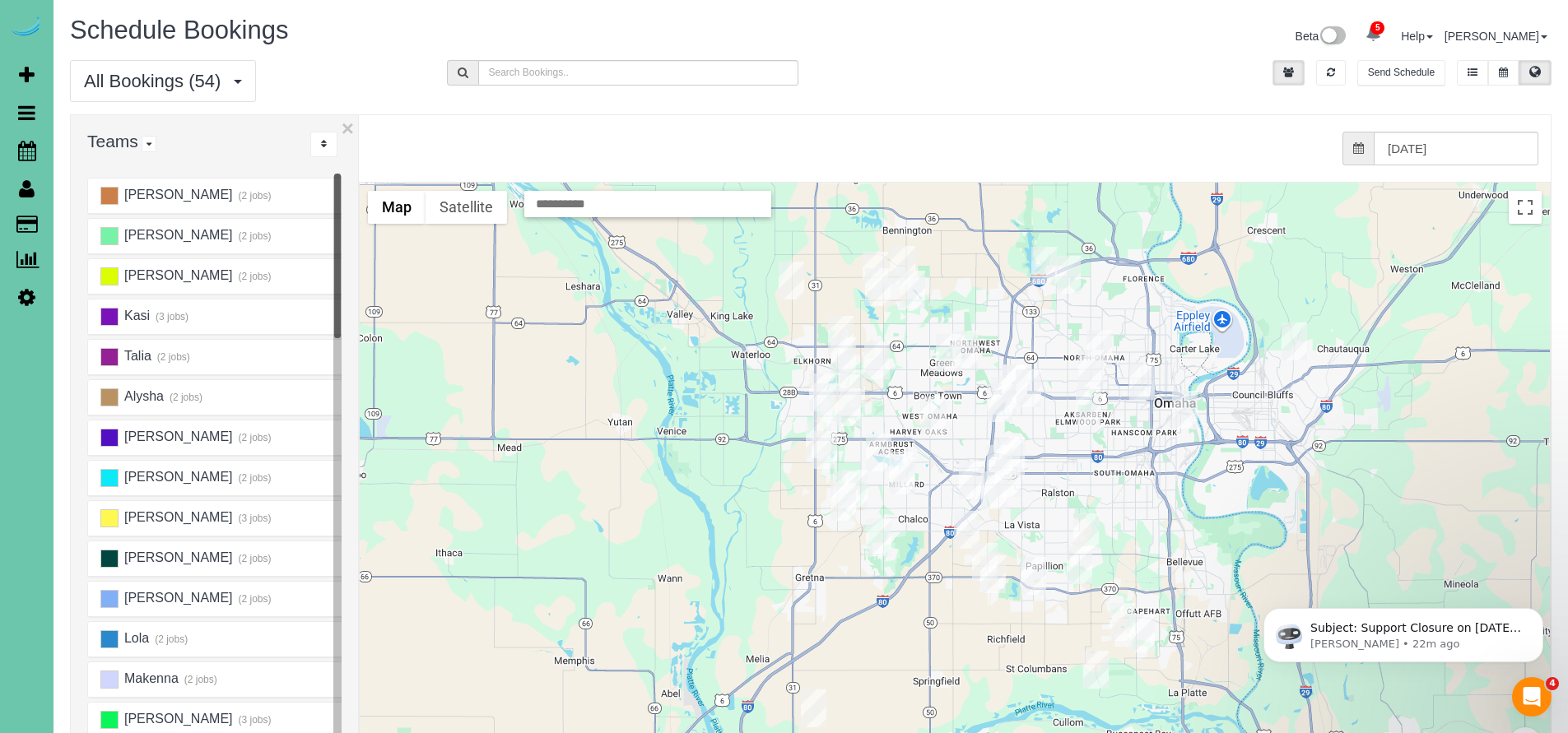
click at [1043, 514] on div at bounding box center [954, 510] width 1190 height 656
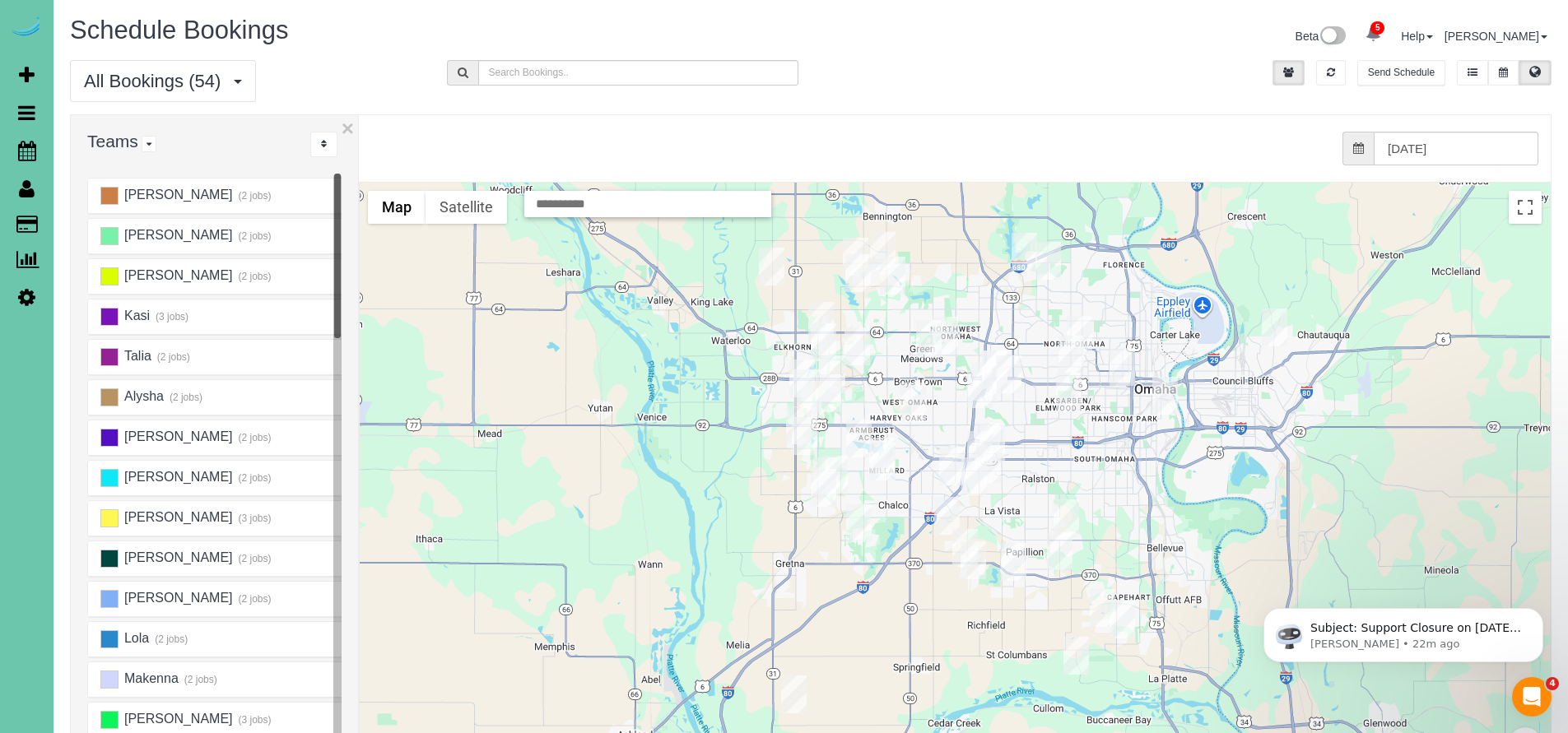
drag, startPoint x: 1092, startPoint y: 484, endPoint x: 1061, endPoint y: 423, distance: 68.4
click at [1061, 423] on div at bounding box center [954, 510] width 1190 height 656
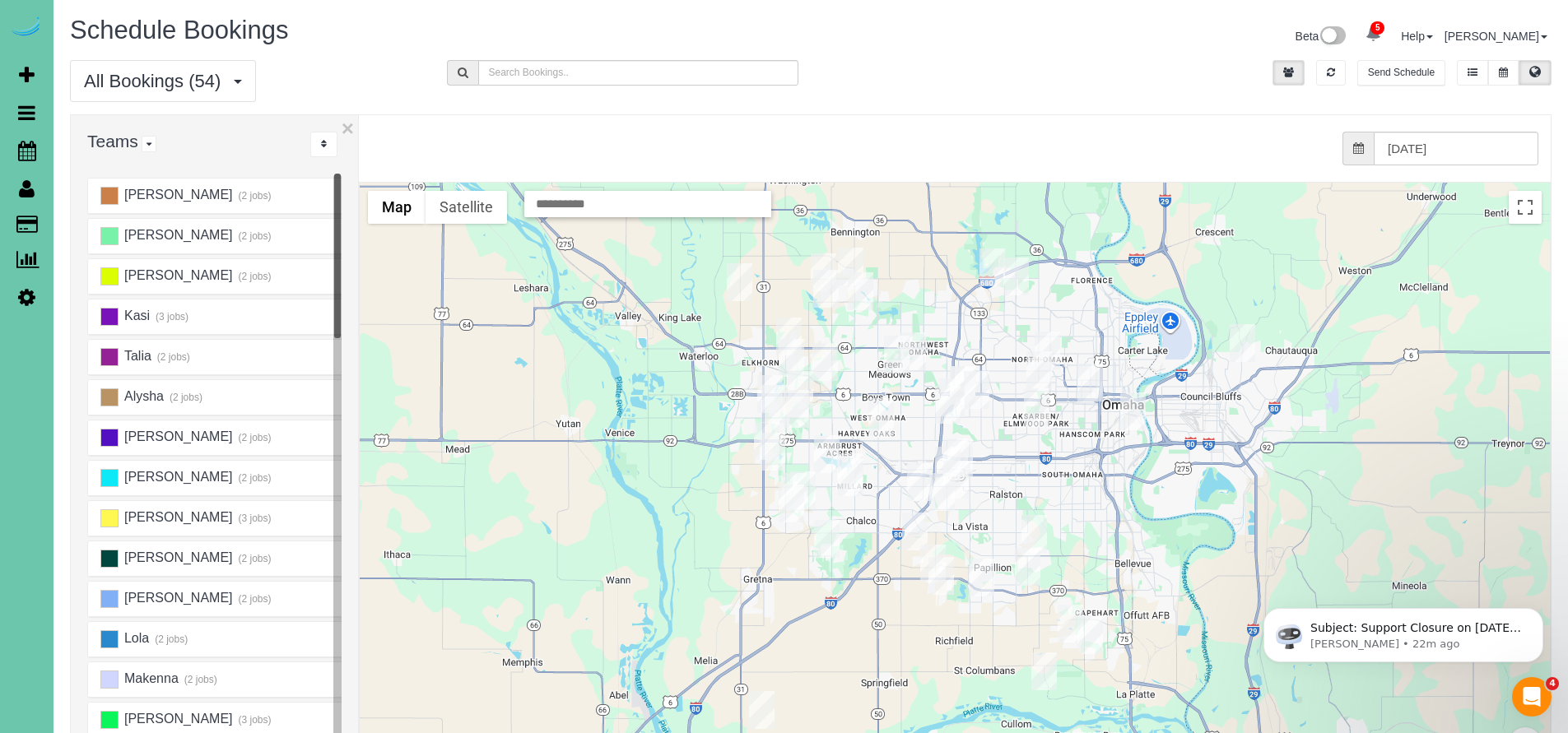
drag, startPoint x: 1102, startPoint y: 477, endPoint x: 1067, endPoint y: 521, distance: 56.2
click at [1067, 521] on div at bounding box center [954, 510] width 1190 height 656
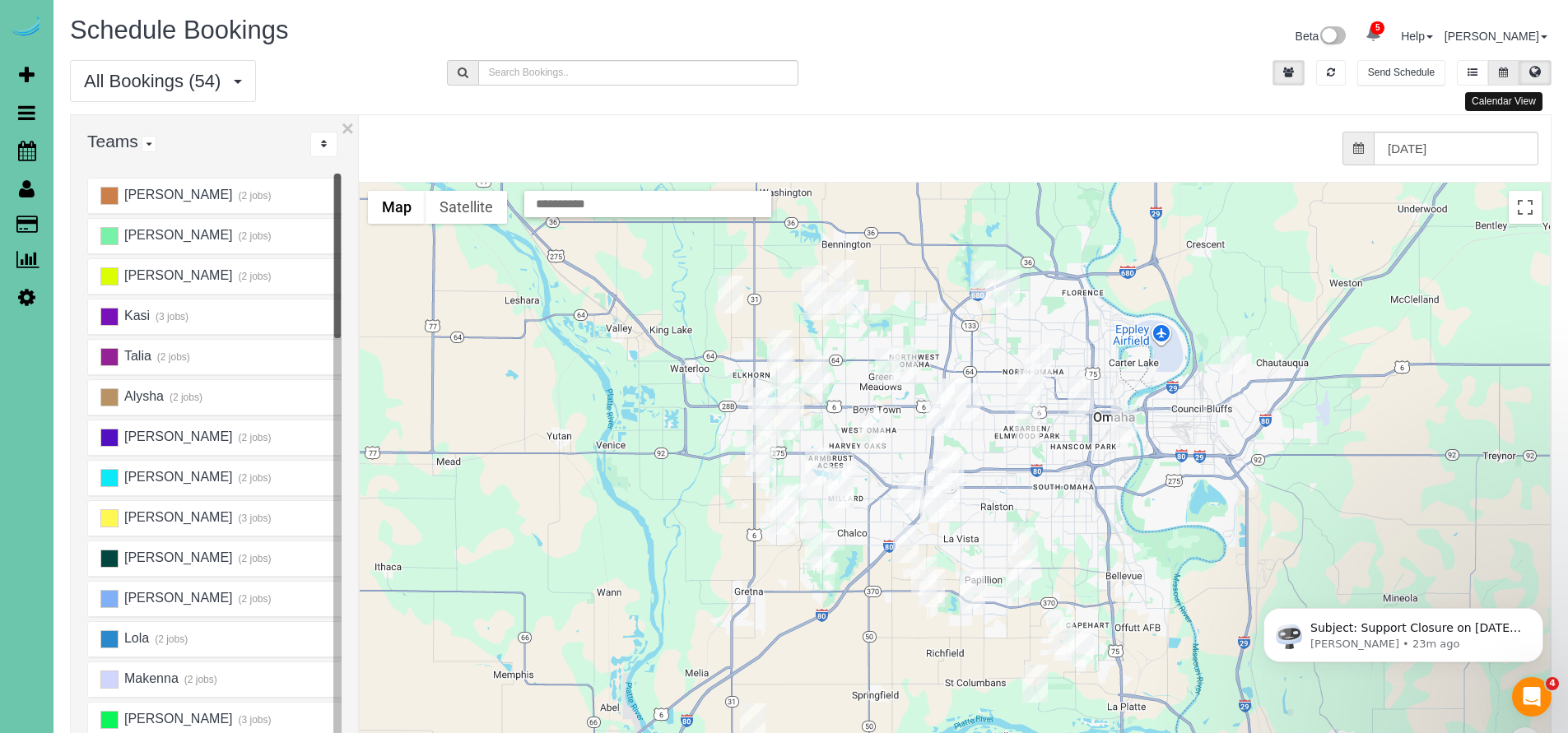
click at [1512, 71] on button at bounding box center [1502, 72] width 31 height 25
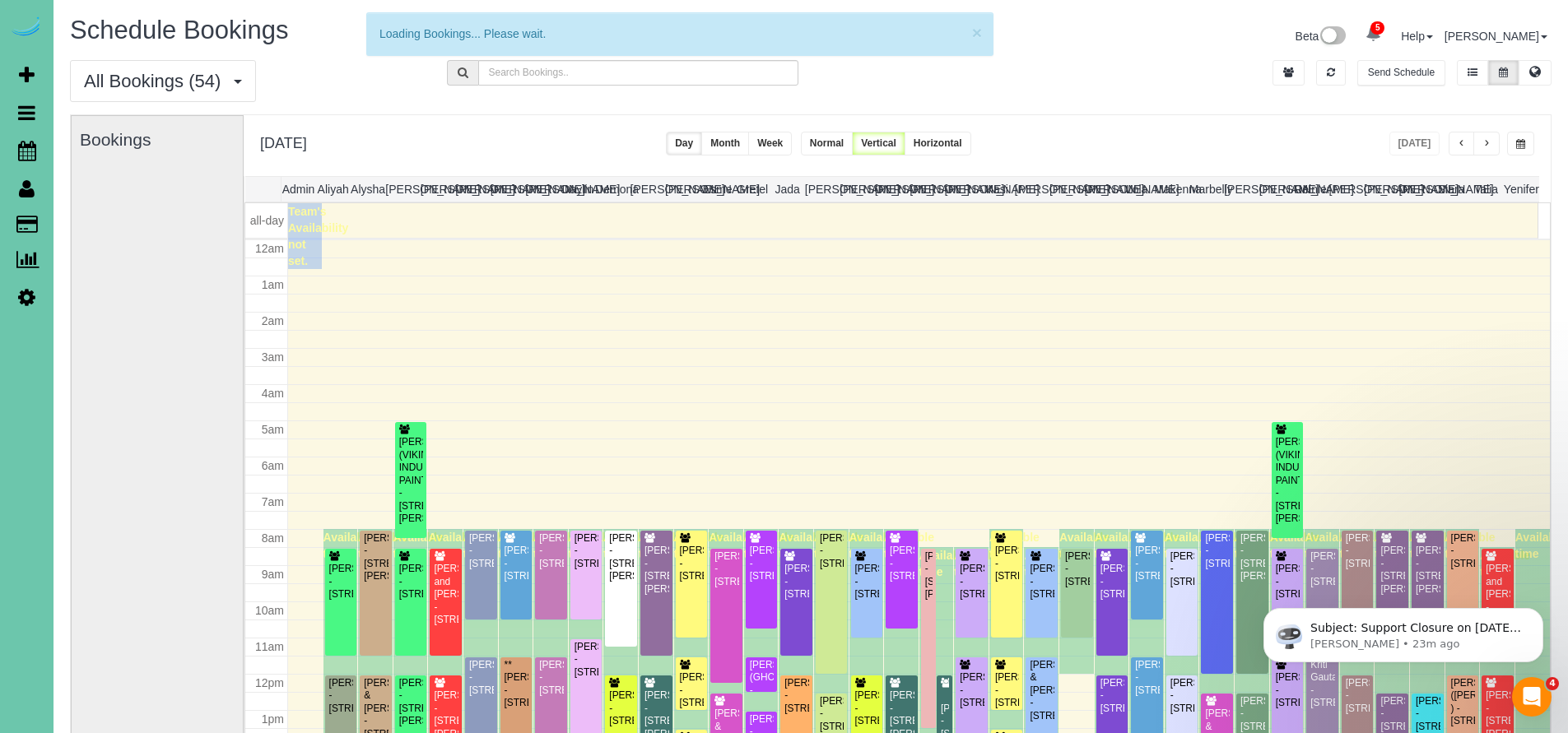
scroll to position [217, 0]
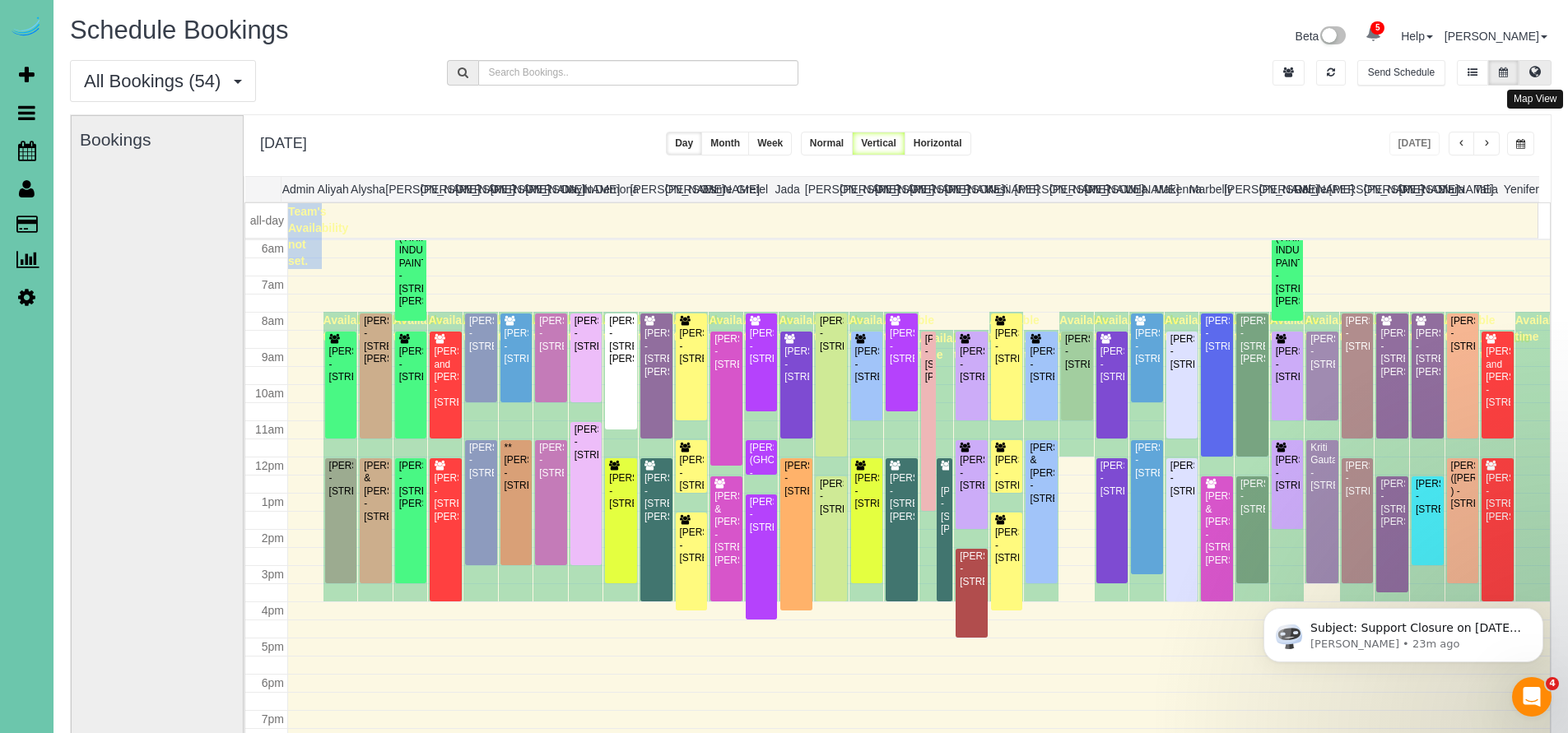
click at [1550, 79] on button at bounding box center [1534, 72] width 33 height 25
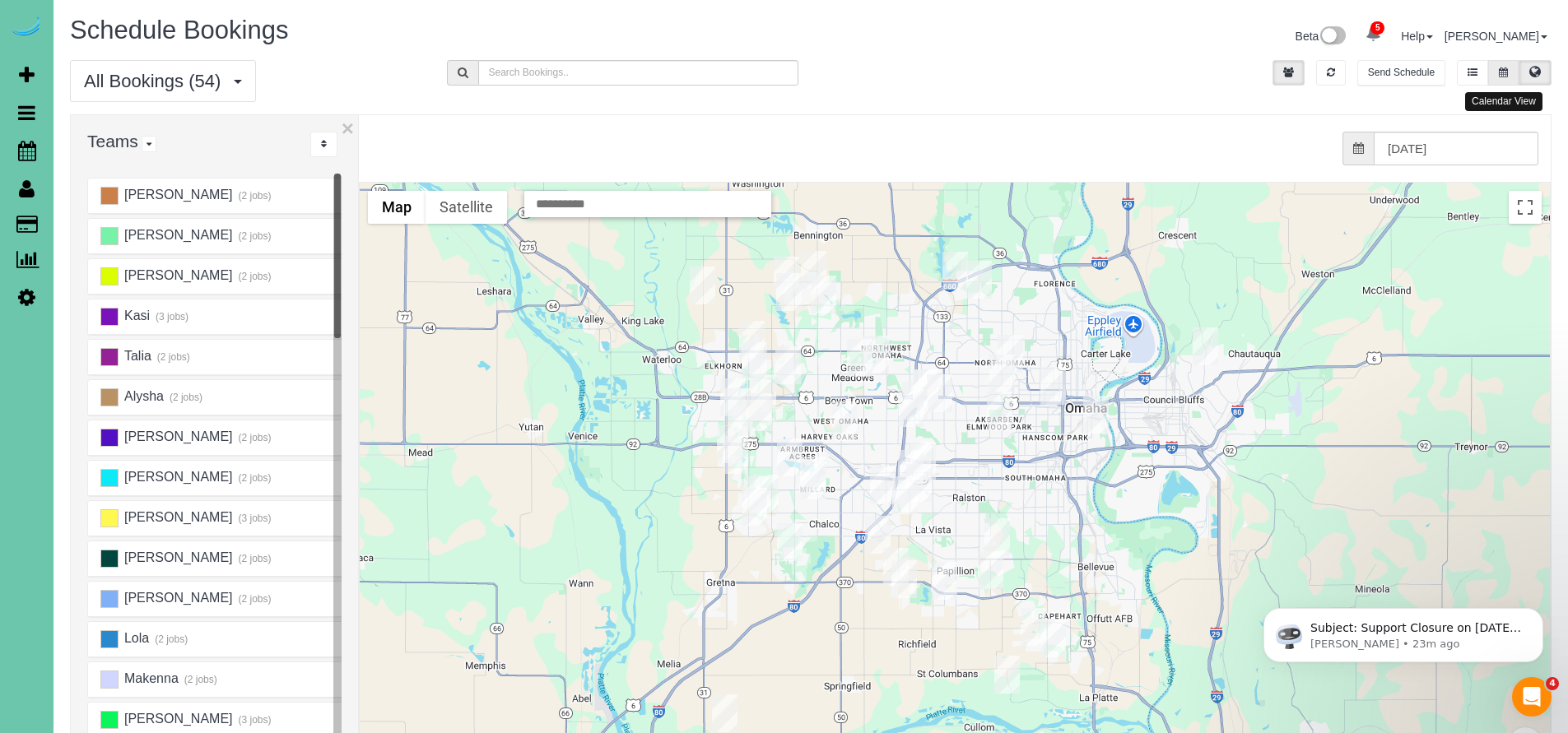
click at [1501, 66] on button at bounding box center [1502, 72] width 31 height 25
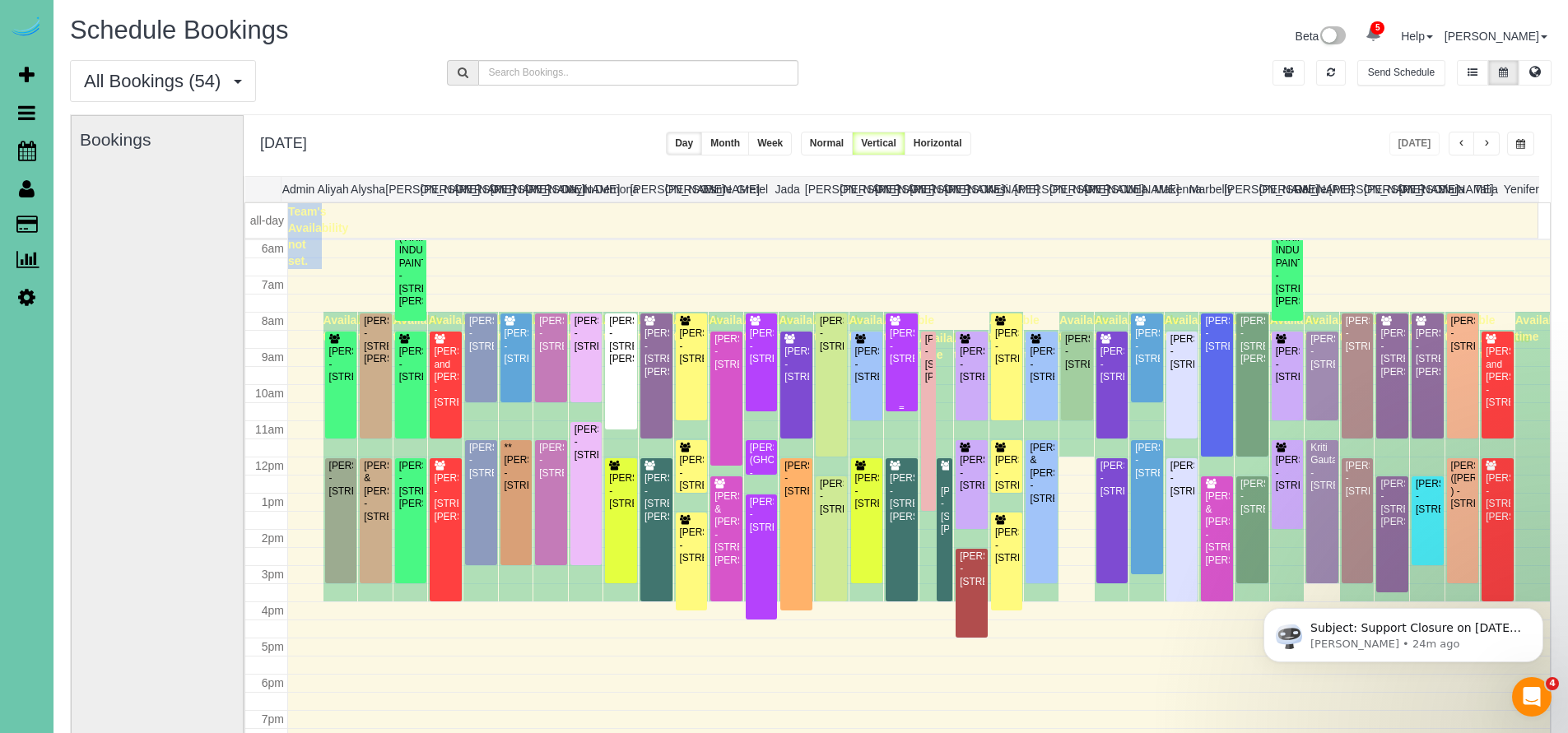
click at [898, 361] on div "Kelly Berkheim - 12360 Elk Ridge Circle, Papillion, NE 68046" at bounding box center [901, 346] width 25 height 37
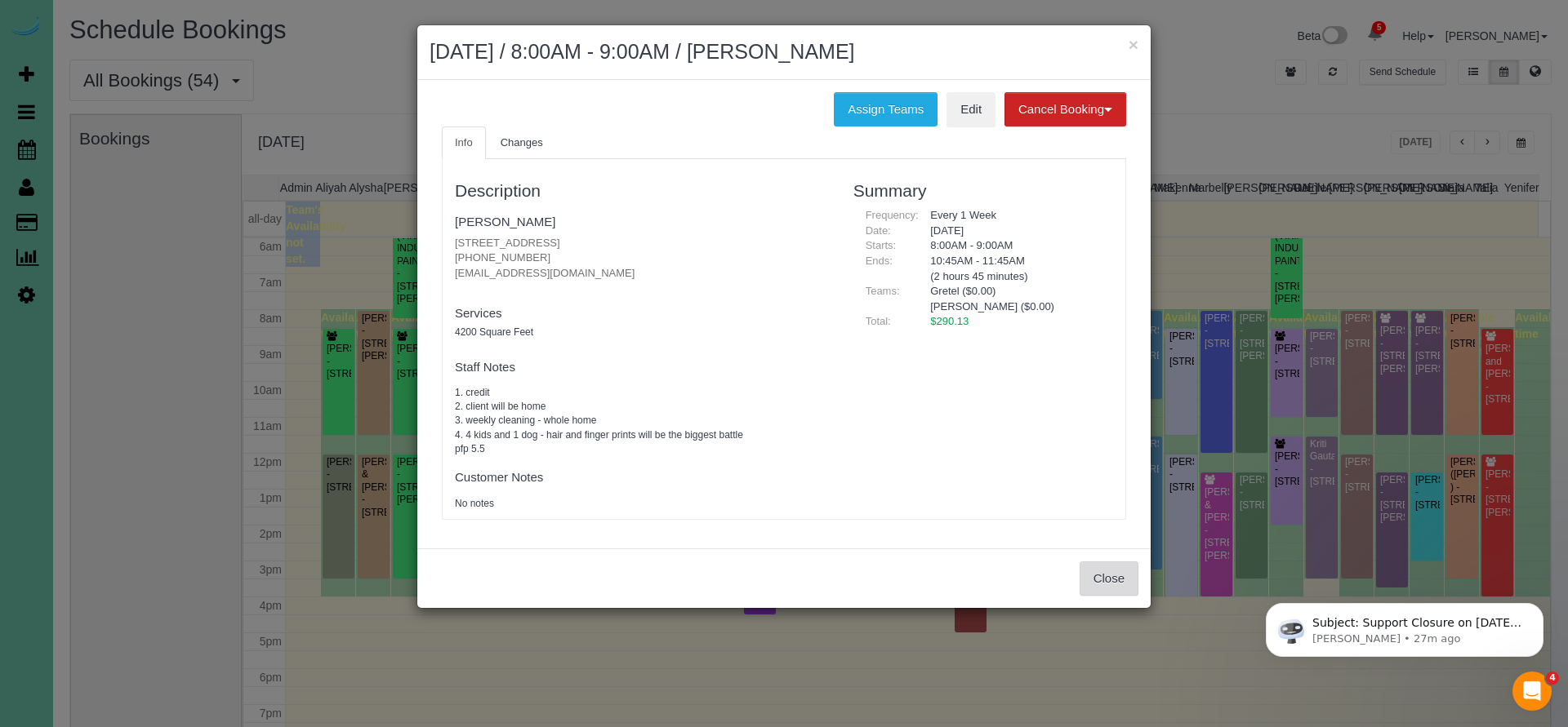
click at [1103, 578] on button "Close" at bounding box center [1108, 578] width 59 height 34
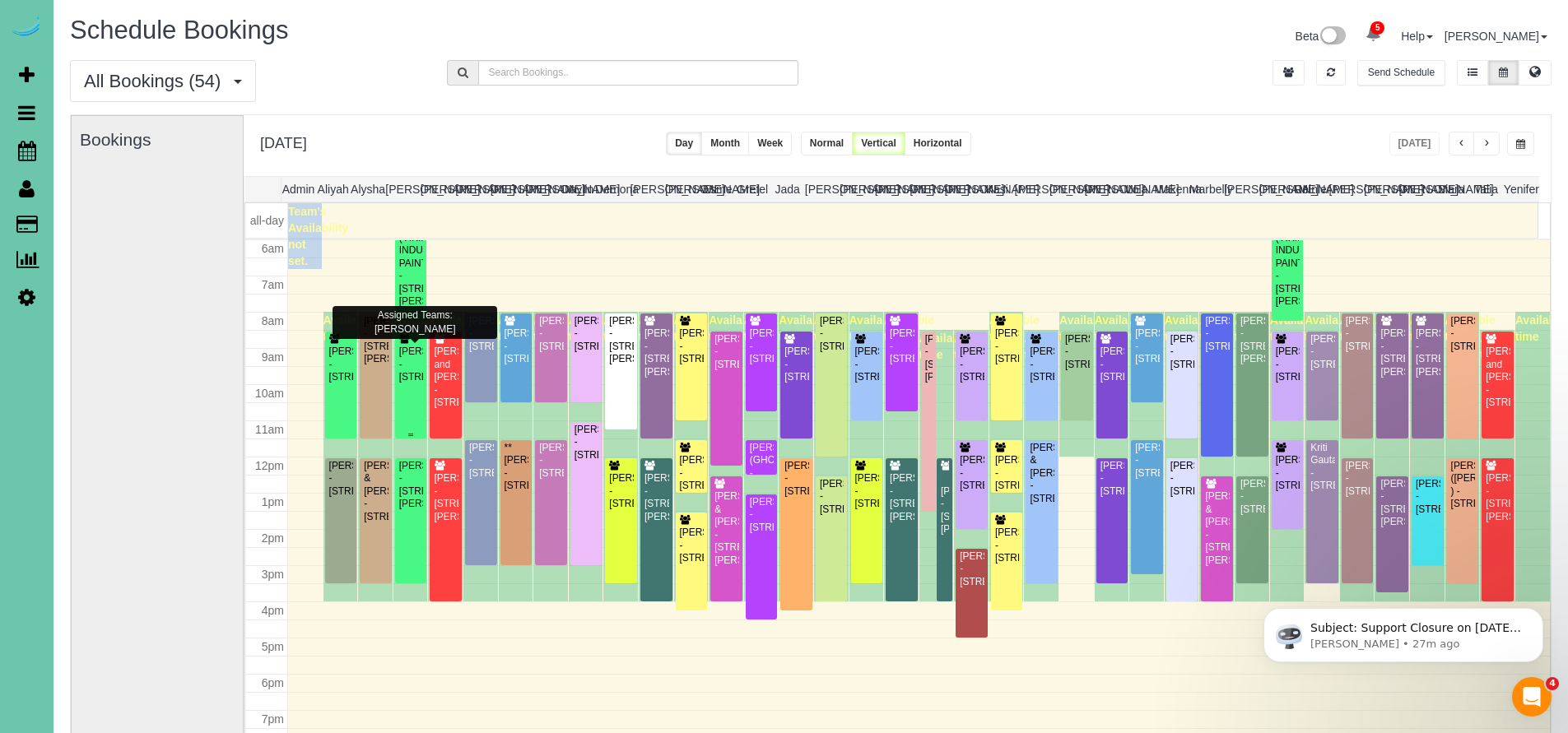
click at [418, 384] on div "Beth Stanek - 1651 S 186th Circle, Omaha, NE 68130" at bounding box center [410, 364] width 25 height 37
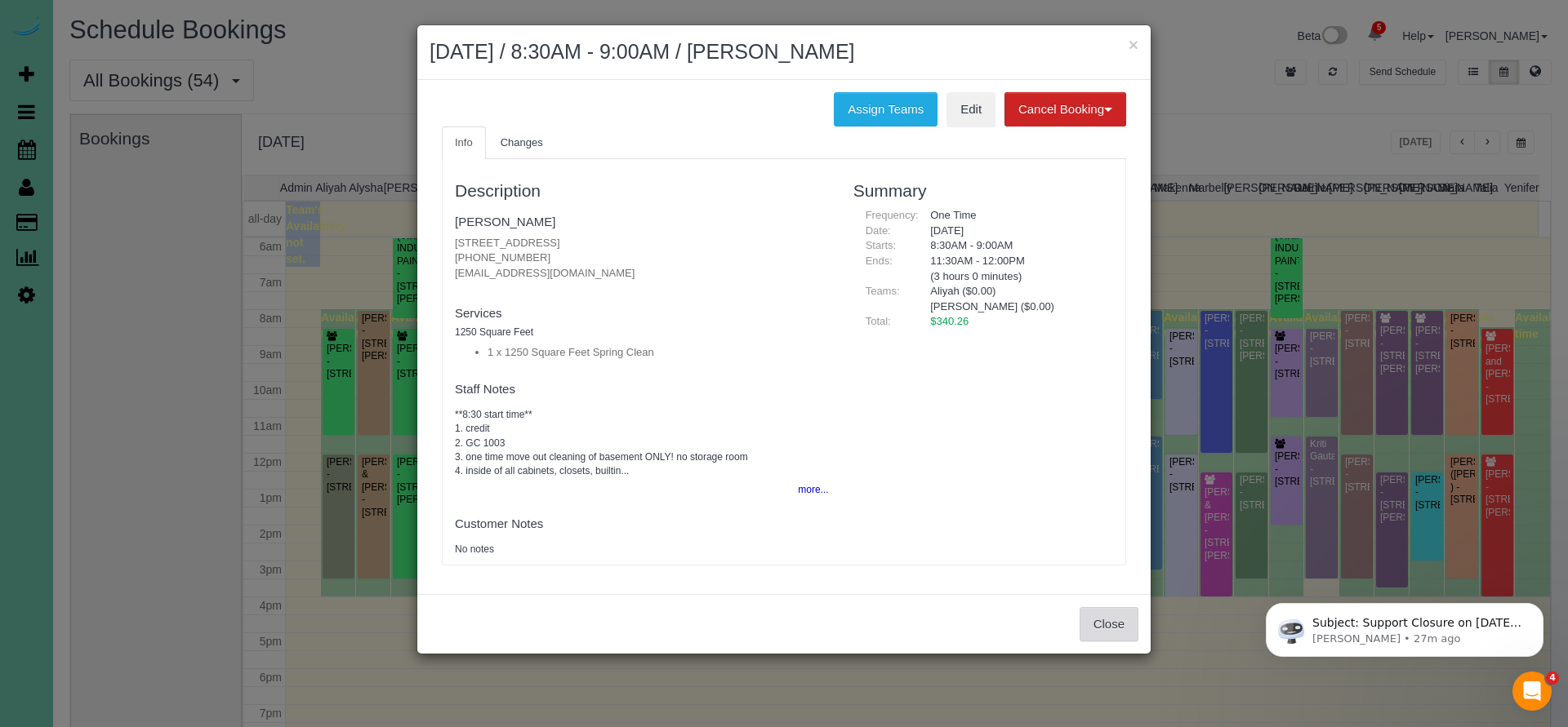
click at [1111, 617] on button "Close" at bounding box center [1108, 624] width 59 height 34
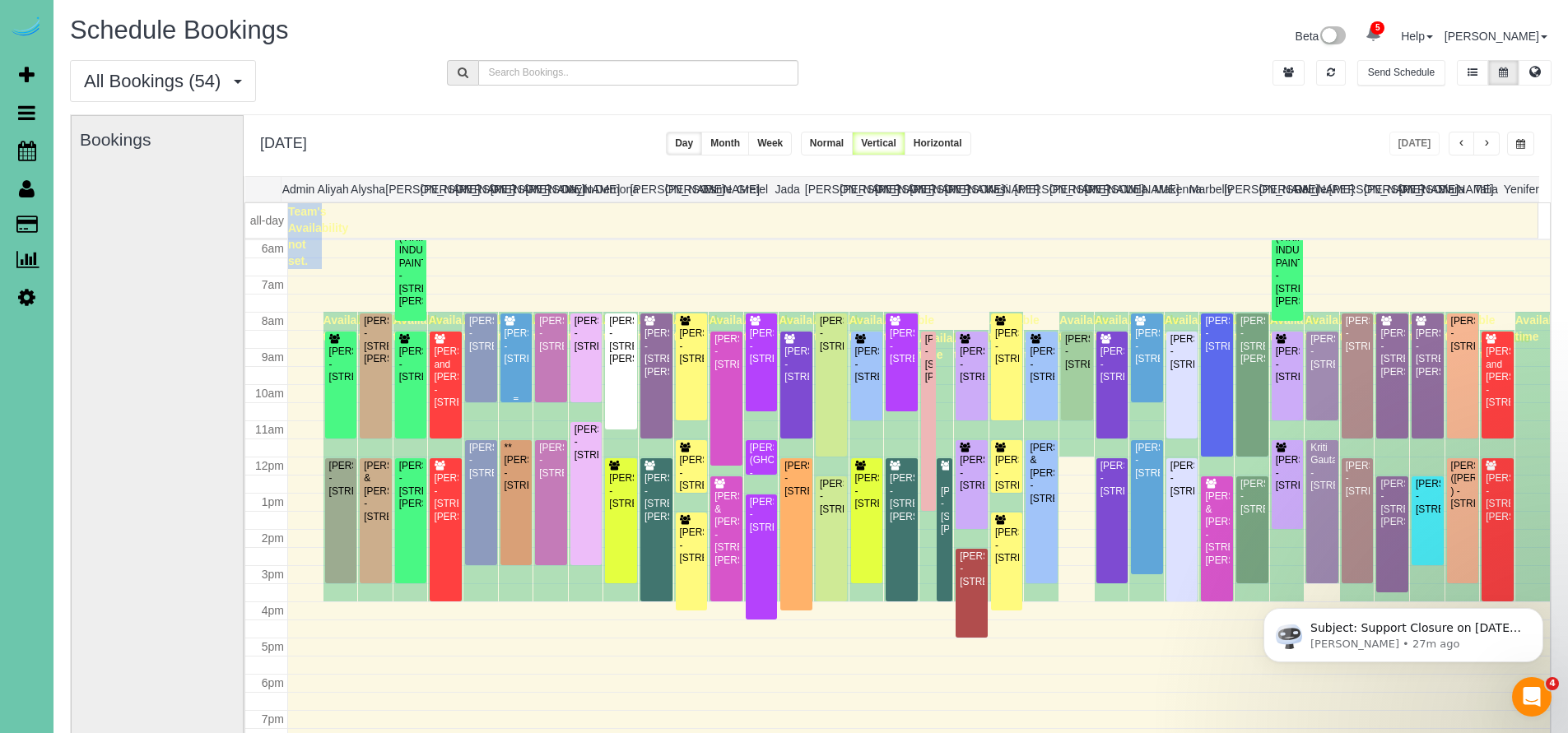
click at [514, 364] on div "Brittany Buete - 15676 King St, Bennington, NE 68007" at bounding box center [516, 346] width 25 height 37
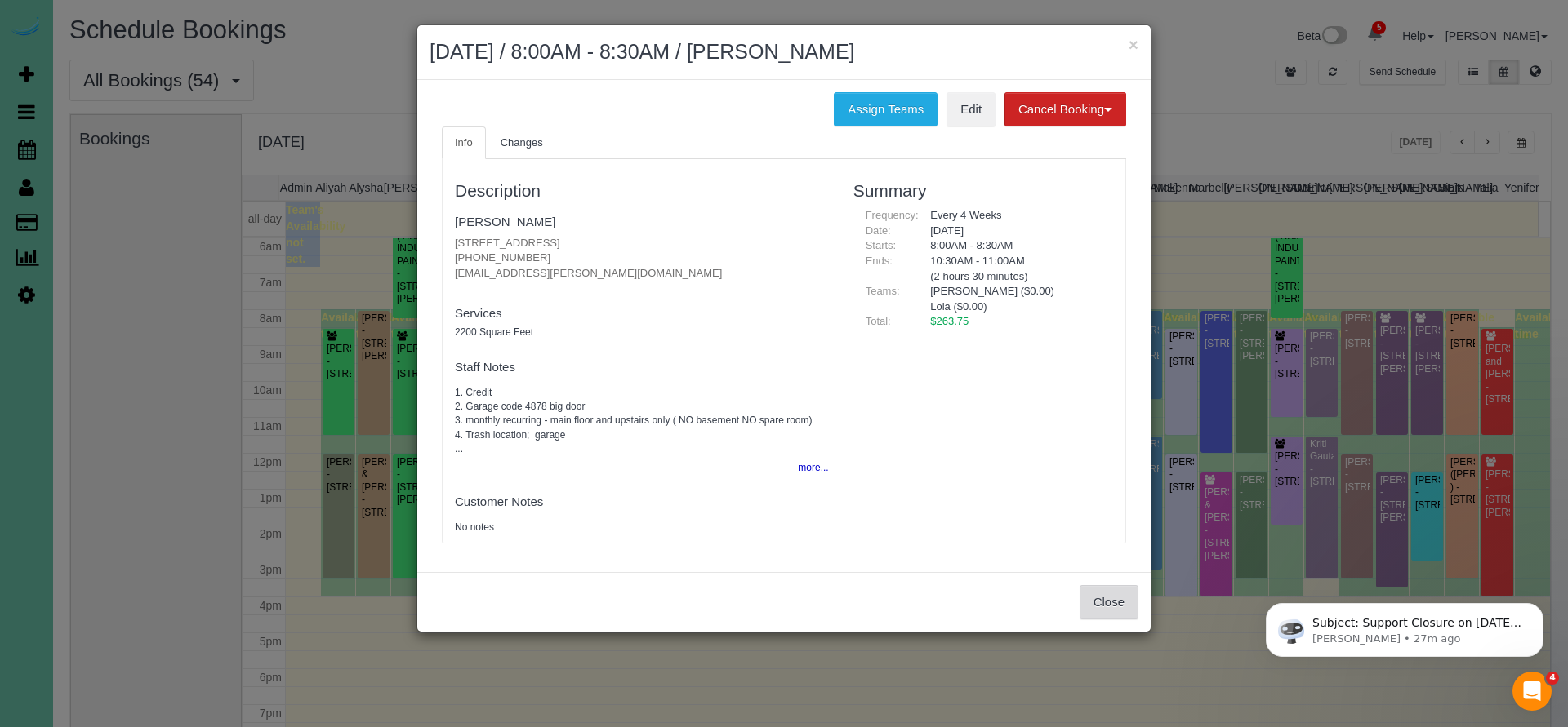
click at [1122, 596] on button "Close" at bounding box center [1108, 602] width 59 height 34
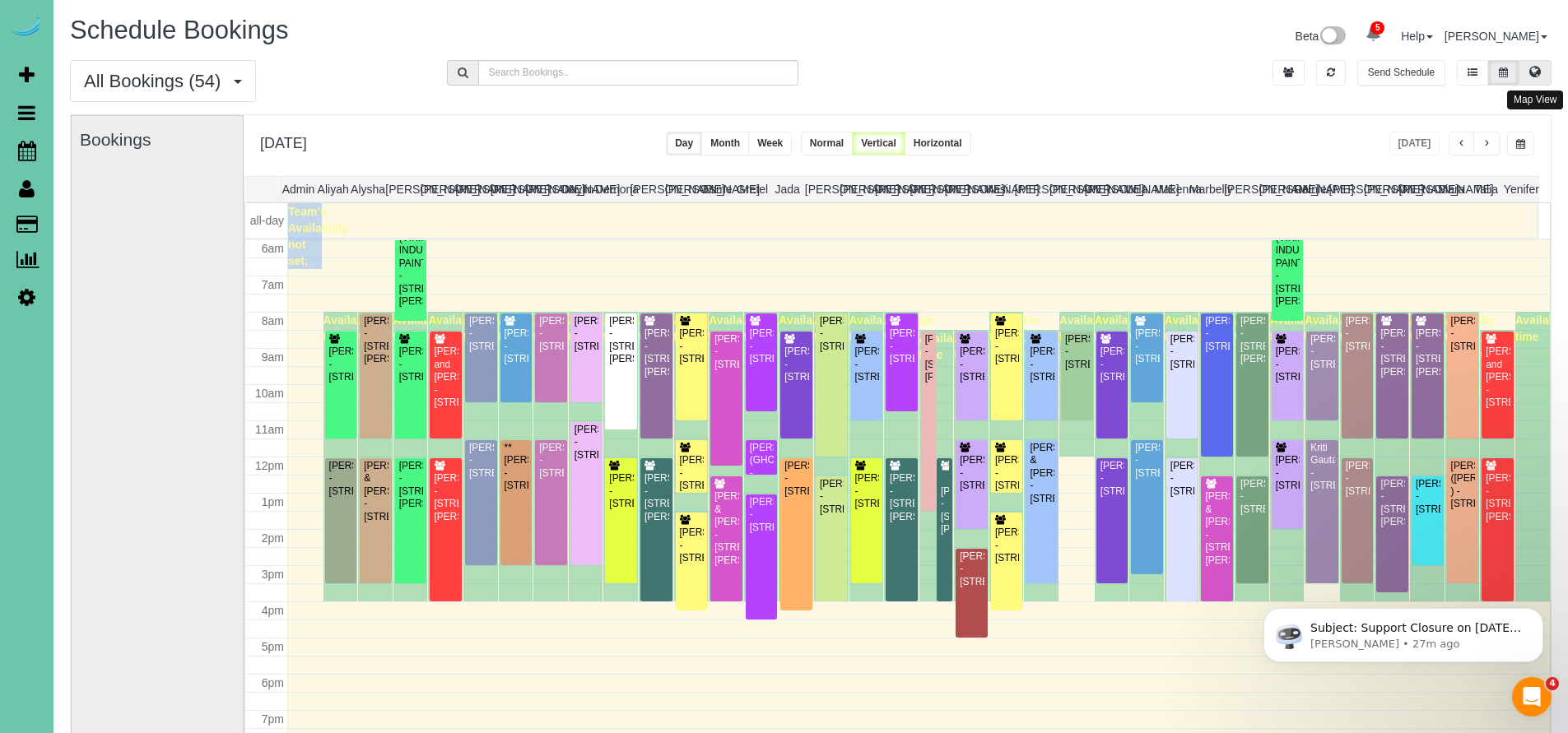
click at [1536, 77] on icon at bounding box center [1534, 71] width 11 height 10
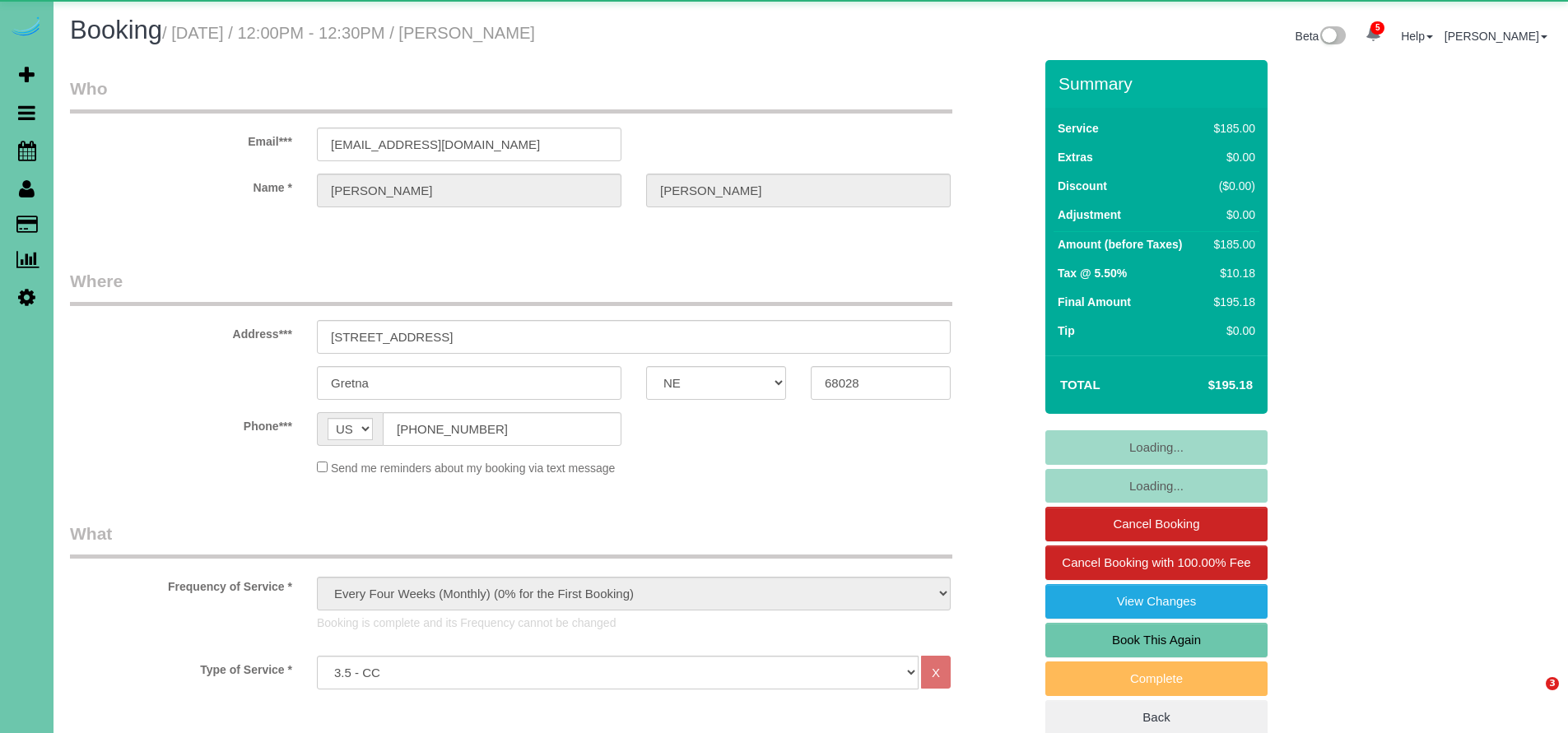
select select "NE"
select select "object:948"
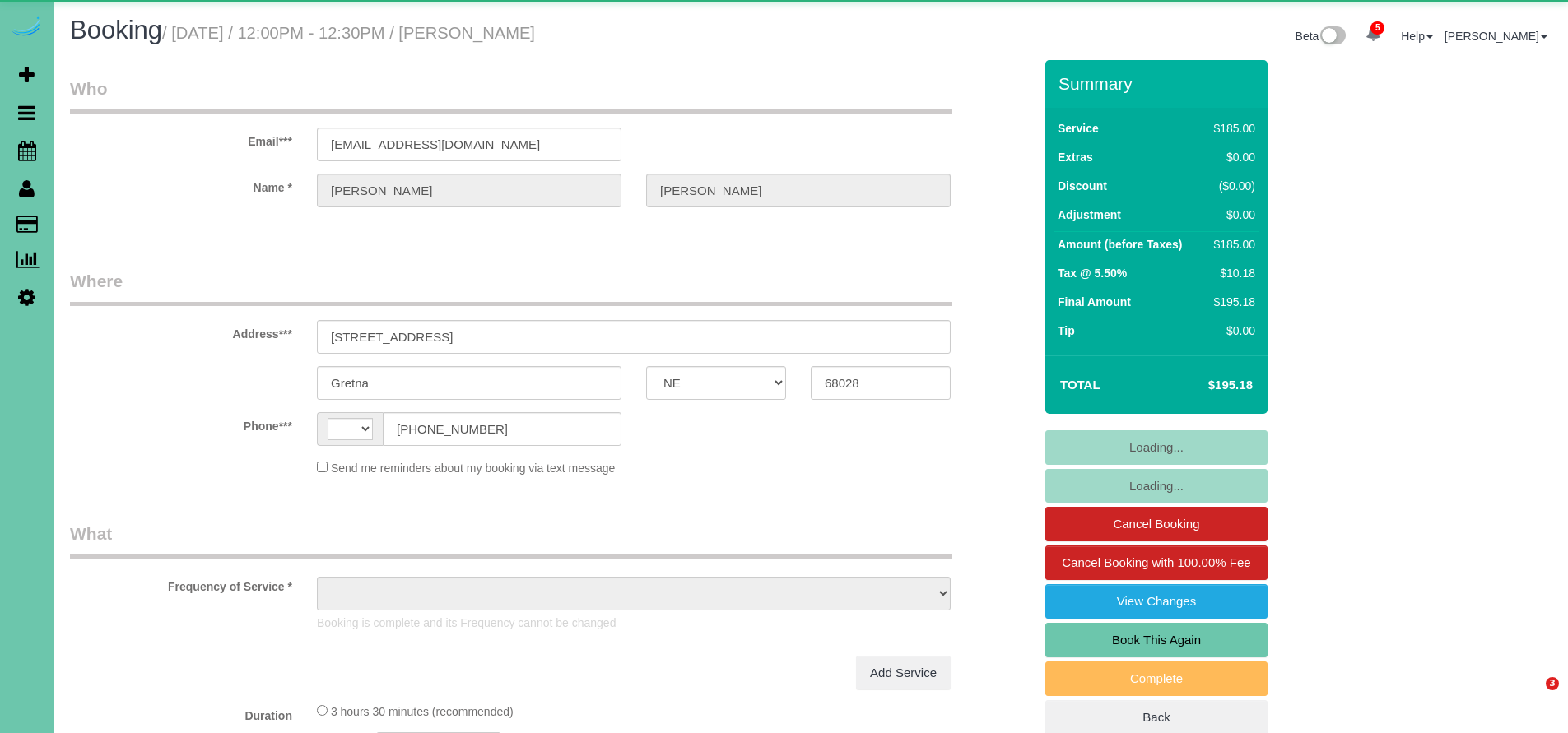
select select "NE"
select select "string:US"
select select "object:706"
select select "string:fspay-b1b091e1-b8f4-42a6-afd4-0258261b93e4"
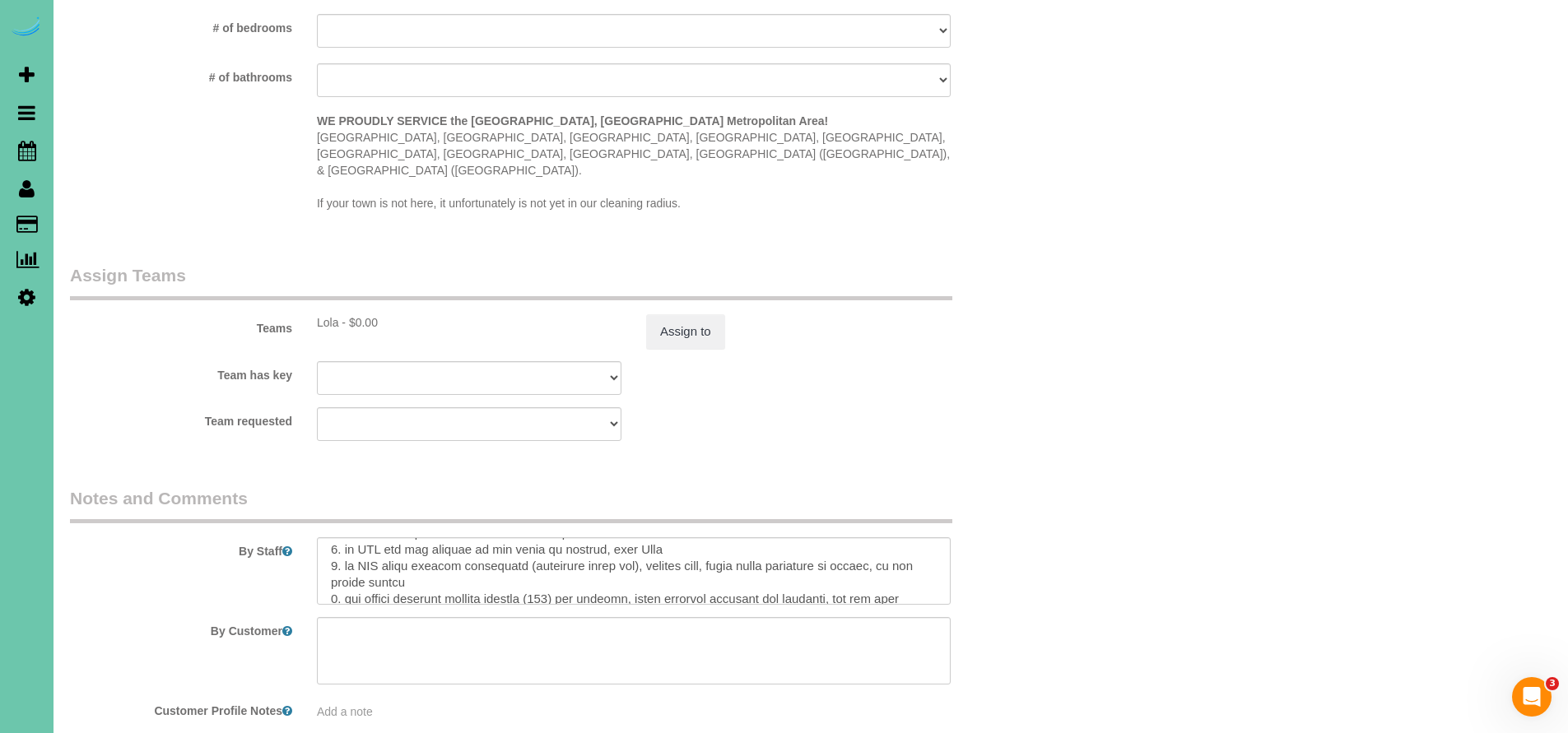
scroll to position [51, 0]
click at [667, 537] on textarea at bounding box center [633, 571] width 634 height 67
click at [815, 537] on textarea at bounding box center [633, 571] width 634 height 67
click at [888, 537] on textarea at bounding box center [633, 571] width 634 height 67
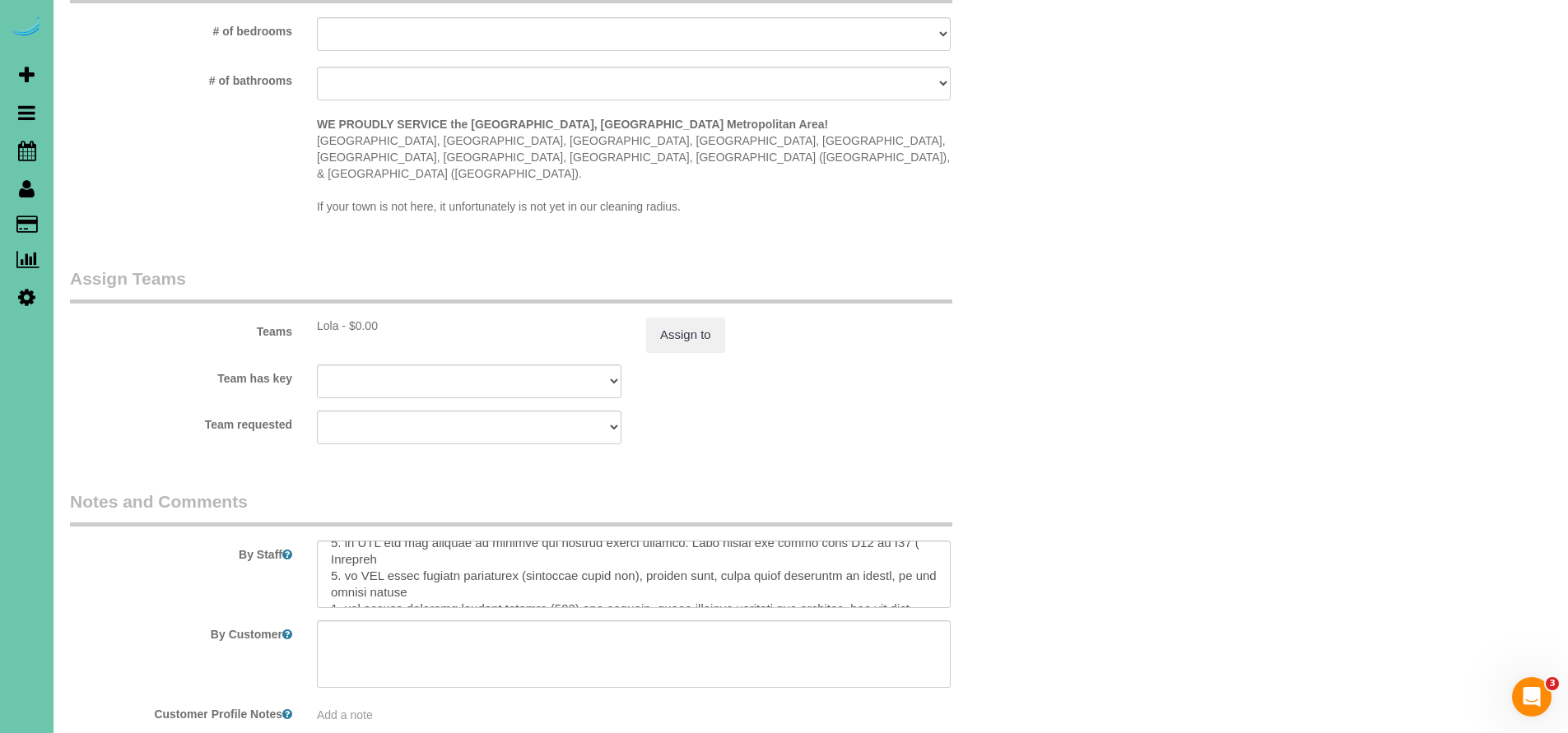
scroll to position [36, 0]
click at [388, 548] on textarea at bounding box center [633, 575] width 634 height 67
click at [565, 548] on textarea at bounding box center [633, 575] width 634 height 67
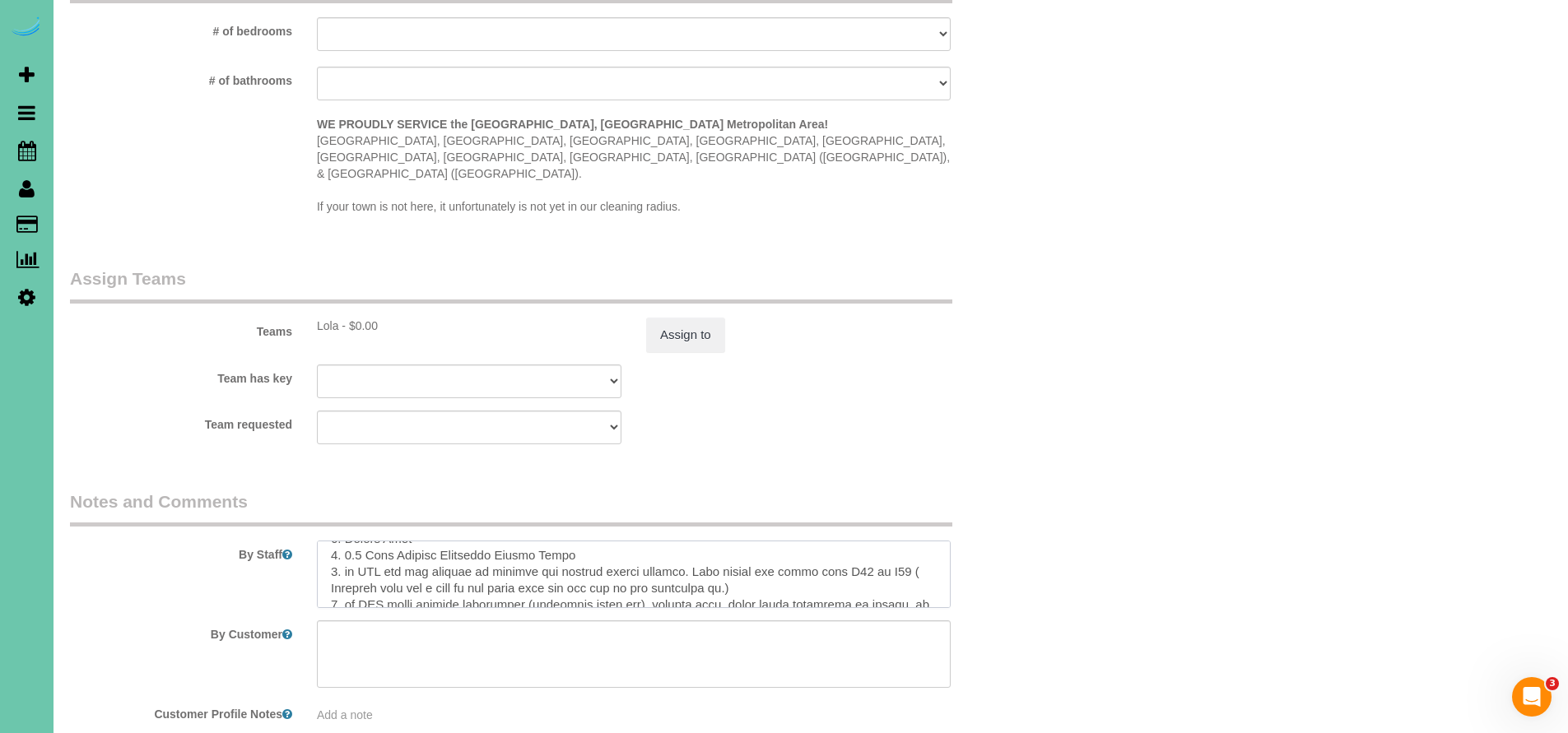
click at [652, 546] on textarea at bounding box center [633, 575] width 634 height 67
click at [778, 553] on textarea at bounding box center [633, 575] width 634 height 67
click at [771, 542] on textarea at bounding box center [633, 575] width 634 height 67
click at [762, 541] on textarea at bounding box center [633, 575] width 634 height 67
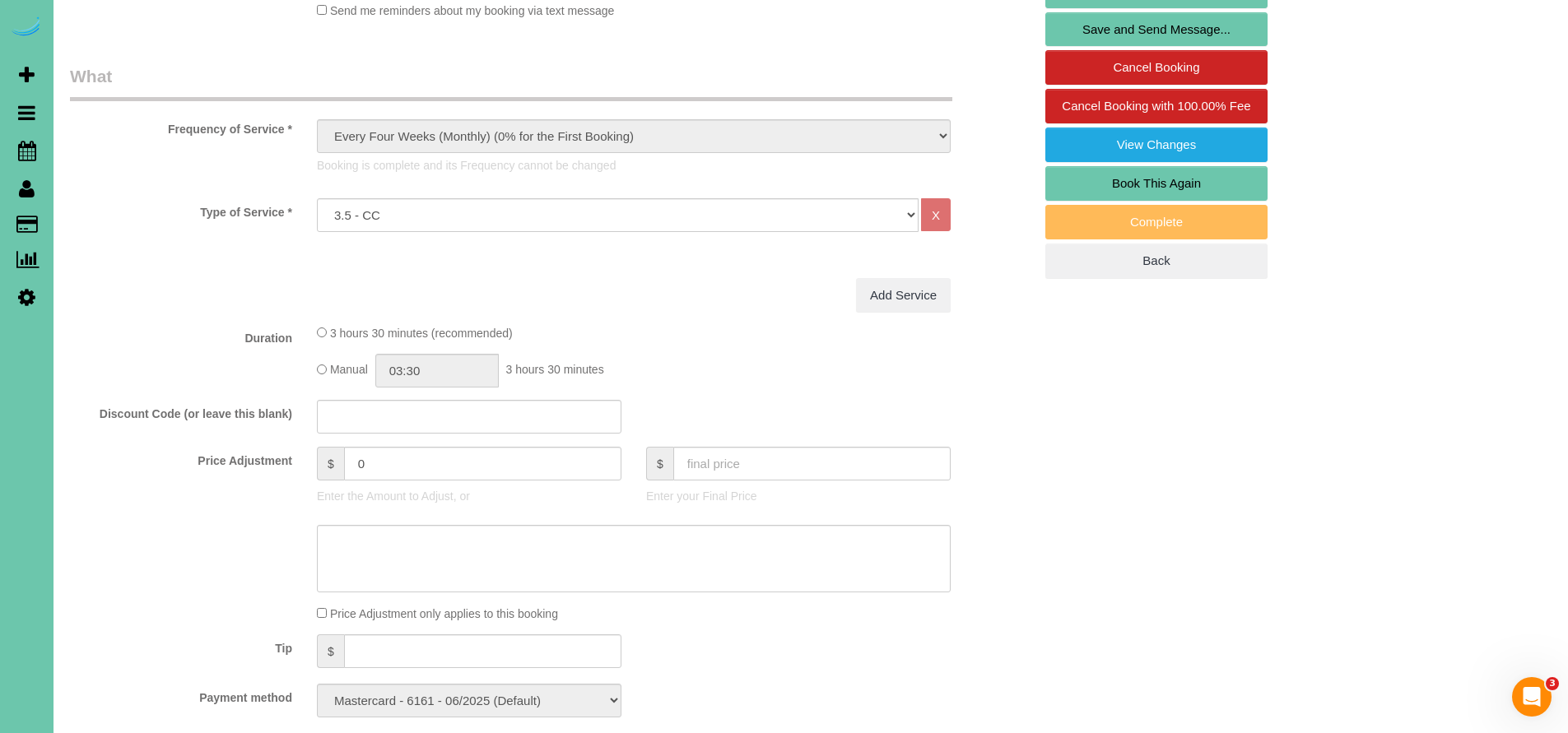
scroll to position [271, 0]
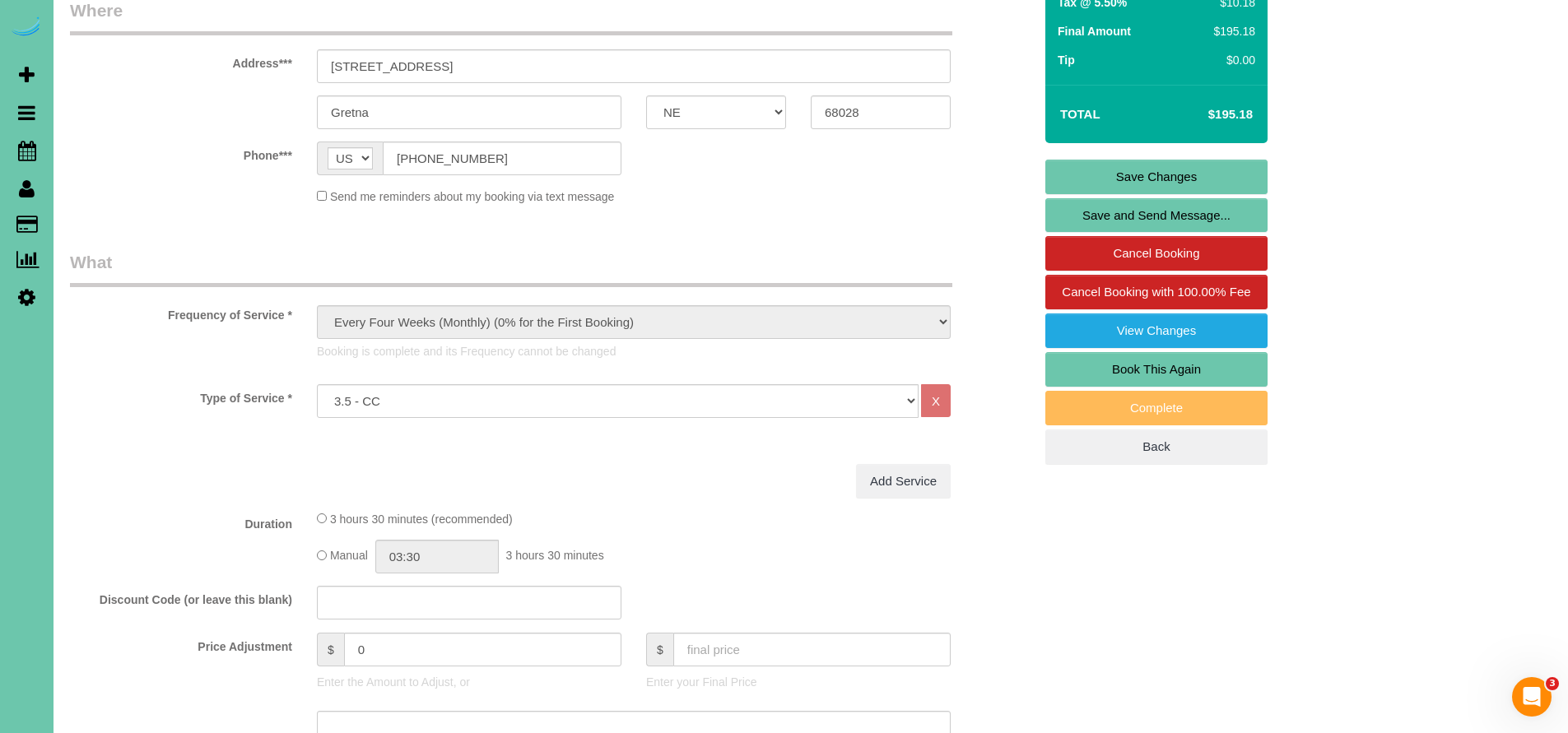
type textarea "1. Credit 2. Client Home 3. 3.5 Hour Monthly Recurring Custom Clean 4. do NOT u…"
click at [1180, 182] on link "Save Changes" at bounding box center [1155, 177] width 222 height 35
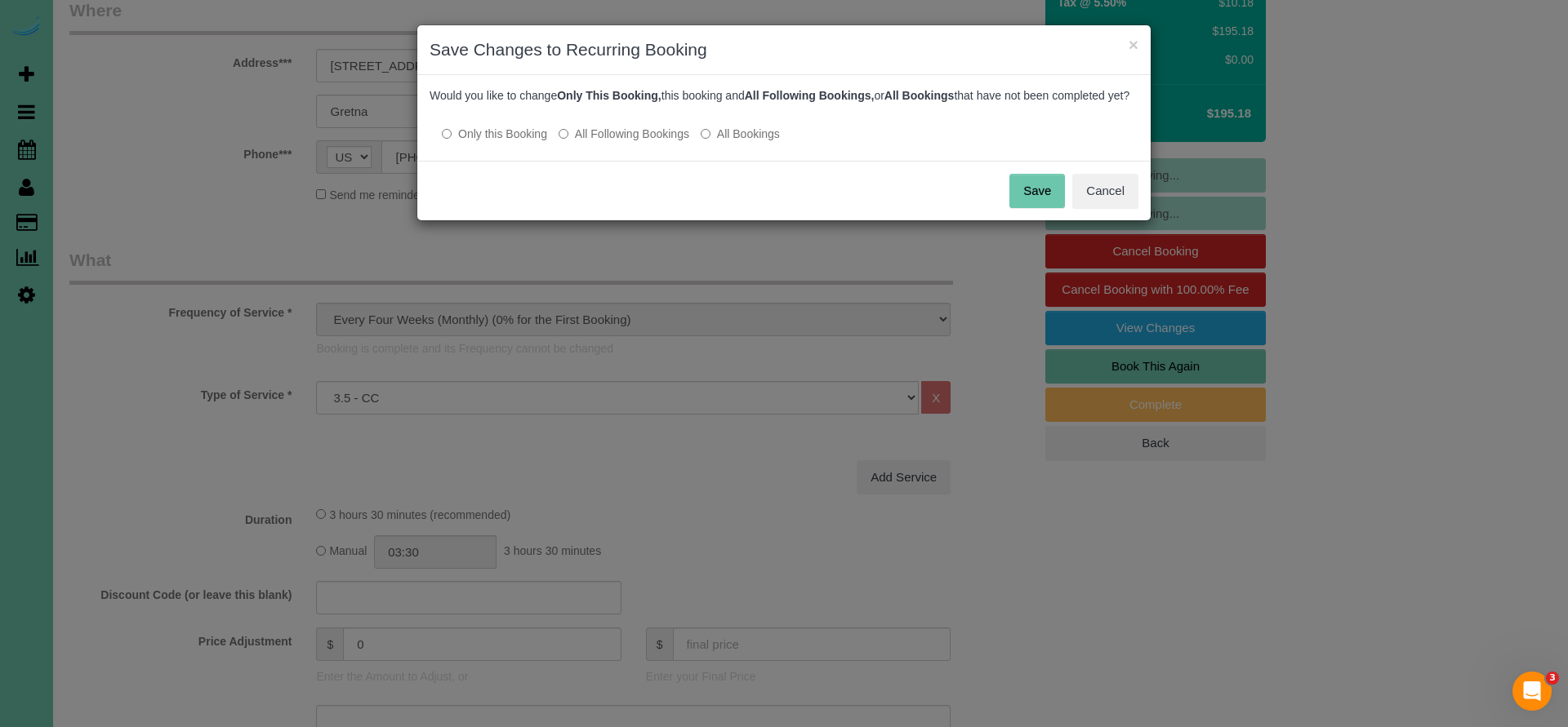
click at [1025, 206] on button "Save" at bounding box center [1038, 190] width 56 height 34
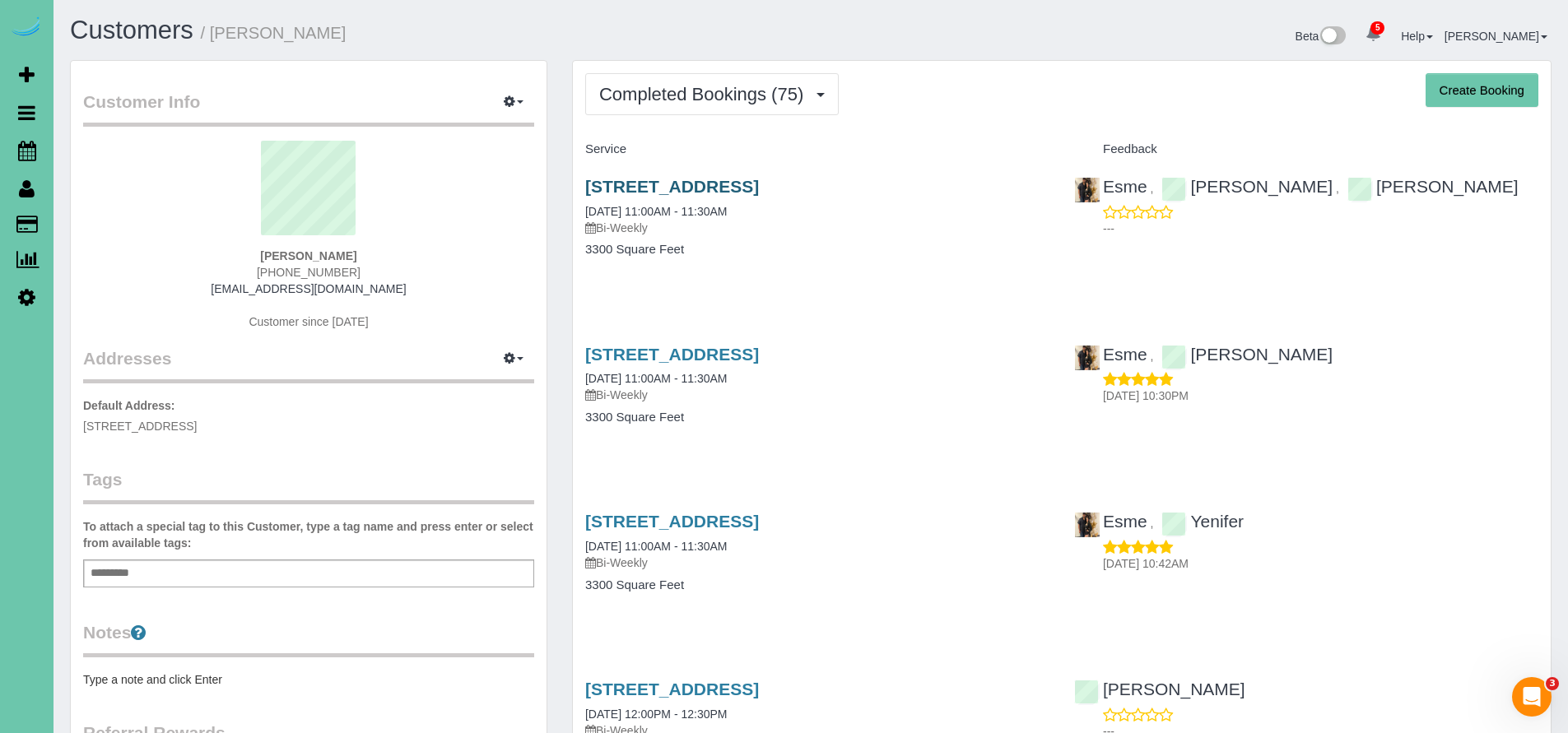
click at [748, 179] on link "[STREET_ADDRESS]" at bounding box center [671, 186] width 173 height 19
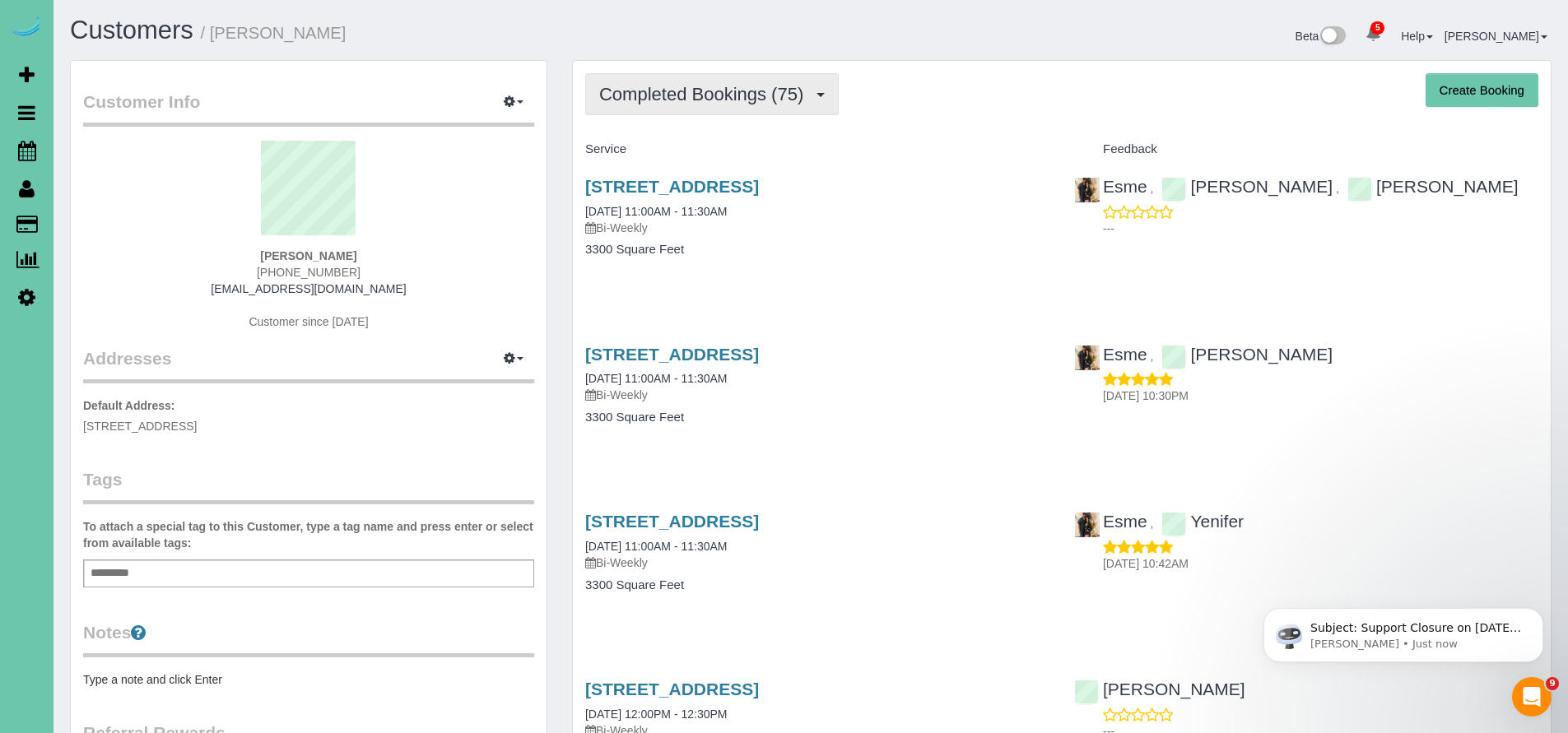
click at [681, 90] on span "Completed Bookings (75)" at bounding box center [705, 95] width 212 height 21
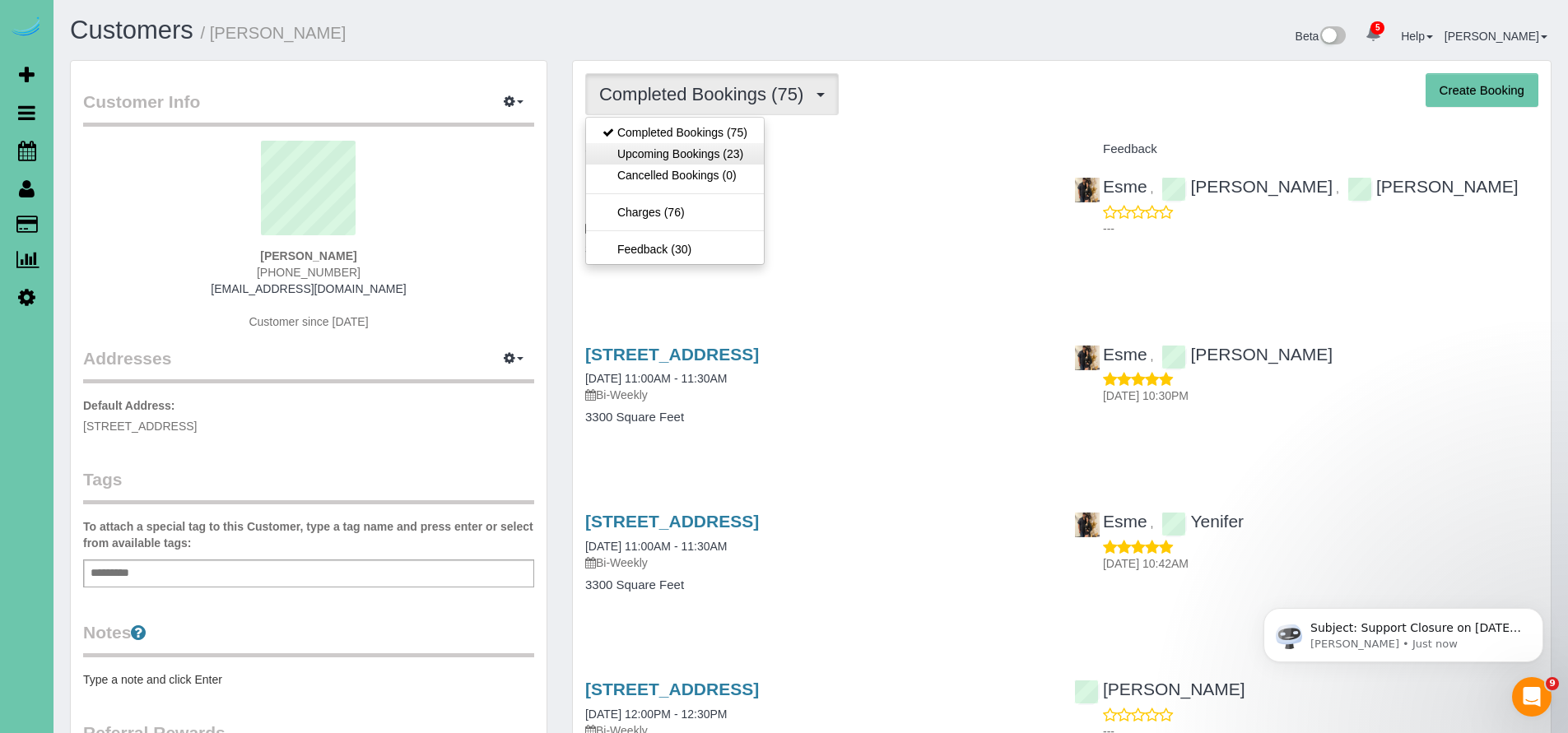
click at [683, 156] on link "Upcoming Bookings (23)" at bounding box center [675, 154] width 178 height 22
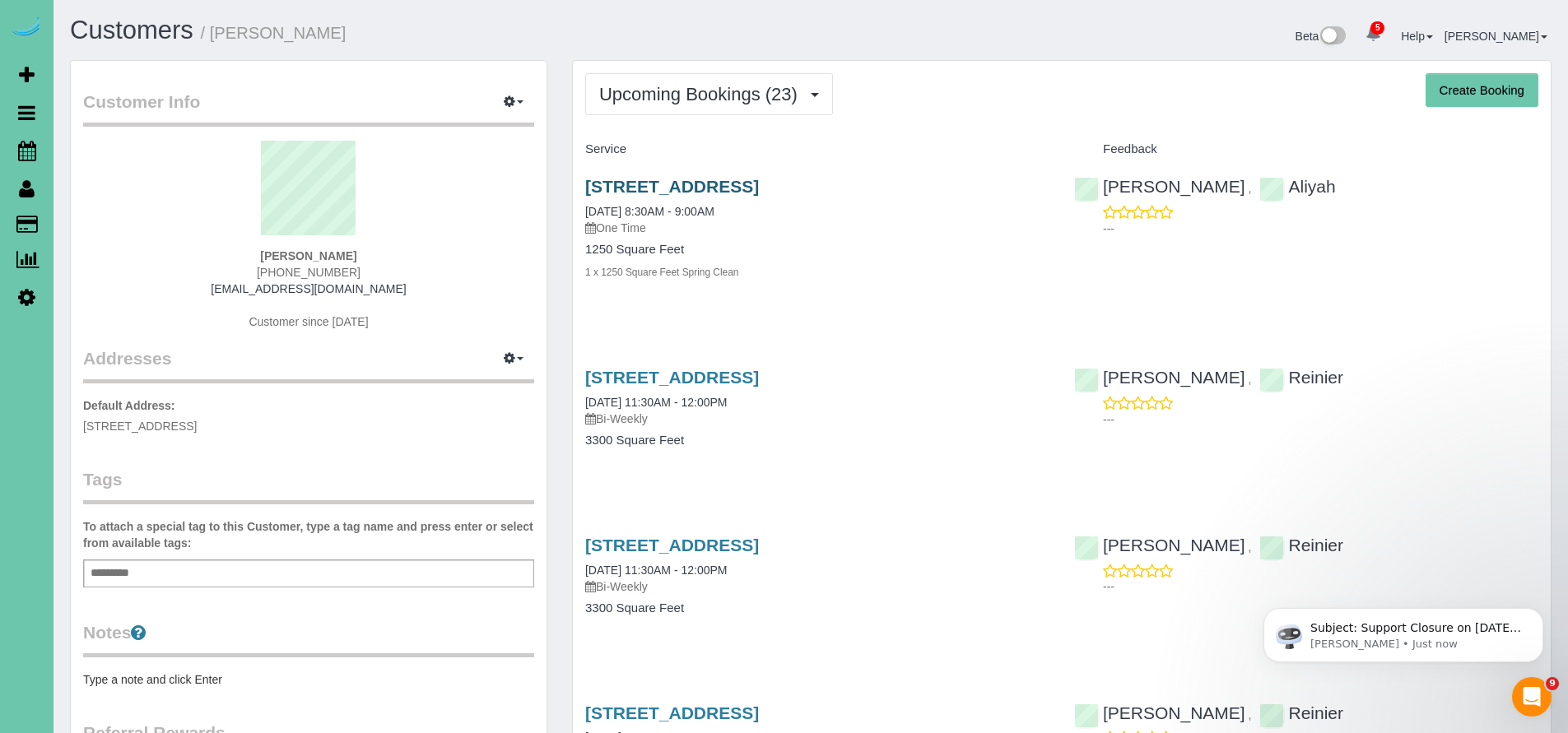
click at [715, 185] on link "[STREET_ADDRESS]" at bounding box center [671, 186] width 173 height 19
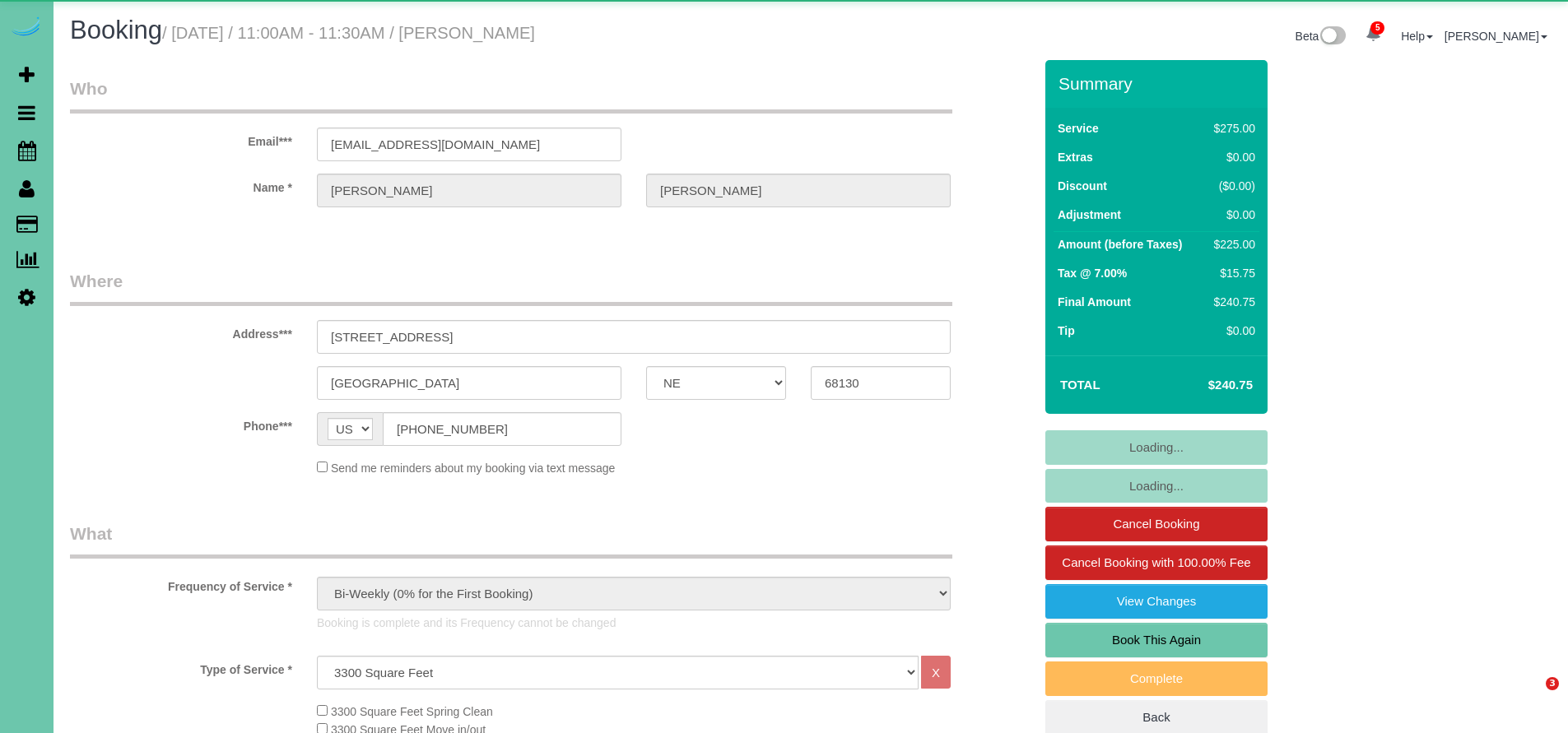
select select "NE"
select select "object:709"
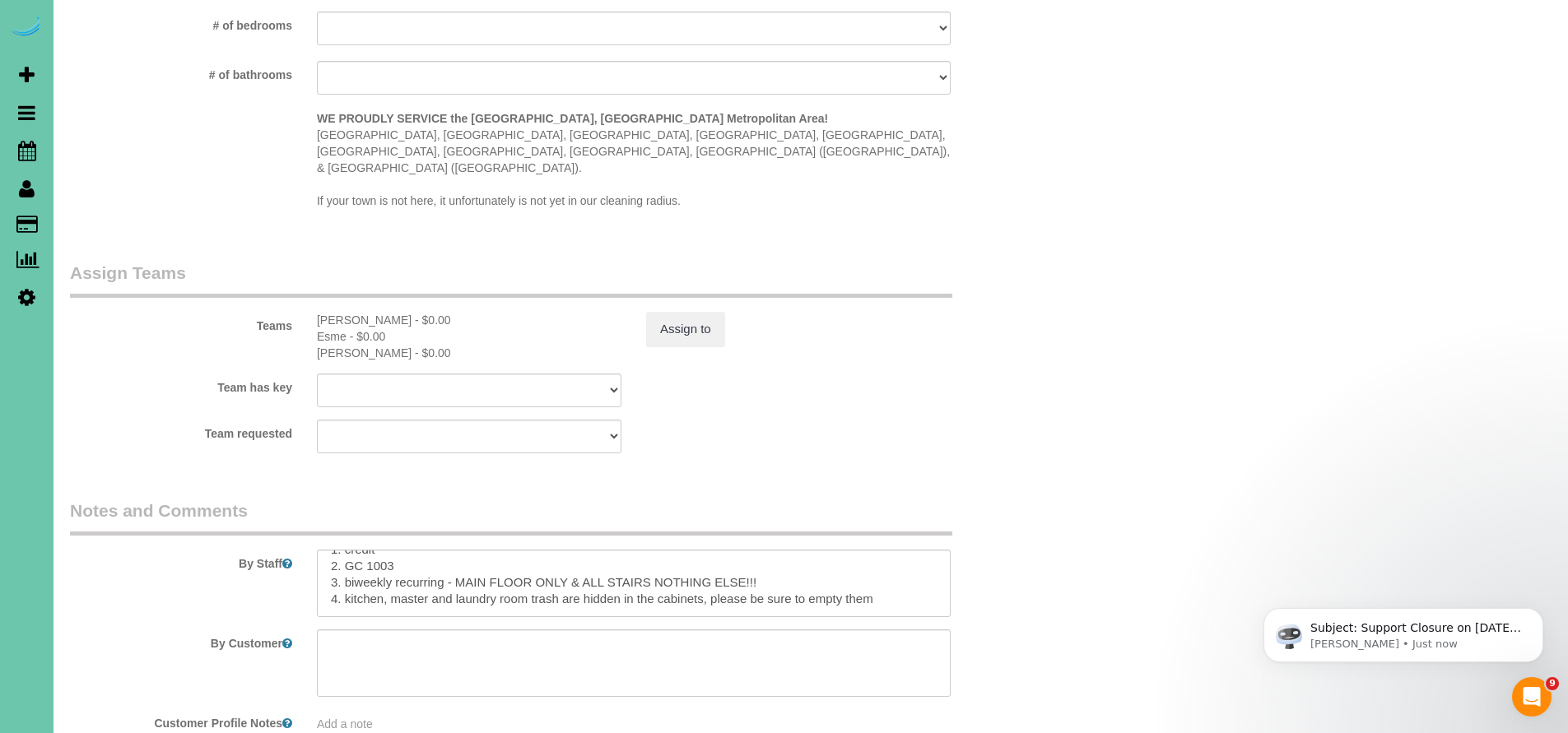
scroll to position [803, 0]
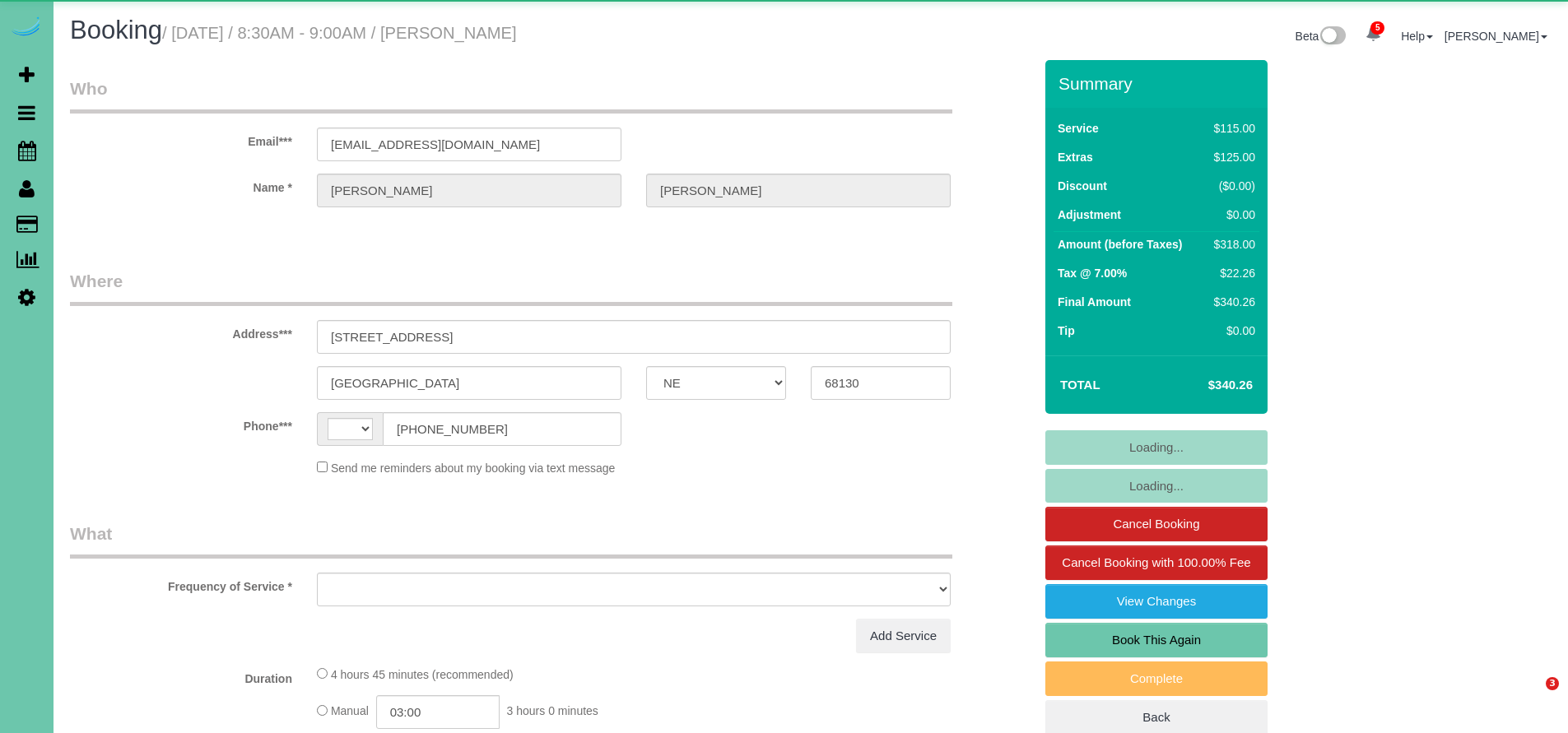
select select "NE"
select select "string:[GEOGRAPHIC_DATA]"
select select "object:703"
select select "string:fspay-1253af20-c903-4cef-aefa-e06734ce6f24"
select select "number:35"
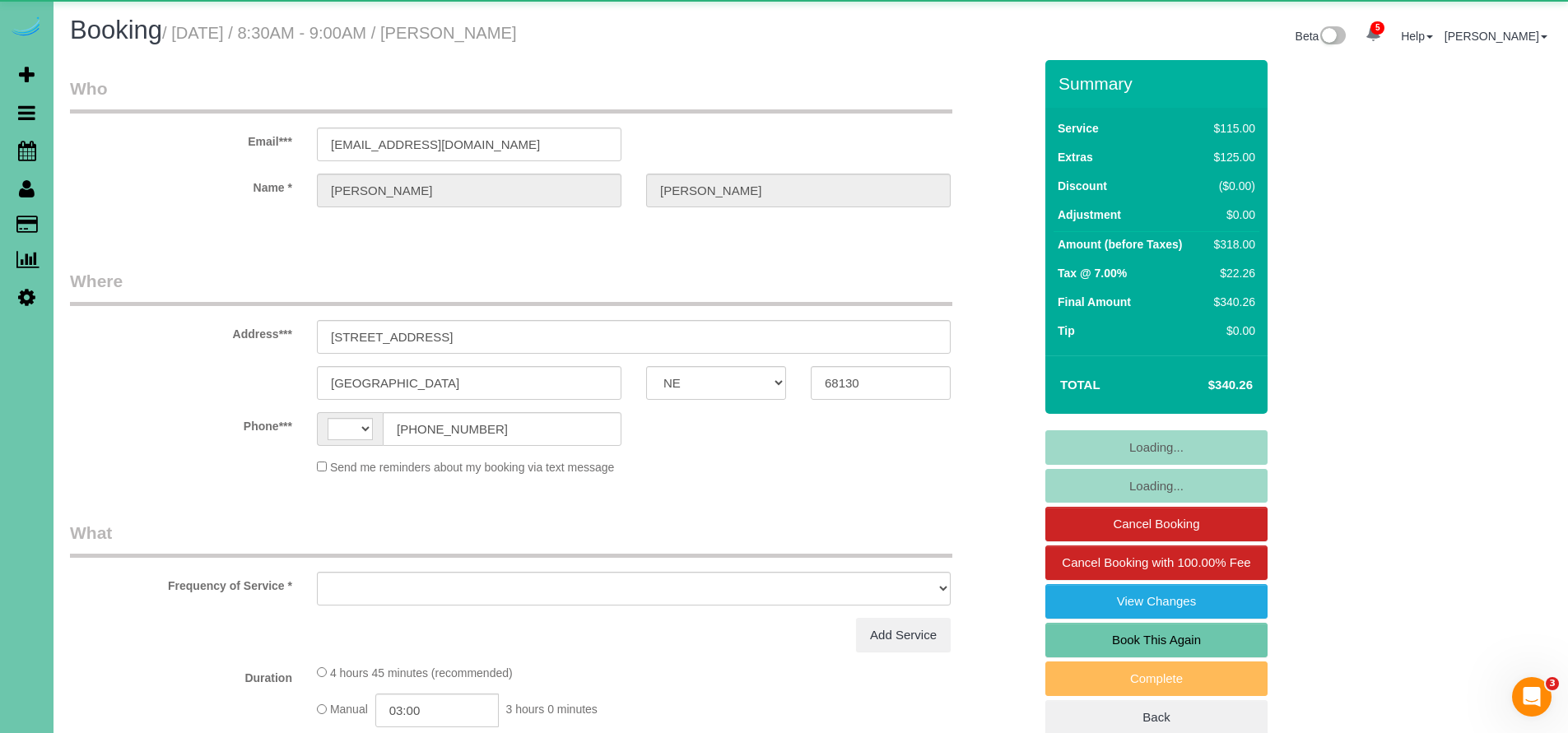
select select "number:40"
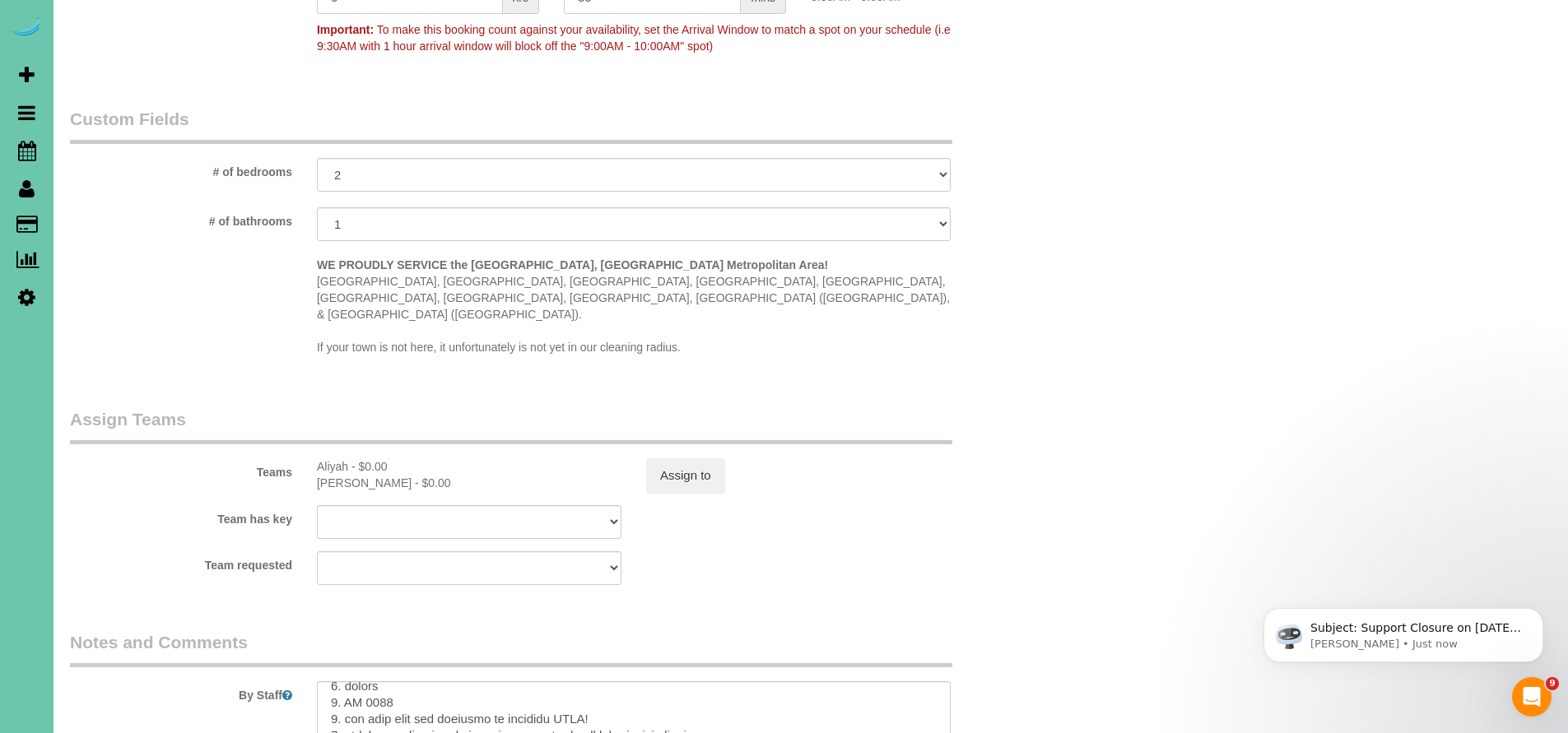
scroll to position [32, 0]
click at [648, 682] on textarea at bounding box center [633, 715] width 634 height 67
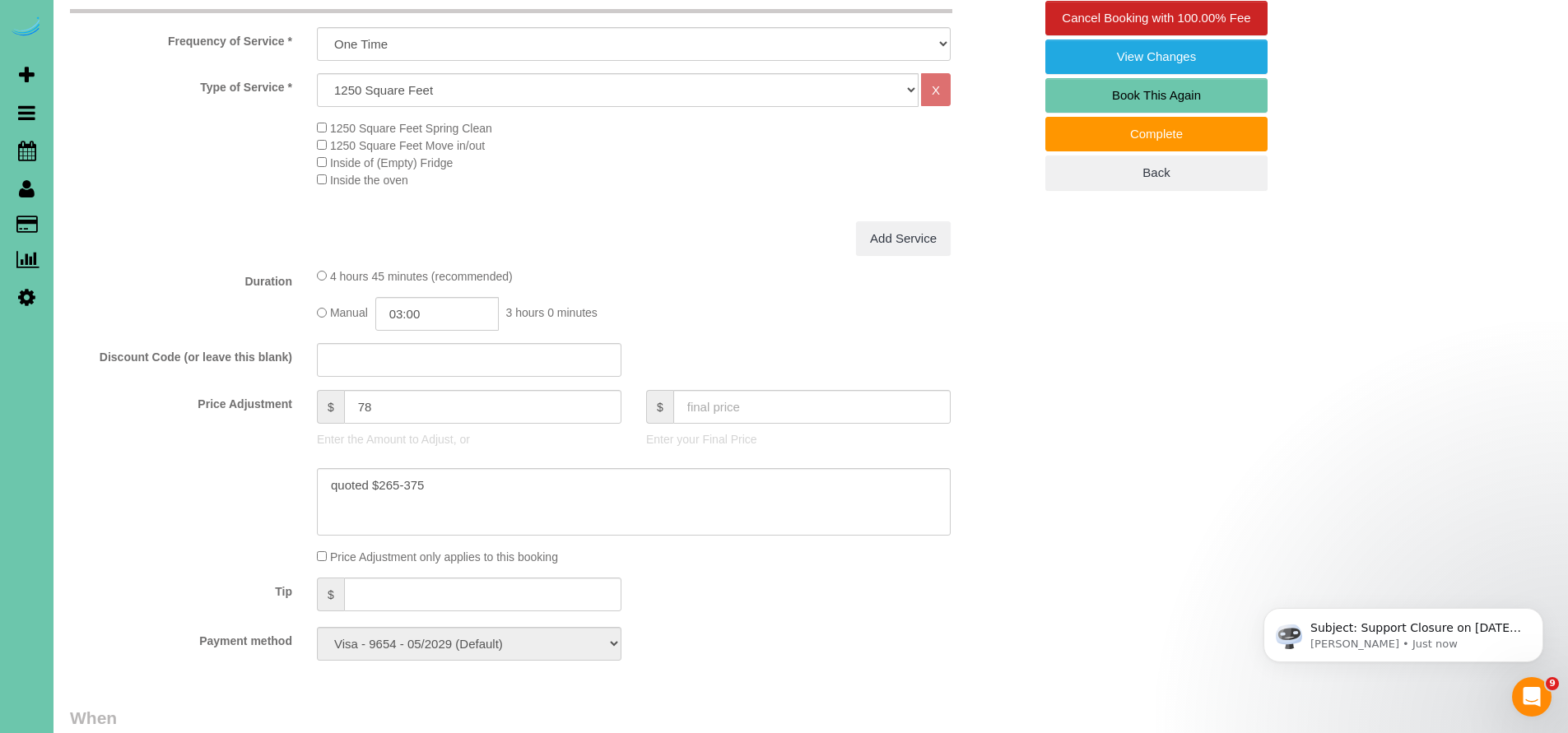
scroll to position [0, 0]
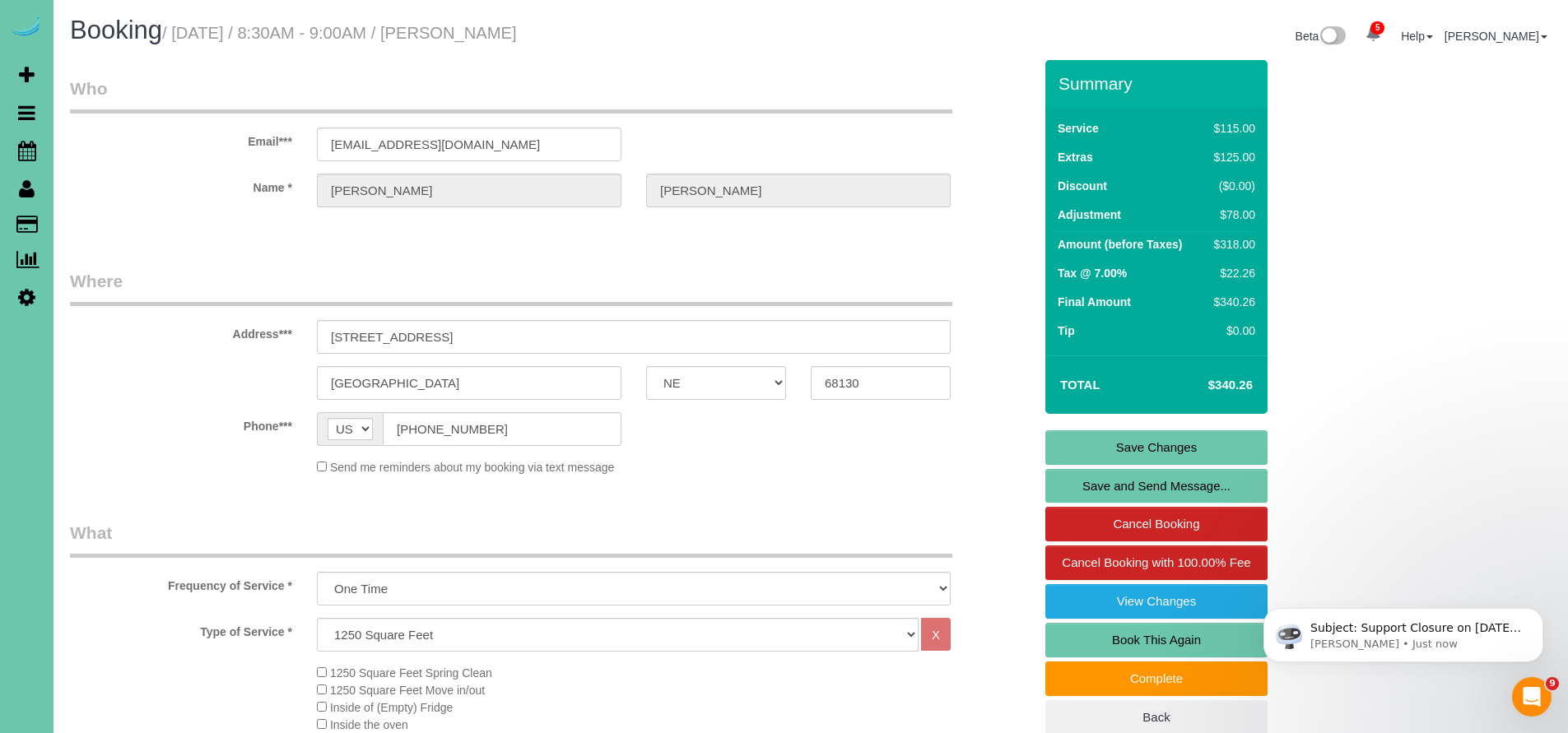
type textarea "**8:30 start time** 1. credit 2. GC 1003 3. one time move out cleaning of basem…"
click at [1176, 451] on link "Save Changes" at bounding box center [1155, 447] width 222 height 35
